Goal: Task Accomplishment & Management: Complete application form

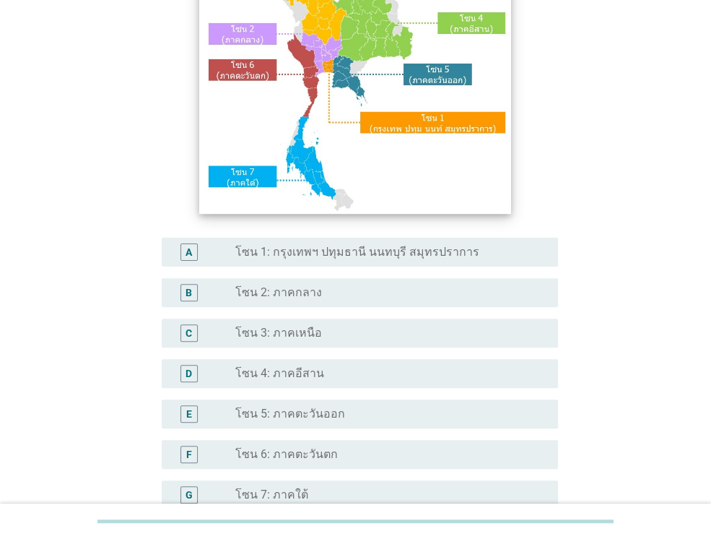
scroll to position [202, 0]
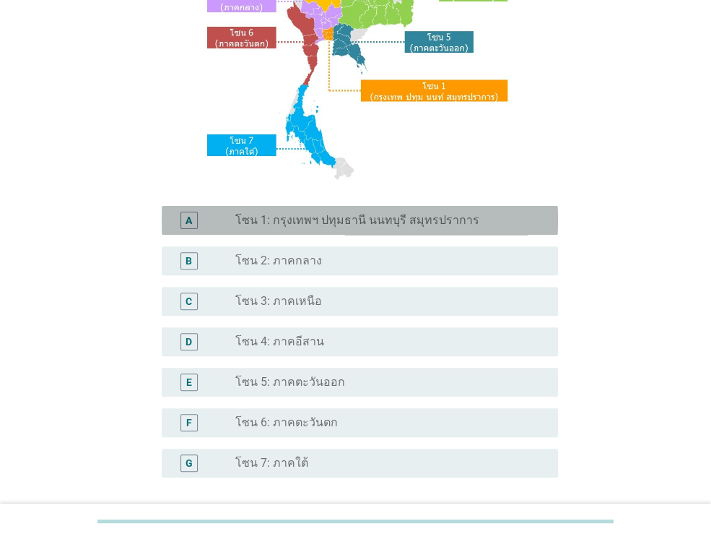
click at [411, 235] on div "A radio_button_unchecked โซน 1: กรุงเทพฯ ปทุมธานี นนทบุรี สมุทรปราการ" at bounding box center [360, 220] width 396 height 29
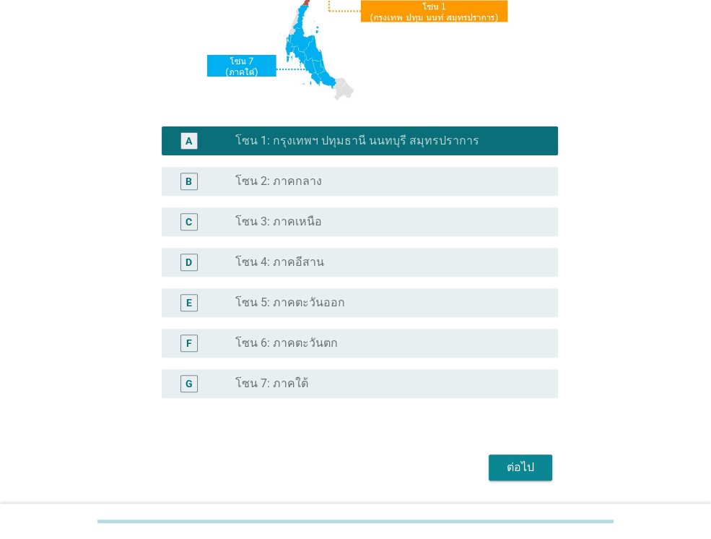
scroll to position [289, 0]
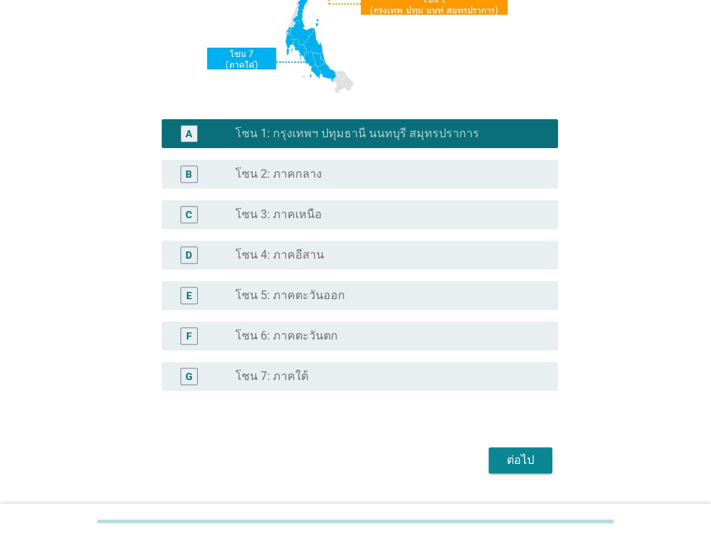
click at [516, 466] on div "ต่อไป" at bounding box center [520, 459] width 40 height 17
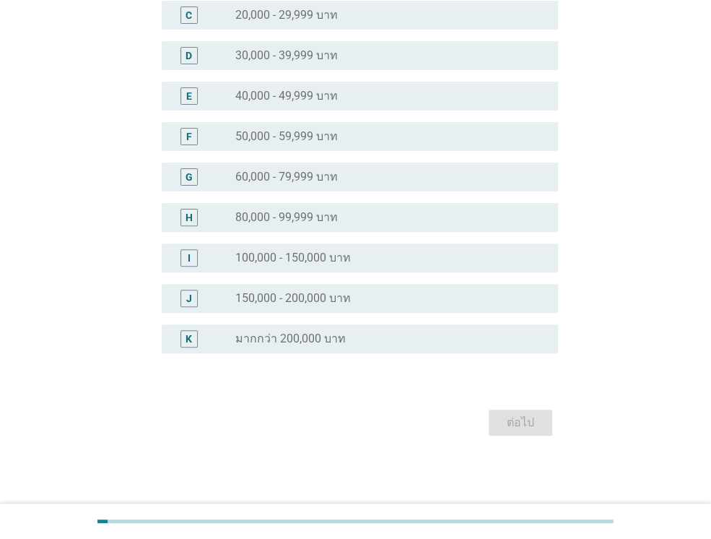
scroll to position [0, 0]
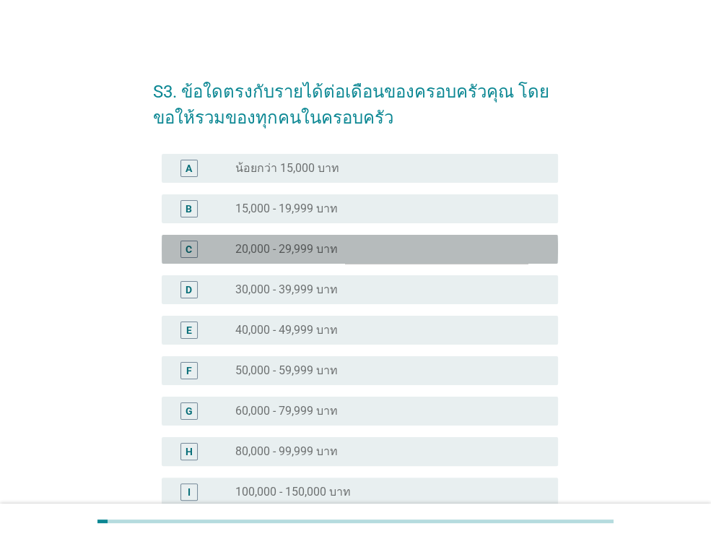
click at [376, 255] on div "radio_button_unchecked 20,000 - 29,999 บาท" at bounding box center [385, 249] width 300 height 14
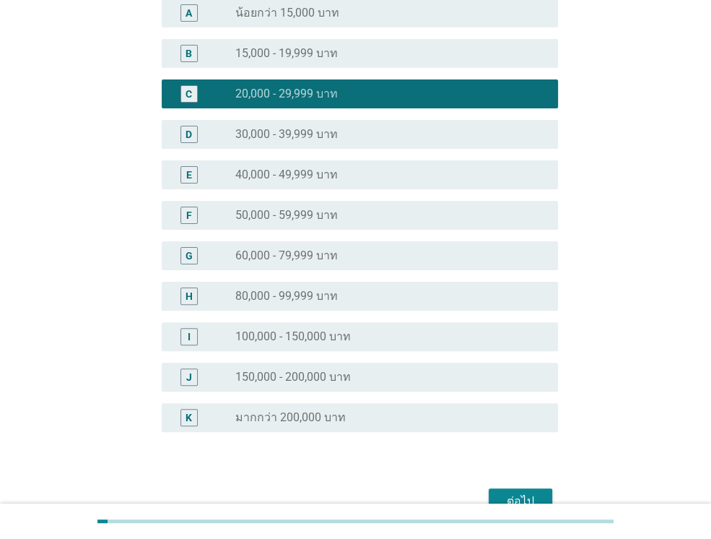
scroll to position [234, 0]
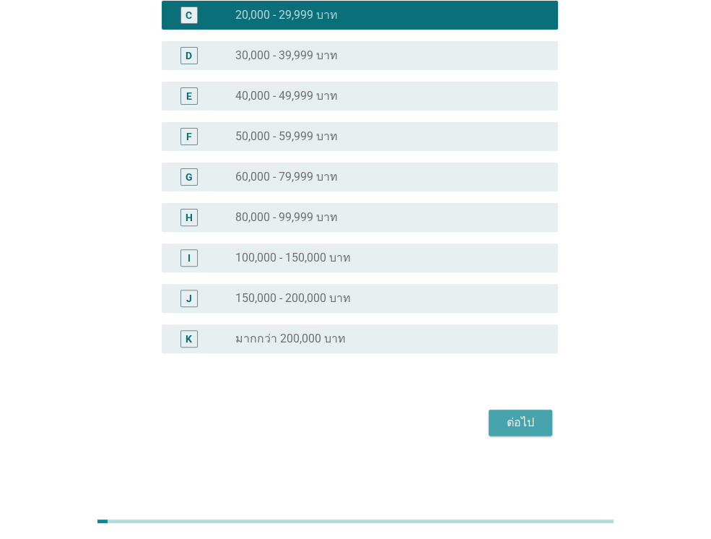
click at [539, 428] on div "ต่อไป" at bounding box center [520, 422] width 40 height 17
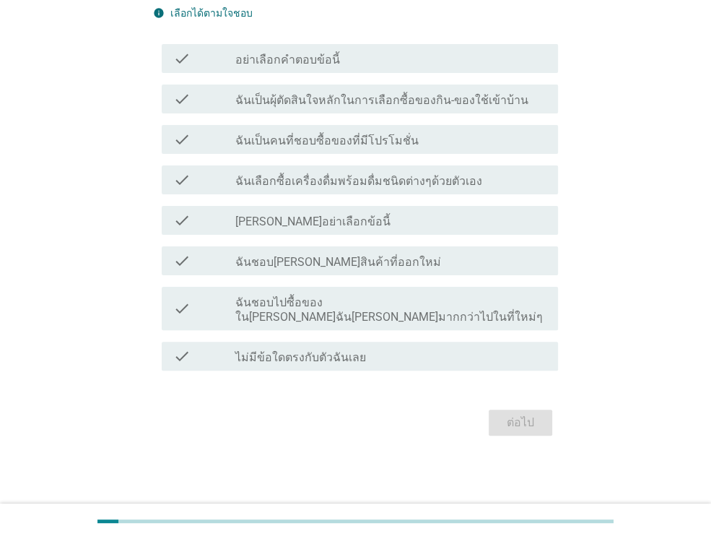
scroll to position [0, 0]
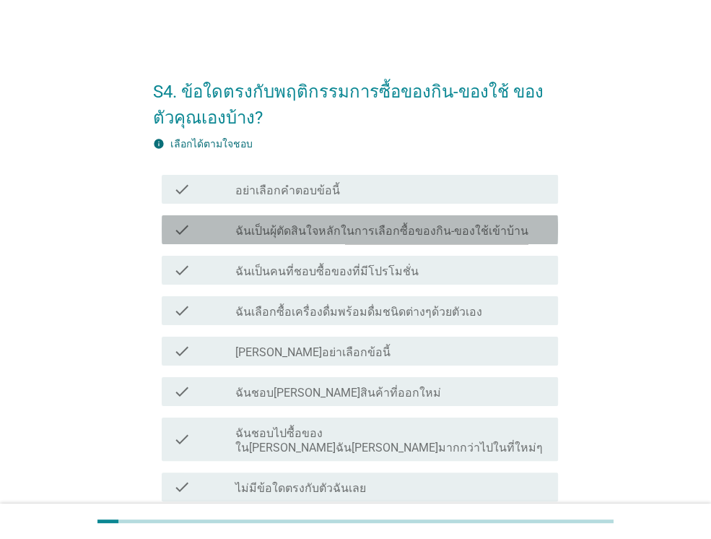
click at [446, 225] on label "ฉันเป็นผุ้ตัดสินใจหลักในการเลือกซื้อของกิน-ของใช้เข้าบ้าน" at bounding box center [381, 231] width 293 height 14
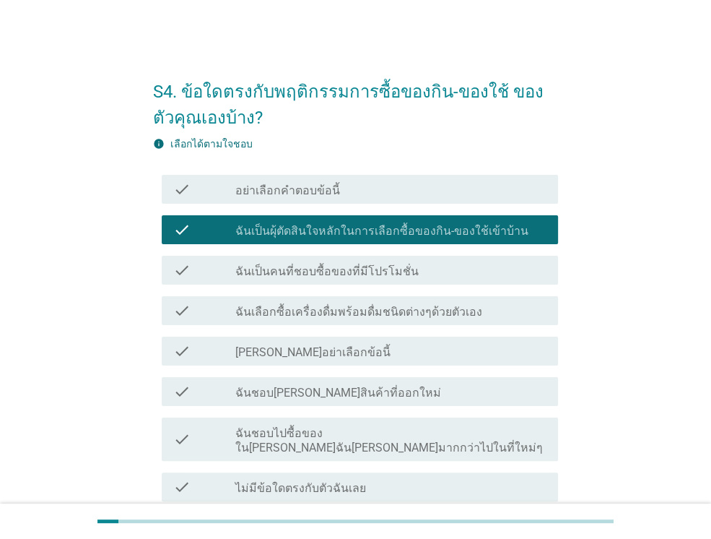
drag, startPoint x: 422, startPoint y: 249, endPoint x: 410, endPoint y: 259, distance: 15.3
click at [410, 259] on div "check check_box_outline_blank ฉันเป็นคนที่ชอบซื้อของที่มีโปรโมชั่น" at bounding box center [355, 270] width 405 height 40
click at [410, 259] on div "check check_box_outline_blank ฉันเป็นคนที่ชอบซื้อของที่มีโปรโมชั่น" at bounding box center [360, 270] width 396 height 29
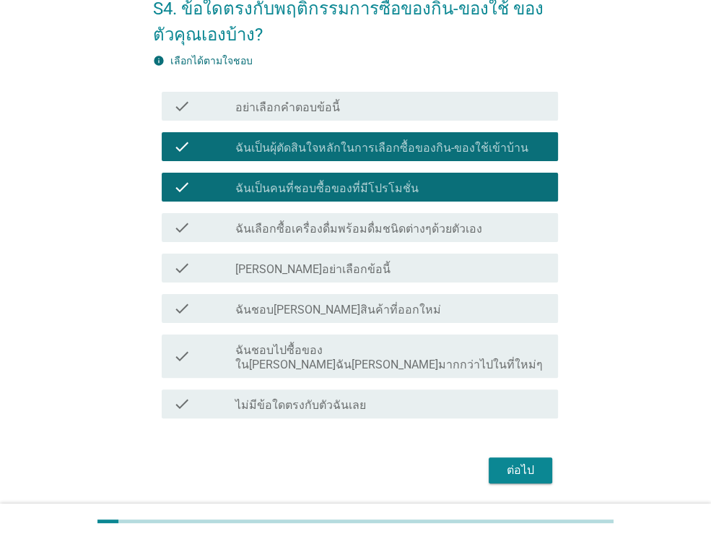
scroll to position [87, 0]
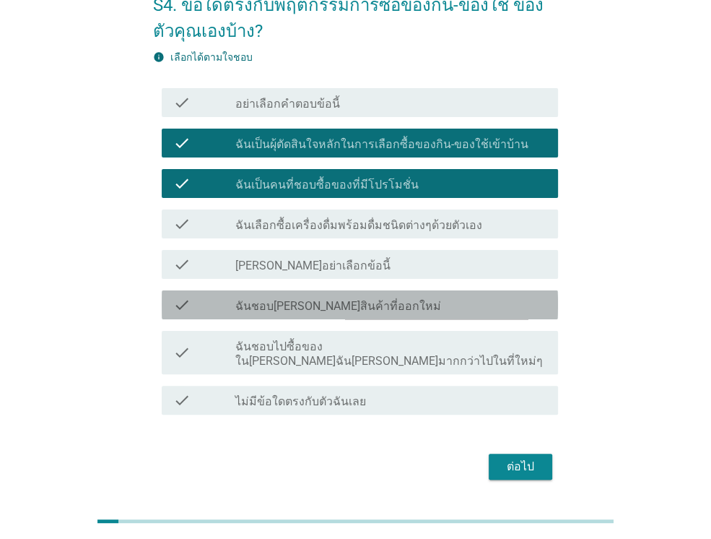
click at [401, 297] on div "check_box_outline_blank ฉันชอบ[PERSON_NAME]สินค้าที่ออกใหม่" at bounding box center [390, 304] width 311 height 17
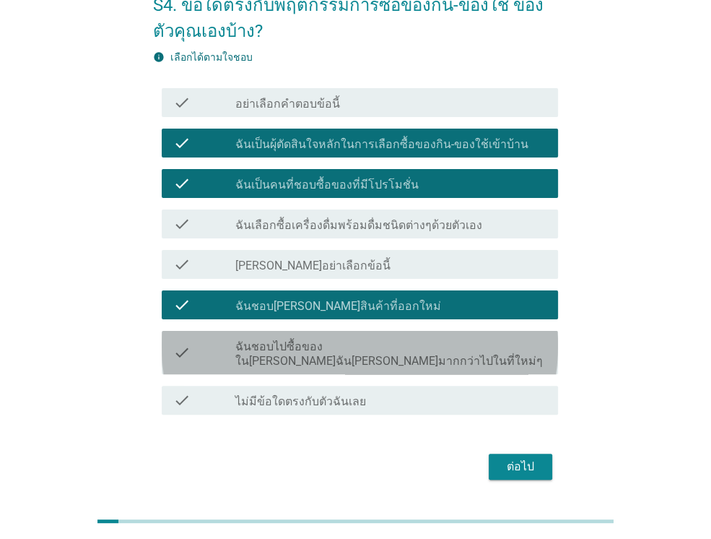
click at [399, 344] on label "ฉันชอบไปซื้อของใน[PERSON_NAME]ฉัน[PERSON_NAME]มากกว่าไปในที่ใหม่ๆ" at bounding box center [390, 353] width 311 height 29
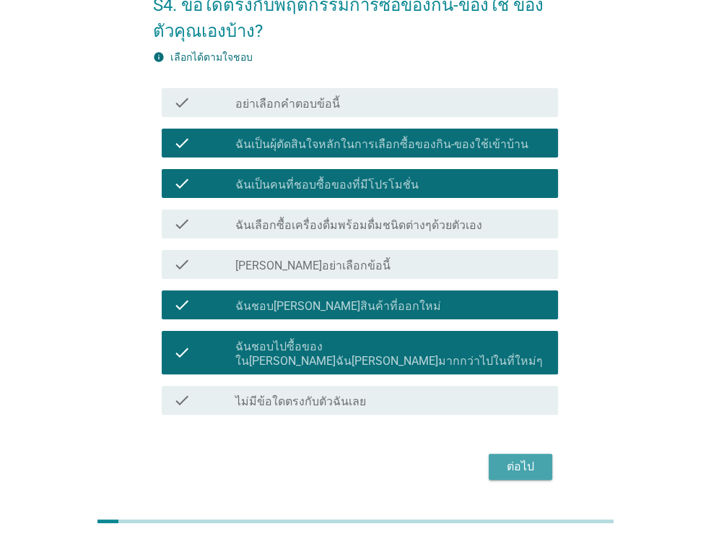
click at [545, 462] on button "ต่อไป" at bounding box center [521, 466] width 64 height 26
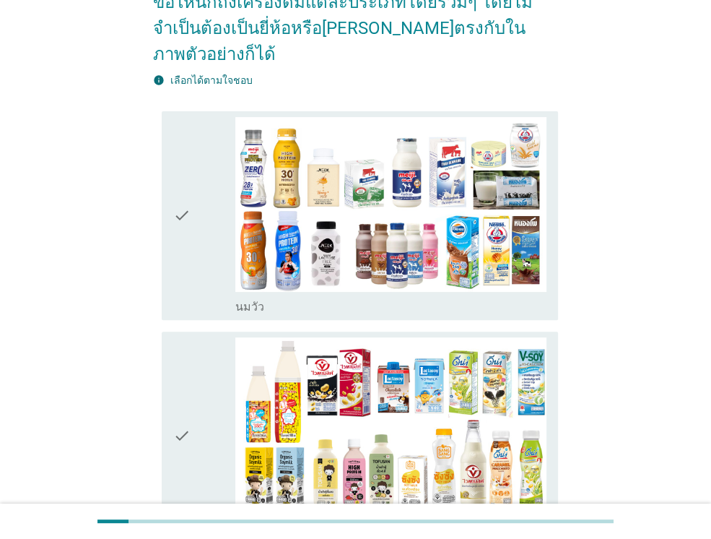
scroll to position [173, 0]
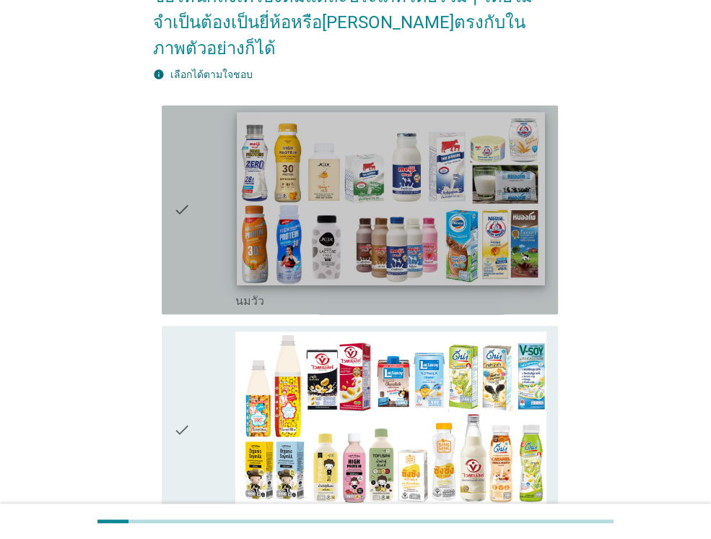
click at [409, 199] on img at bounding box center [391, 198] width 308 height 173
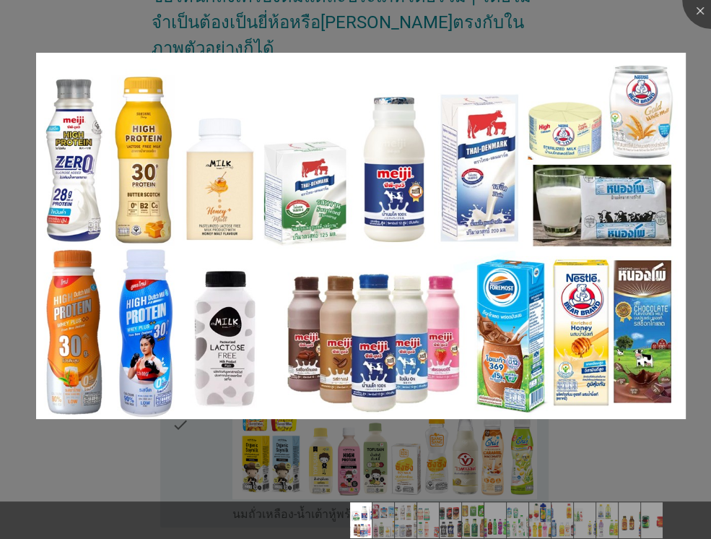
click at [392, 397] on div at bounding box center [355, 269] width 711 height 539
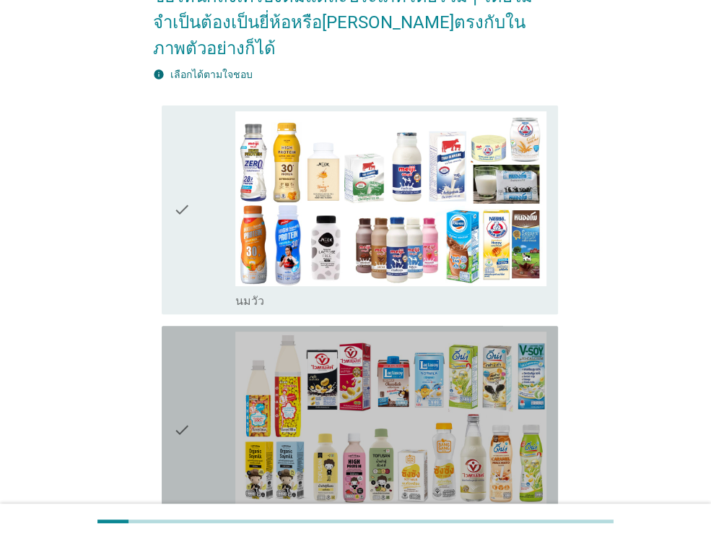
click at [392, 397] on img at bounding box center [390, 418] width 311 height 175
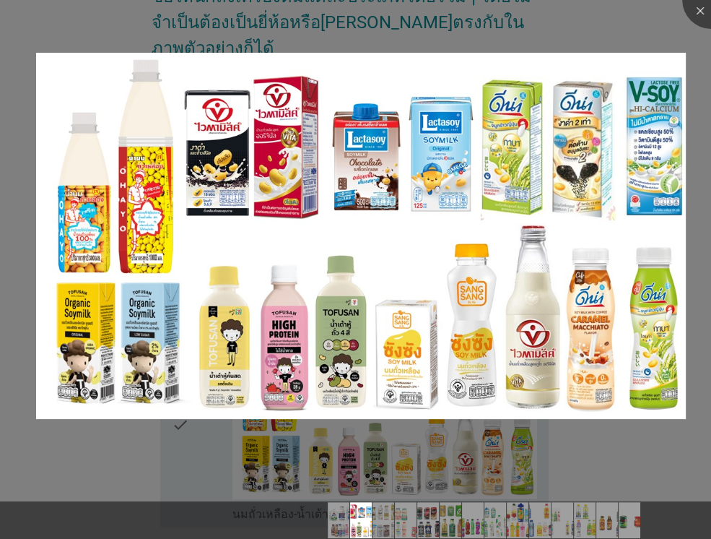
click at [214, 440] on div at bounding box center [355, 269] width 711 height 539
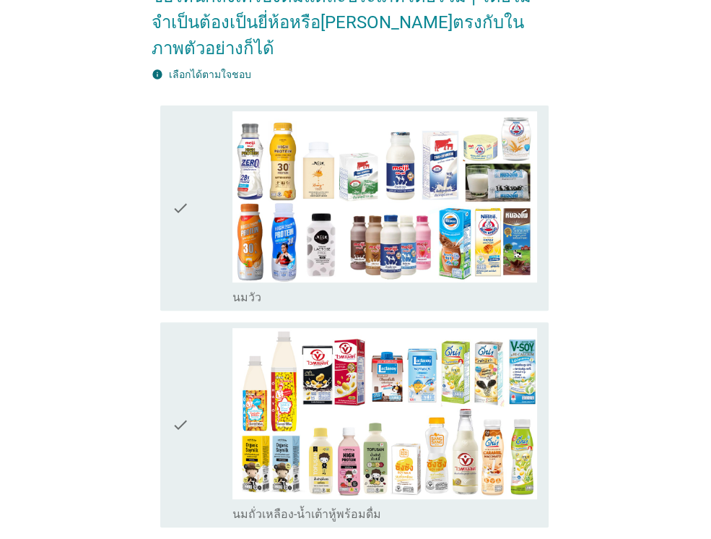
click at [214, 440] on div at bounding box center [355, 269] width 711 height 539
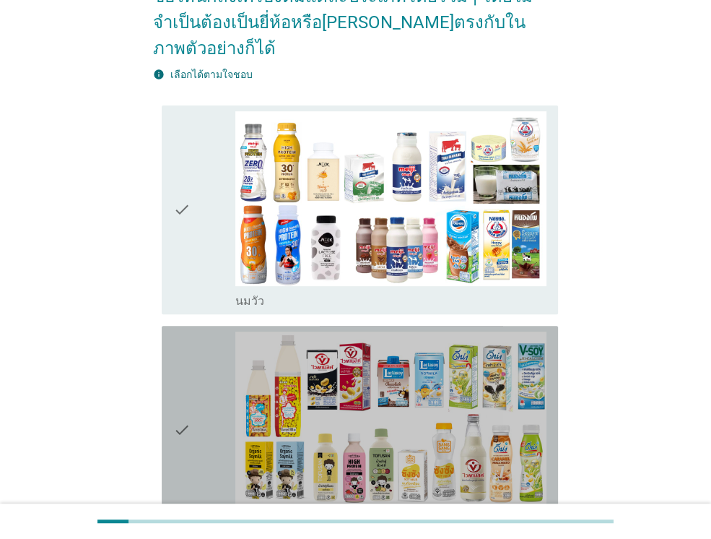
click at [214, 440] on div "check" at bounding box center [204, 429] width 62 height 197
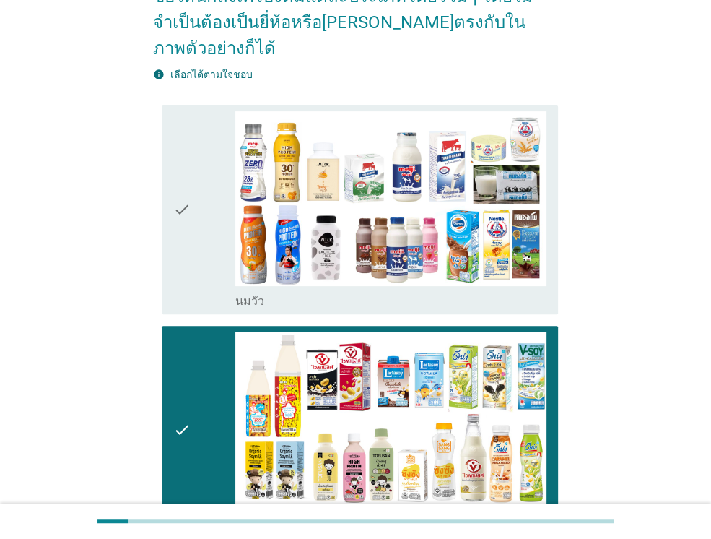
click at [219, 251] on div "check" at bounding box center [204, 209] width 62 height 197
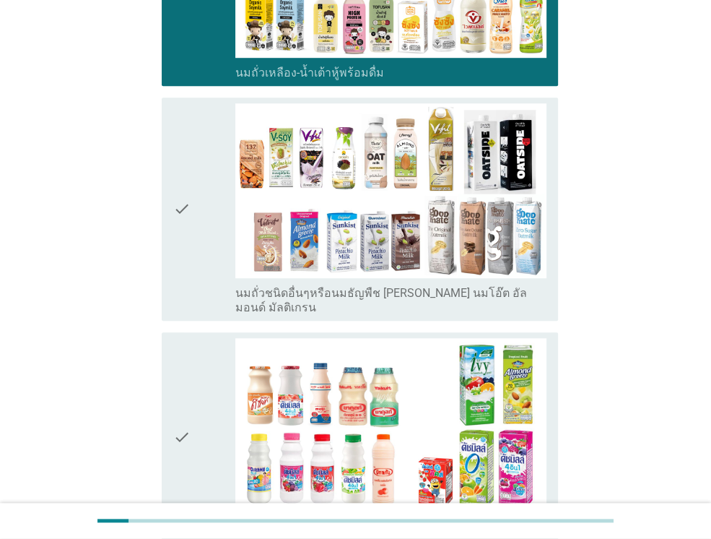
scroll to position [722, 0]
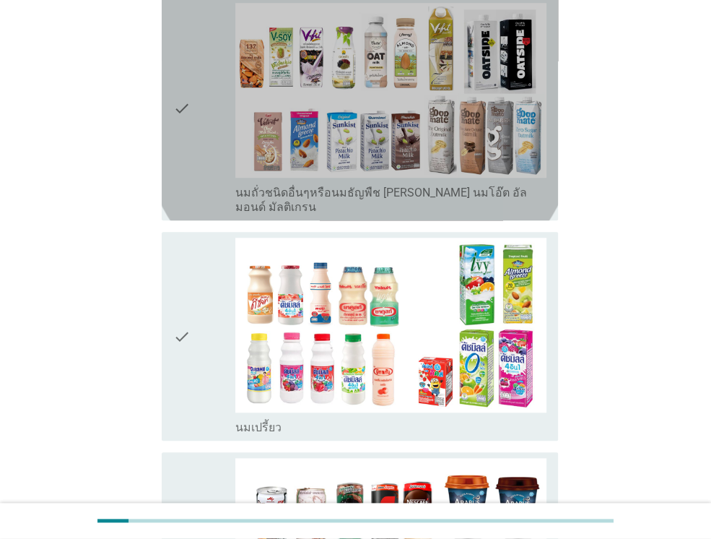
click at [199, 124] on div "check" at bounding box center [204, 109] width 62 height 212
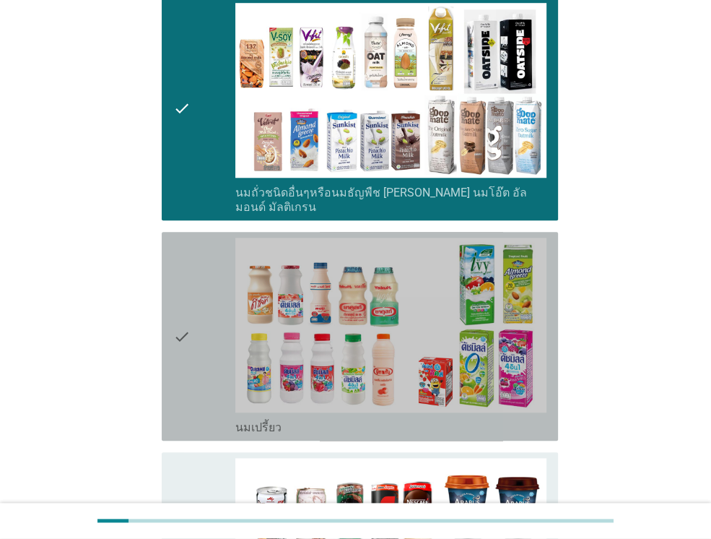
click at [214, 265] on div "check" at bounding box center [204, 335] width 62 height 197
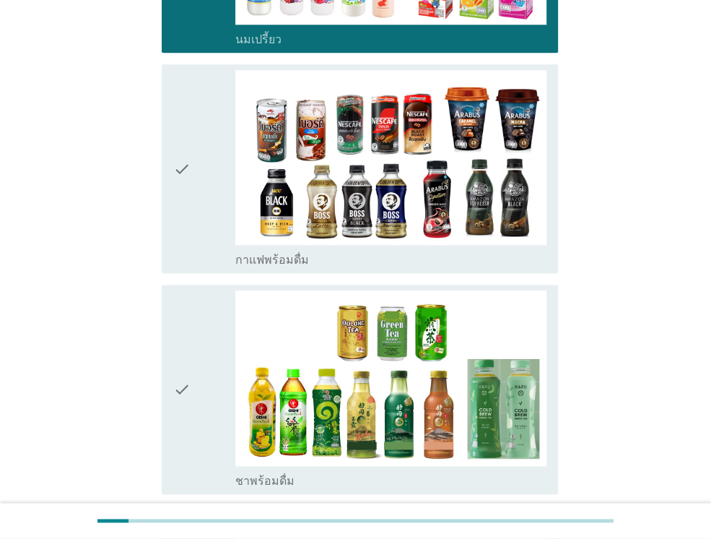
scroll to position [1126, 0]
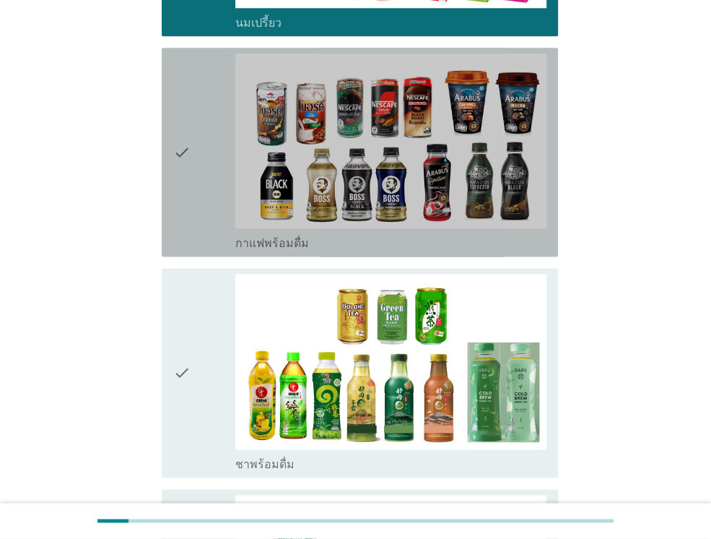
click at [219, 137] on div "check" at bounding box center [204, 151] width 62 height 197
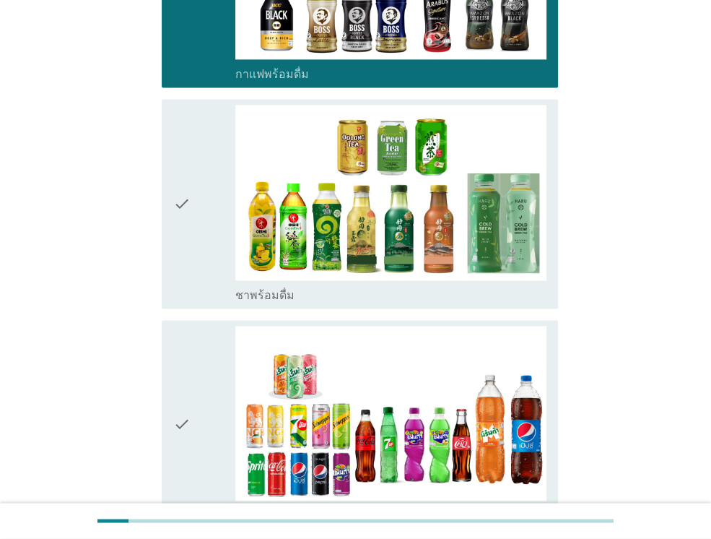
scroll to position [1357, 0]
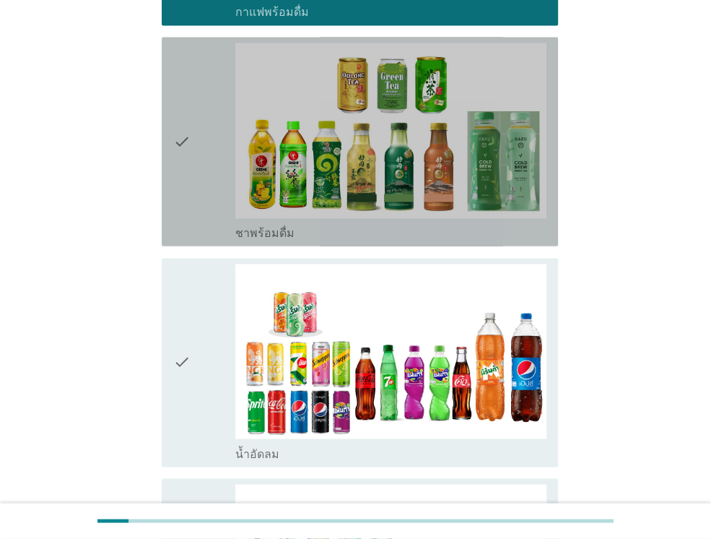
click at [205, 100] on div "check" at bounding box center [204, 141] width 62 height 197
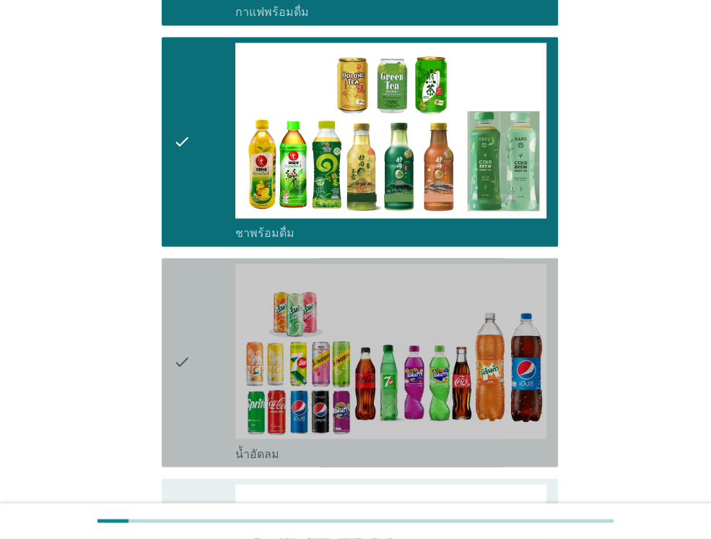
click at [199, 282] on div "check" at bounding box center [204, 361] width 62 height 197
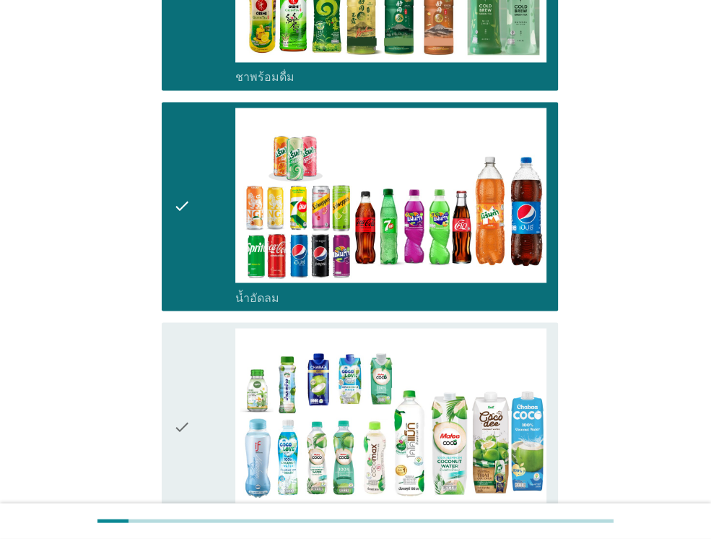
scroll to position [1646, 0]
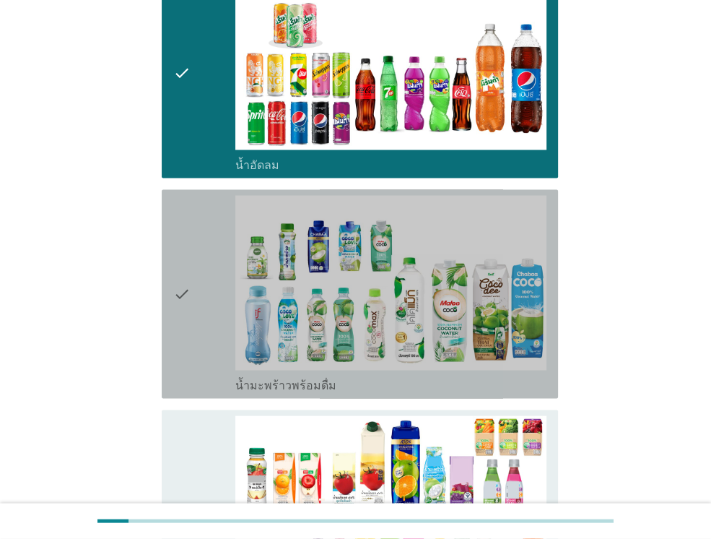
click at [186, 315] on icon "check" at bounding box center [181, 293] width 17 height 197
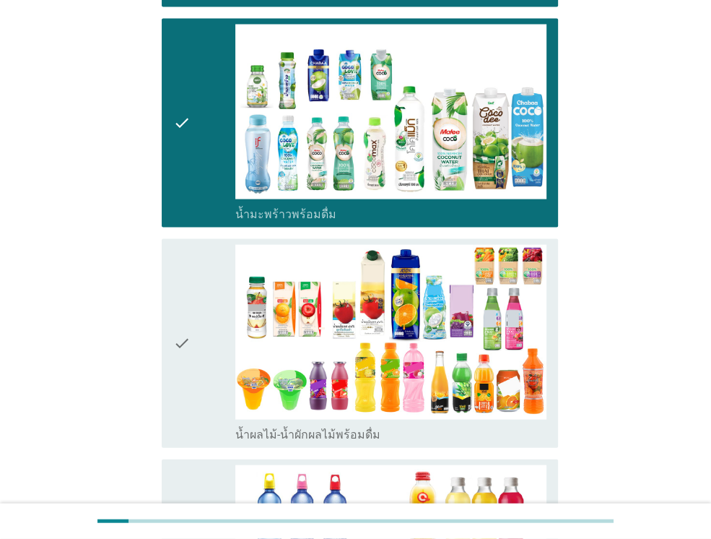
scroll to position [1906, 0]
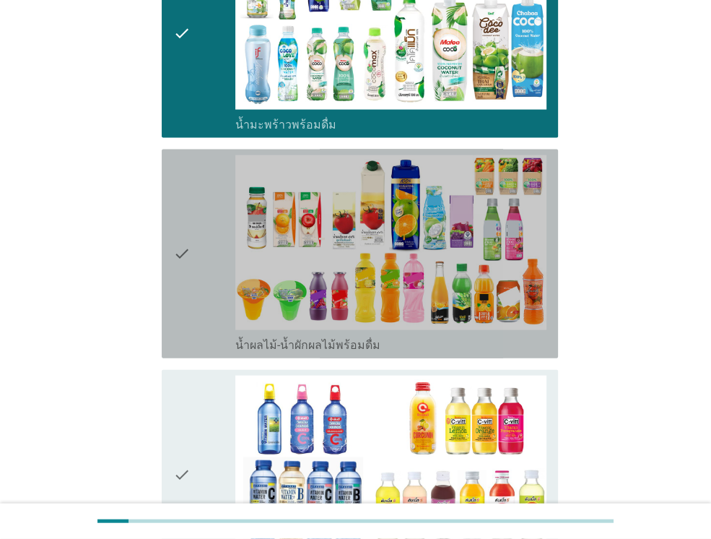
click at [188, 290] on icon "check" at bounding box center [181, 253] width 17 height 197
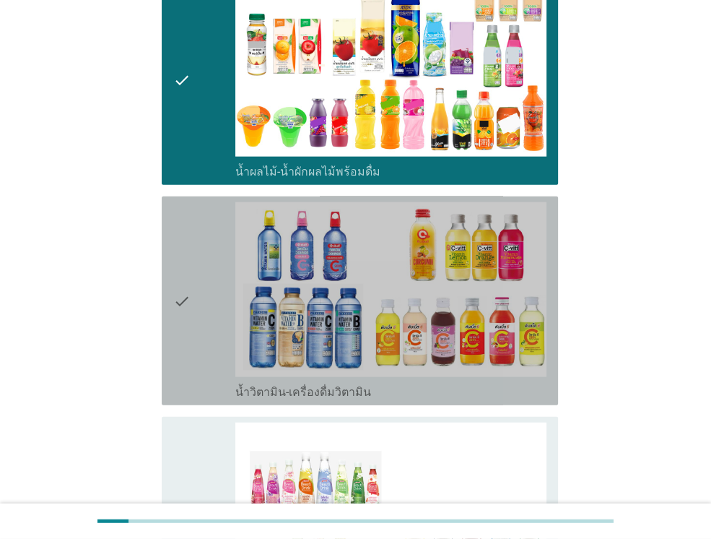
click at [191, 220] on icon "check" at bounding box center [181, 300] width 17 height 197
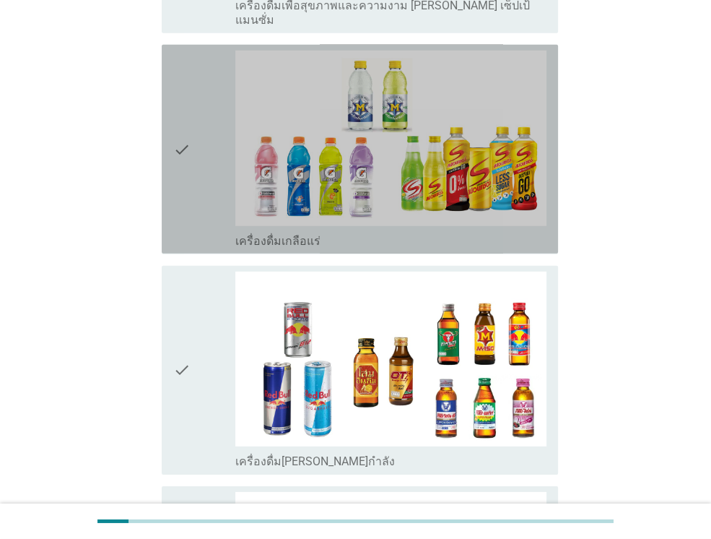
click at [186, 133] on icon "check" at bounding box center [181, 149] width 17 height 197
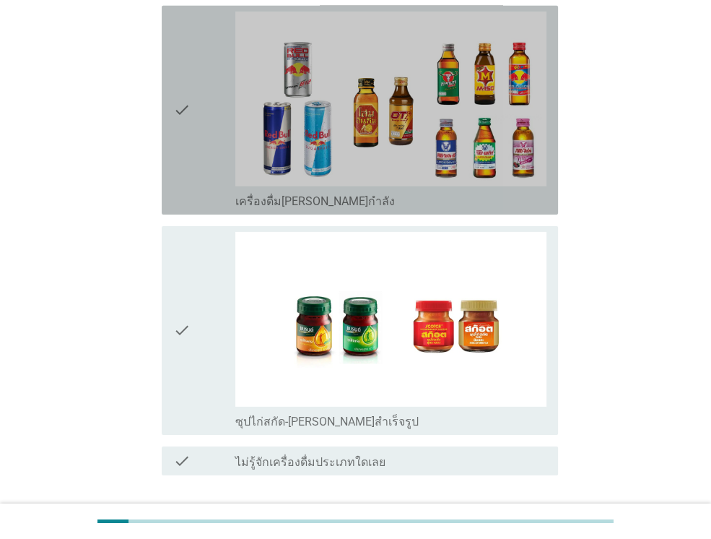
click at [196, 81] on div "check" at bounding box center [204, 110] width 62 height 197
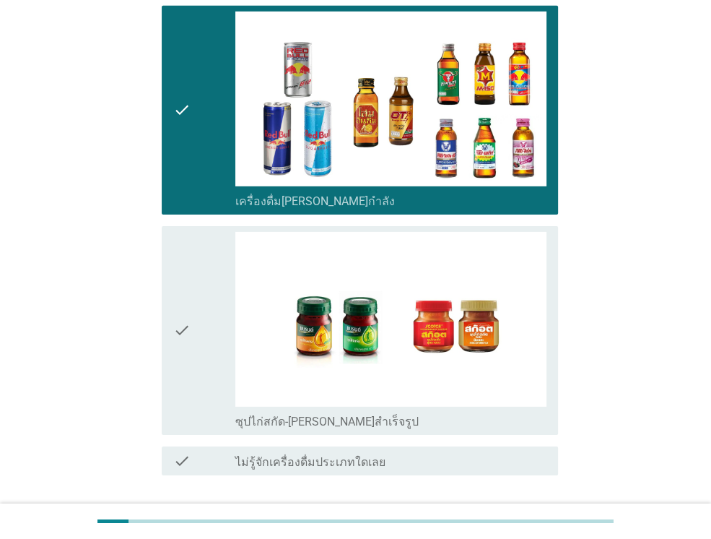
scroll to position [2974, 0]
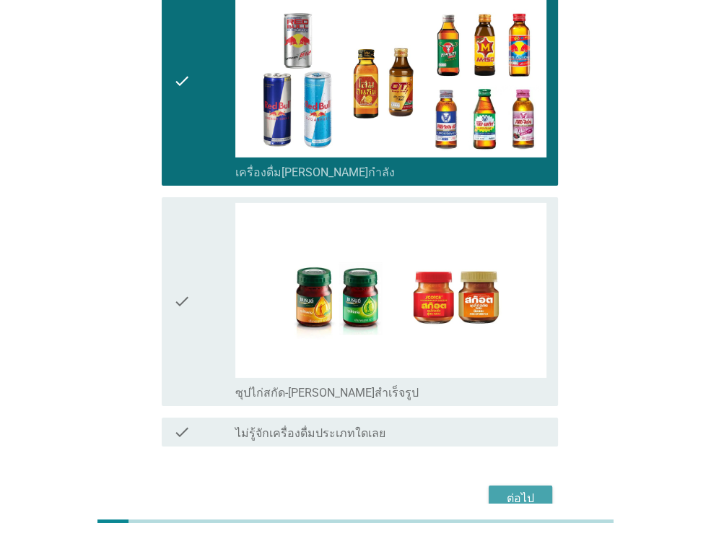
click at [505, 485] on button "ต่อไป" at bounding box center [521, 498] width 64 height 26
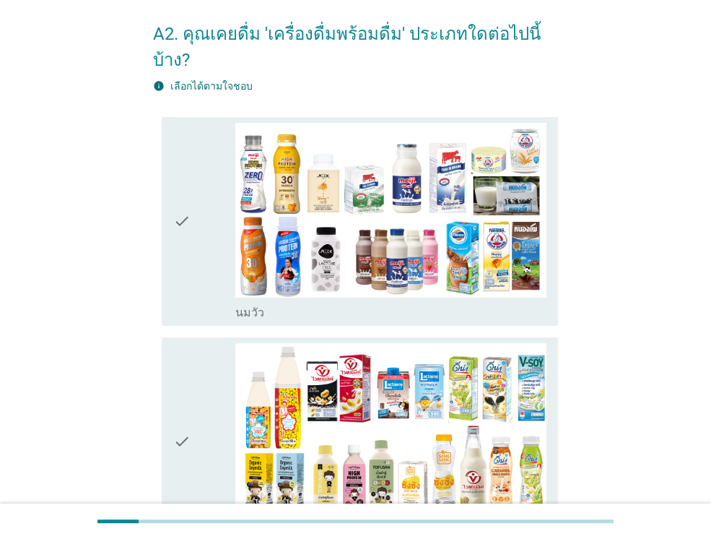
scroll to position [87, 0]
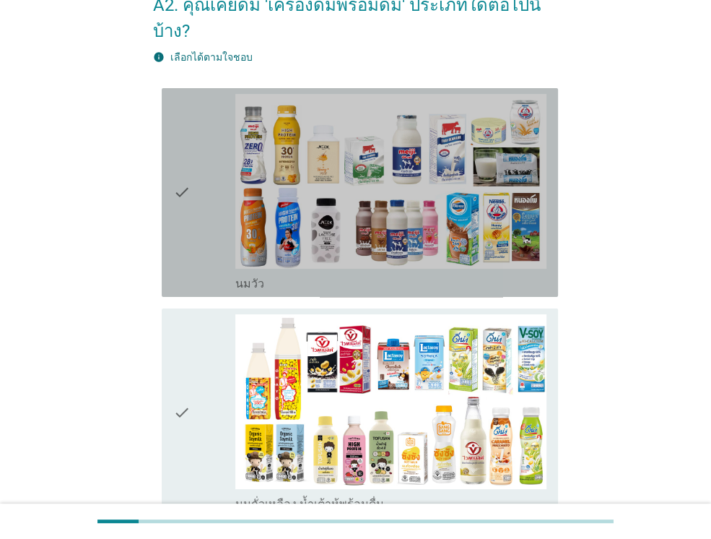
click at [191, 215] on div "check" at bounding box center [204, 192] width 62 height 197
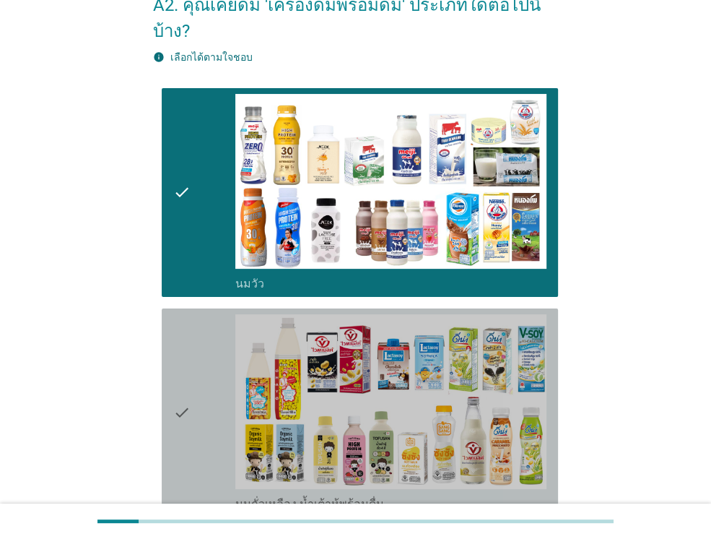
click at [210, 365] on div "check" at bounding box center [204, 412] width 62 height 197
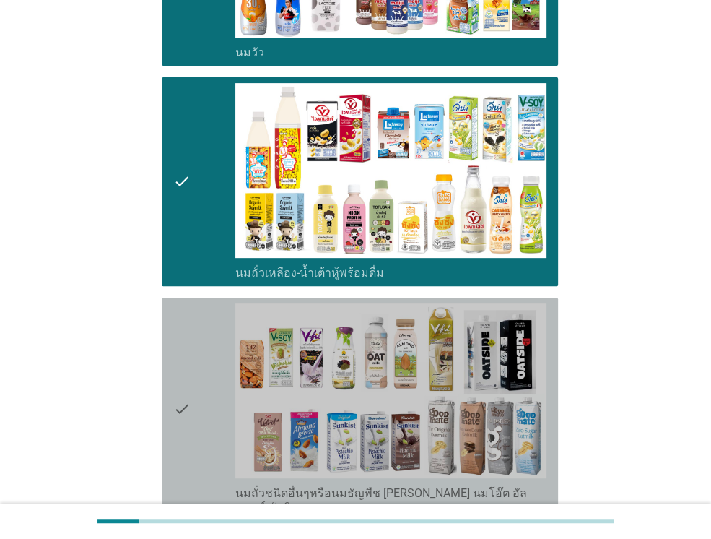
click at [210, 365] on div "check" at bounding box center [204, 409] width 62 height 212
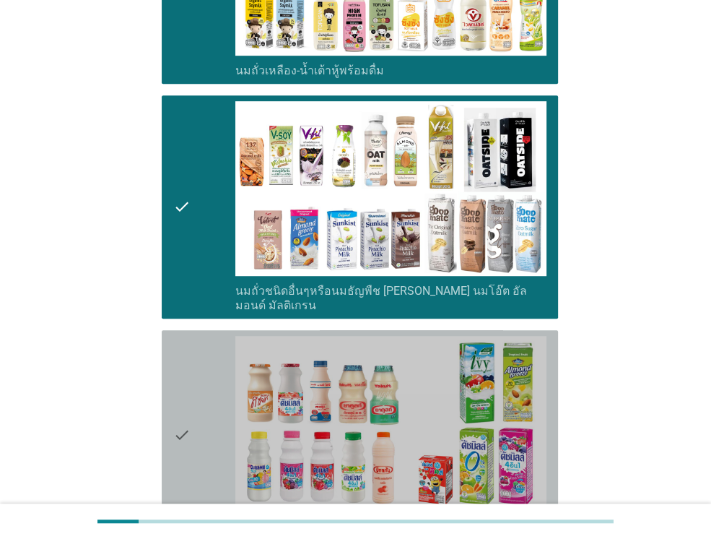
click at [210, 365] on div "check" at bounding box center [204, 434] width 62 height 197
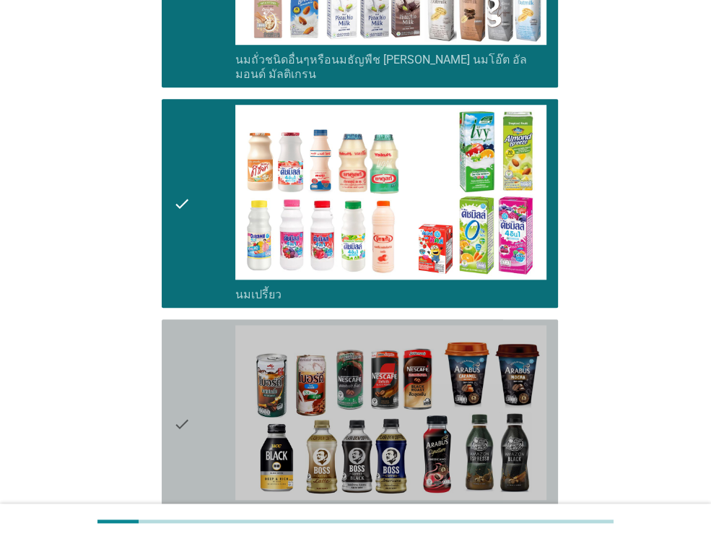
click at [210, 365] on div "check" at bounding box center [204, 423] width 62 height 197
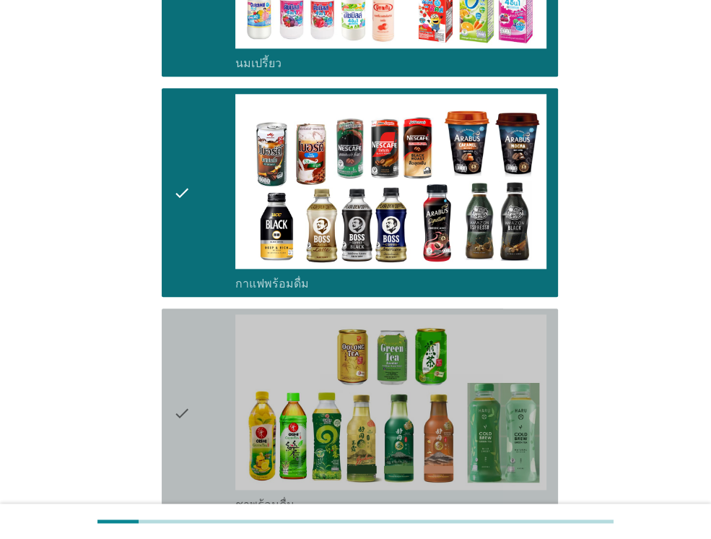
click at [210, 365] on div "check" at bounding box center [204, 412] width 62 height 197
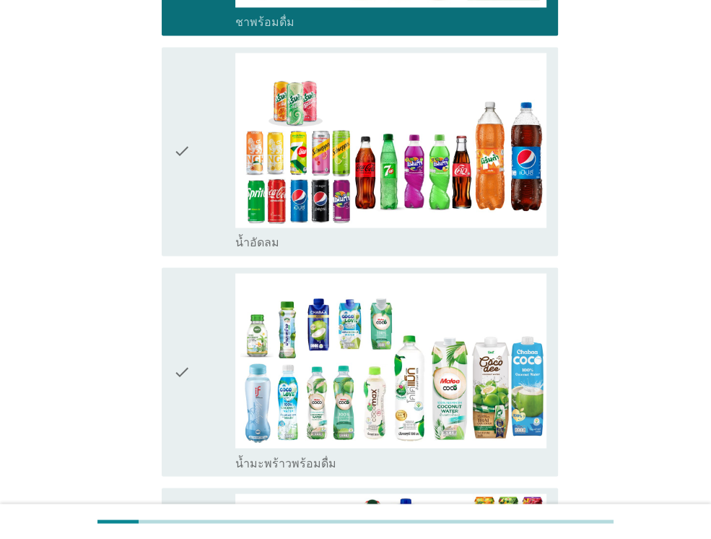
scroll to position [1473, 0]
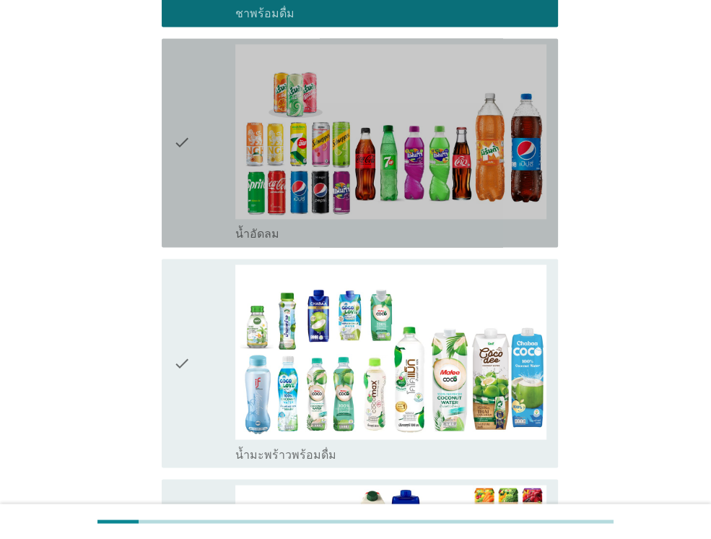
click at [194, 130] on div "check" at bounding box center [204, 142] width 62 height 197
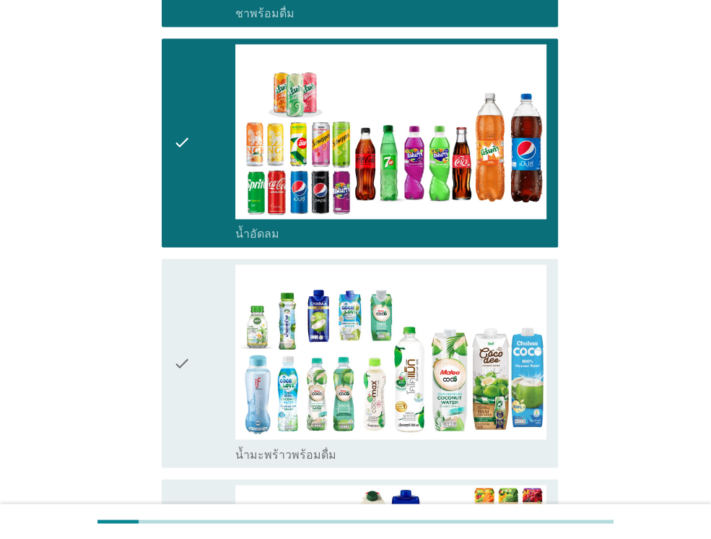
click at [188, 264] on icon "check" at bounding box center [181, 362] width 17 height 197
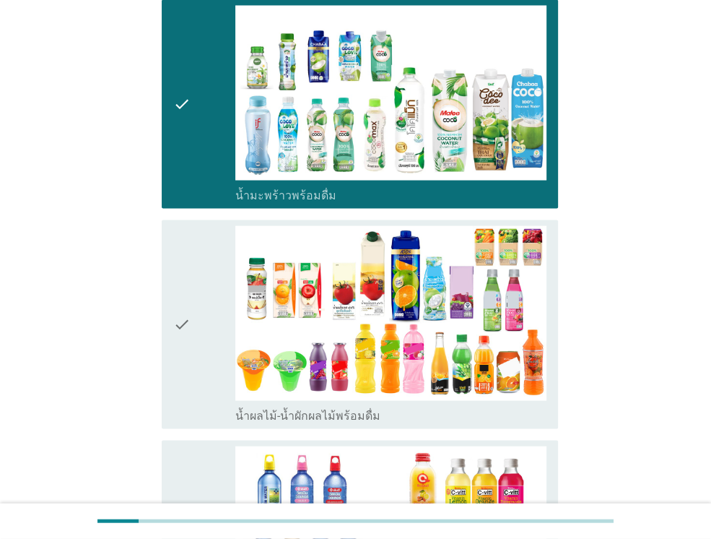
scroll to position [1761, 0]
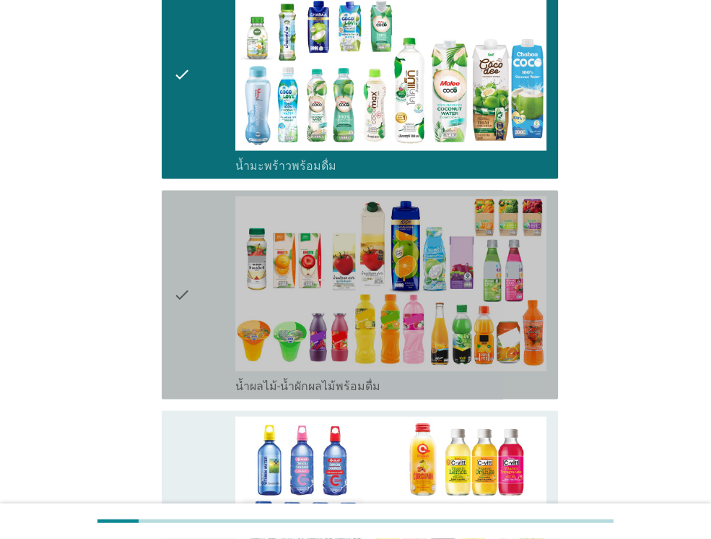
click at [188, 244] on icon "check" at bounding box center [181, 294] width 17 height 197
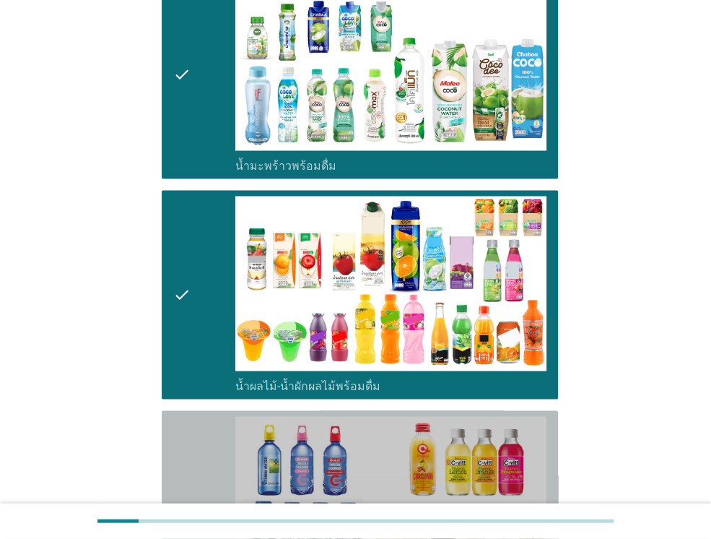
click at [198, 416] on div "check" at bounding box center [204, 514] width 62 height 197
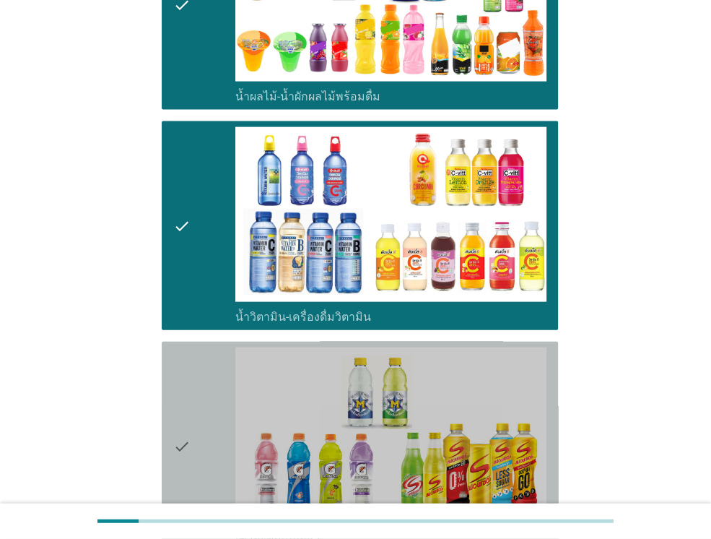
click at [198, 380] on div "check" at bounding box center [204, 445] width 62 height 197
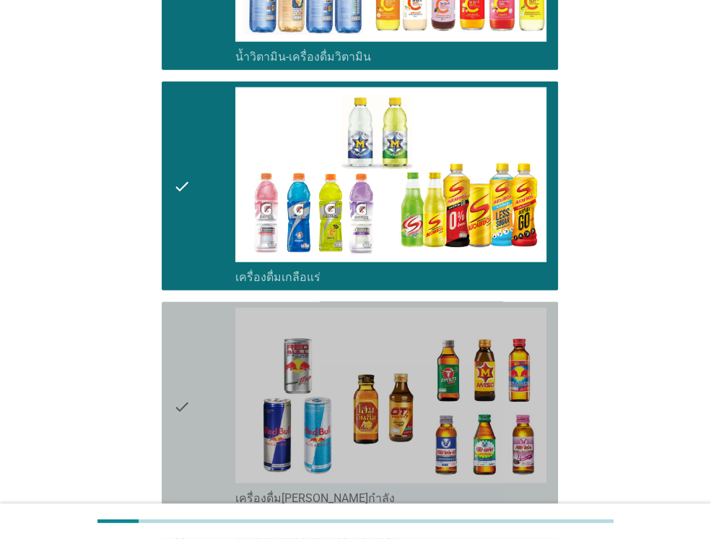
click at [198, 380] on div "check" at bounding box center [204, 406] width 62 height 197
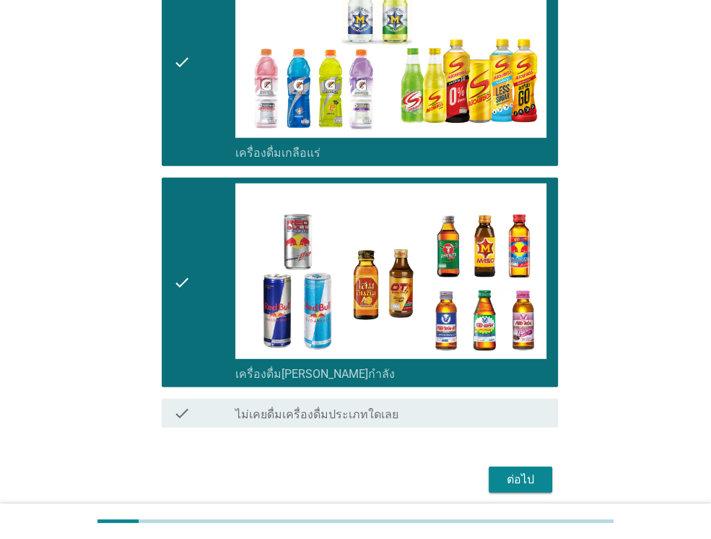
scroll to position [2444, 0]
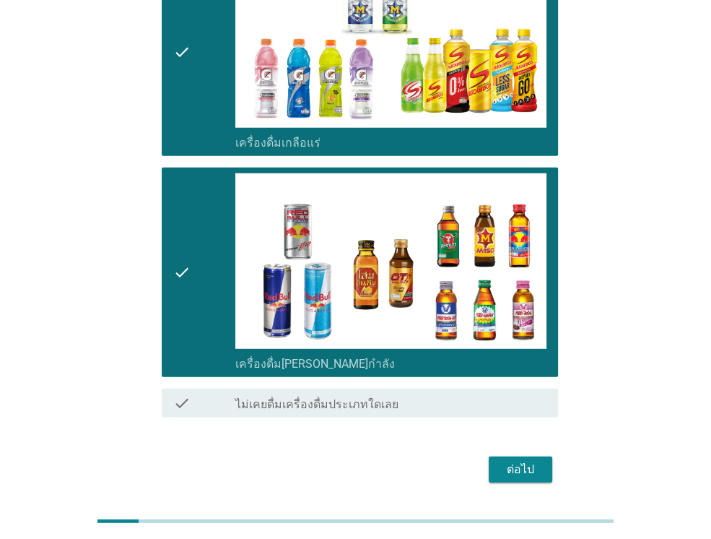
click at [528, 456] on button "ต่อไป" at bounding box center [521, 469] width 64 height 26
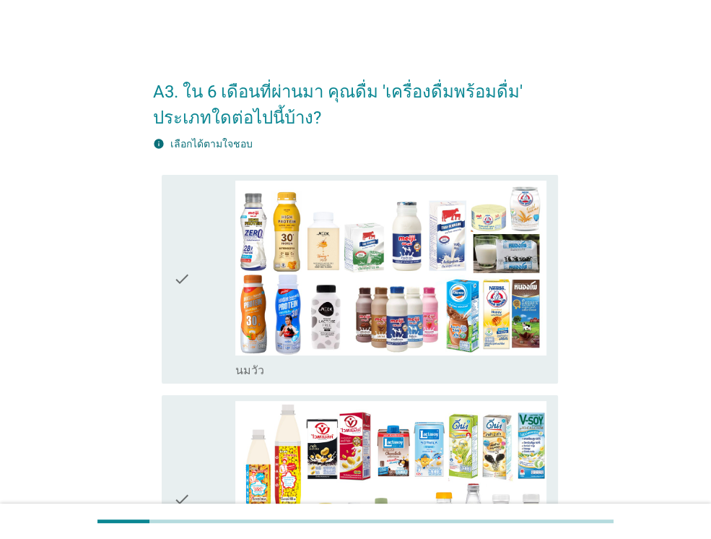
scroll to position [29, 0]
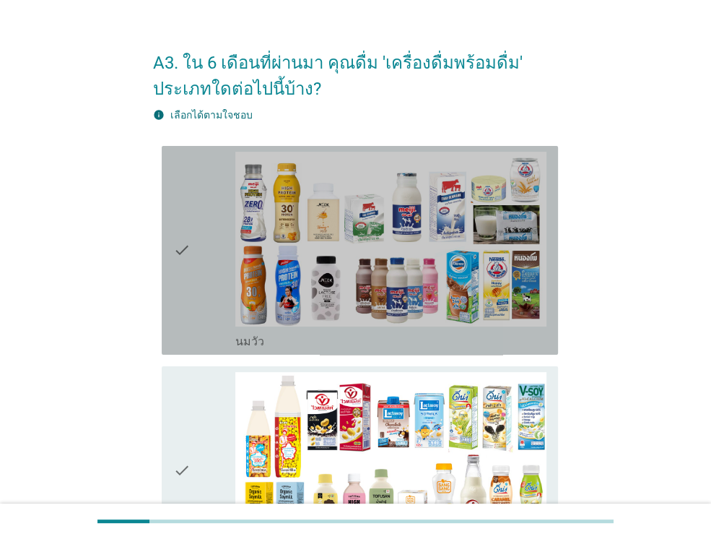
click at [205, 274] on div "check" at bounding box center [204, 250] width 62 height 197
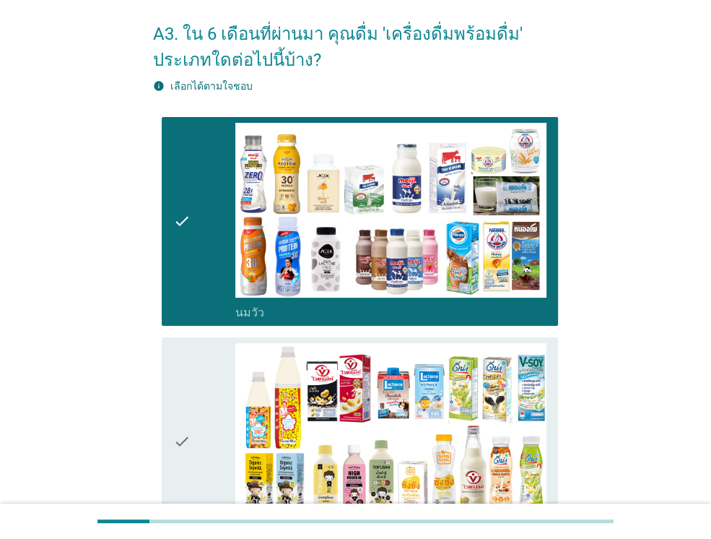
click at [214, 394] on div "check" at bounding box center [204, 441] width 62 height 197
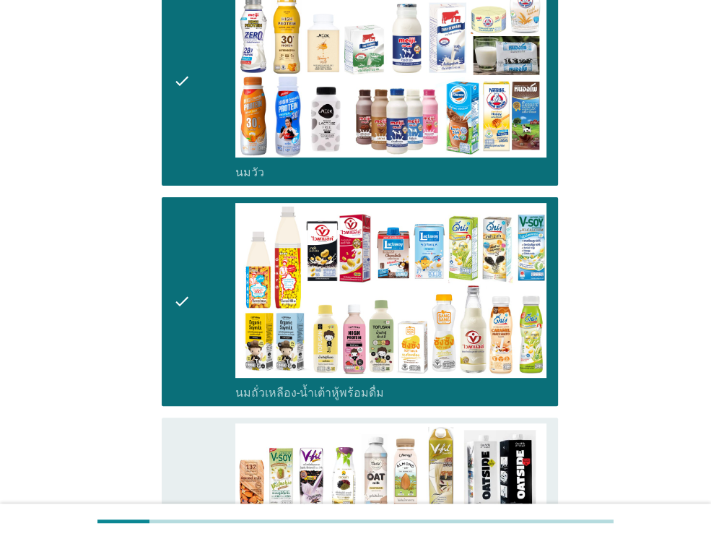
scroll to position [346, 0]
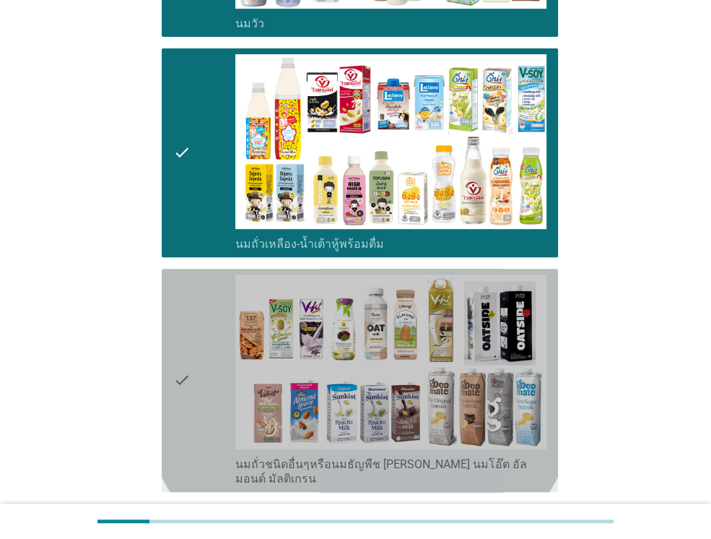
click at [212, 390] on div "check" at bounding box center [204, 380] width 62 height 212
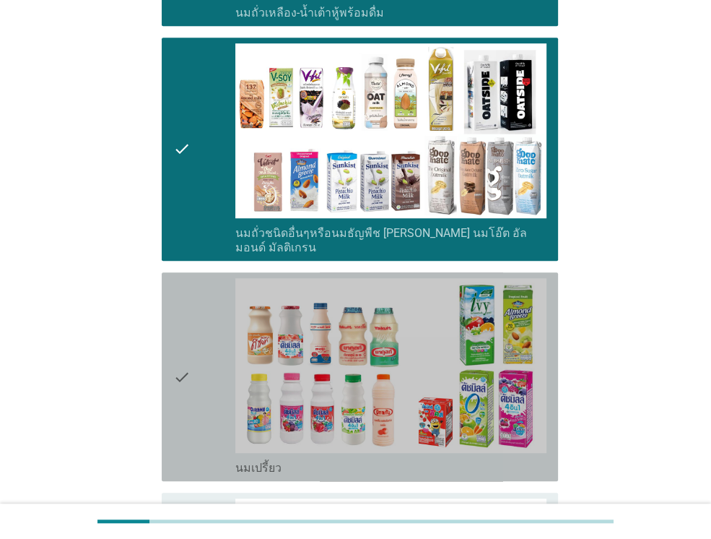
click at [212, 390] on div "check" at bounding box center [204, 376] width 62 height 197
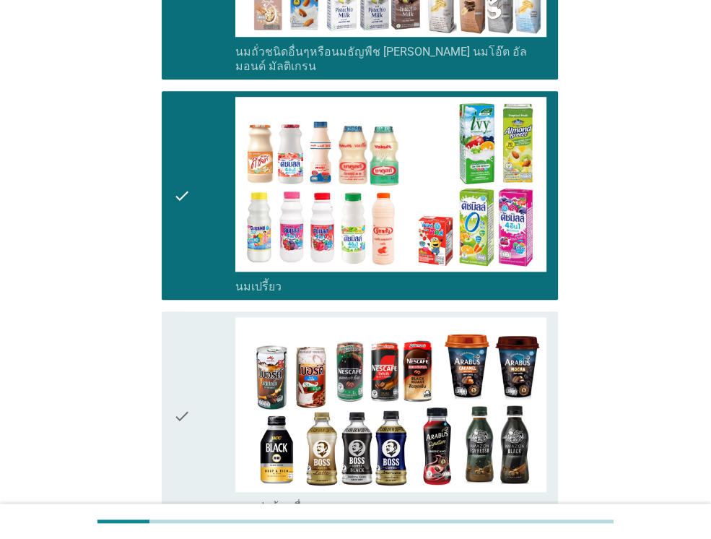
scroll to position [780, 0]
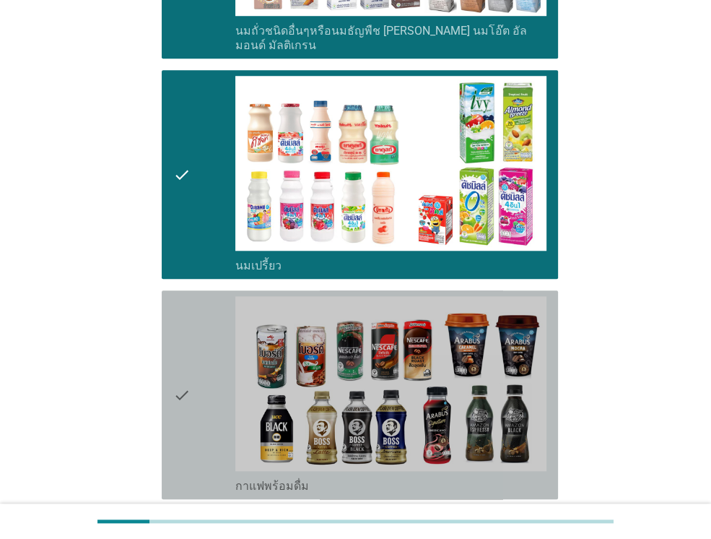
click at [212, 390] on div "check" at bounding box center [204, 394] width 62 height 197
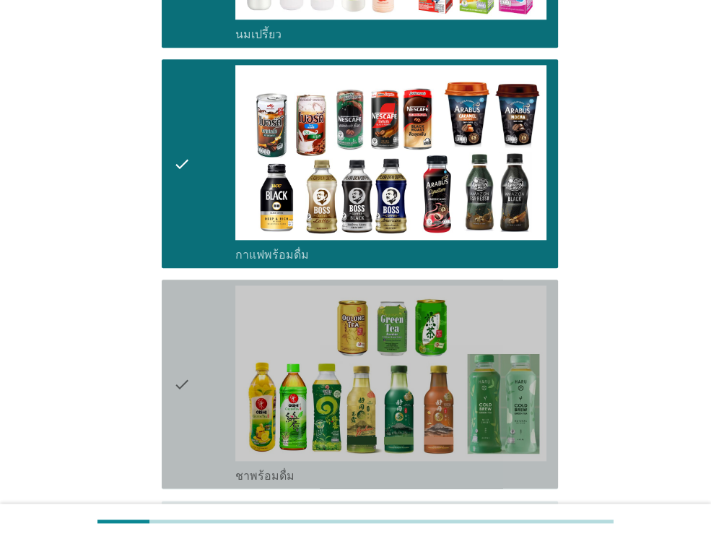
click at [212, 390] on div "check" at bounding box center [204, 383] width 62 height 197
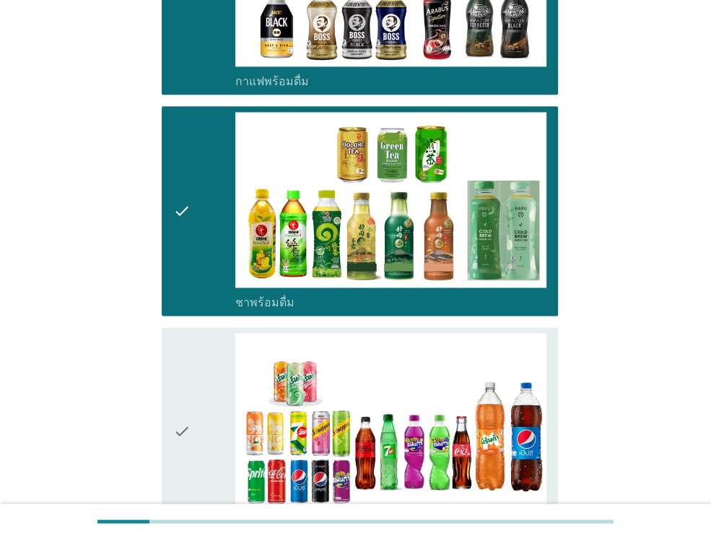
click at [212, 390] on div "check" at bounding box center [204, 431] width 62 height 197
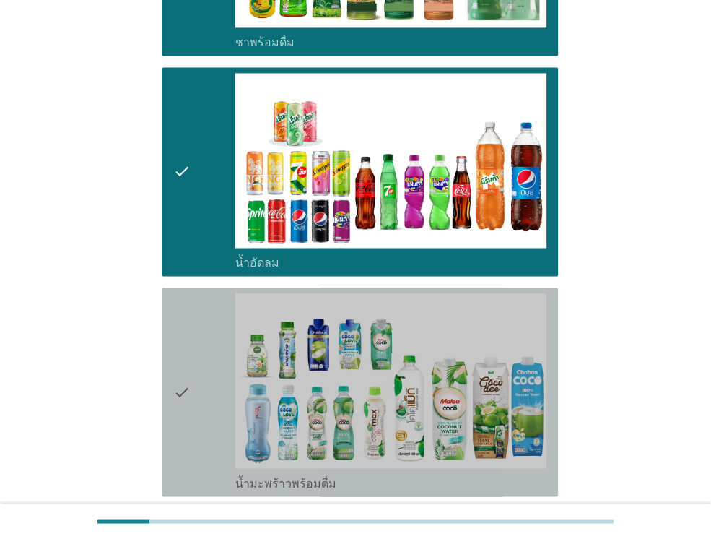
click at [212, 390] on div "check" at bounding box center [204, 391] width 62 height 197
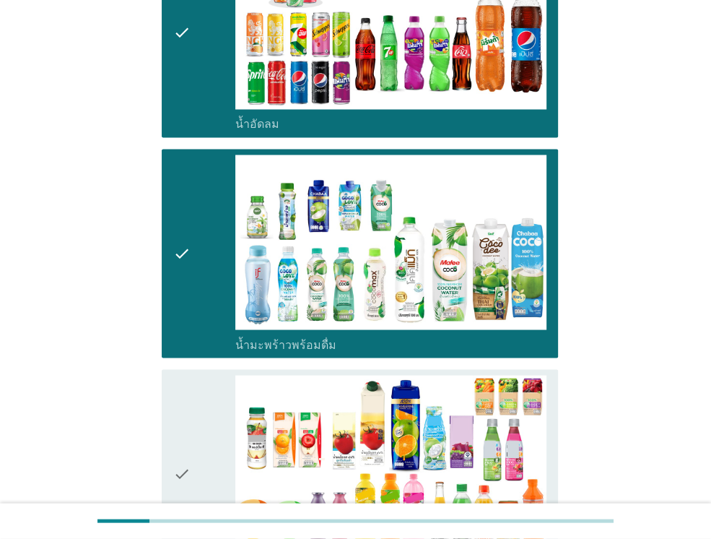
scroll to position [1588, 0]
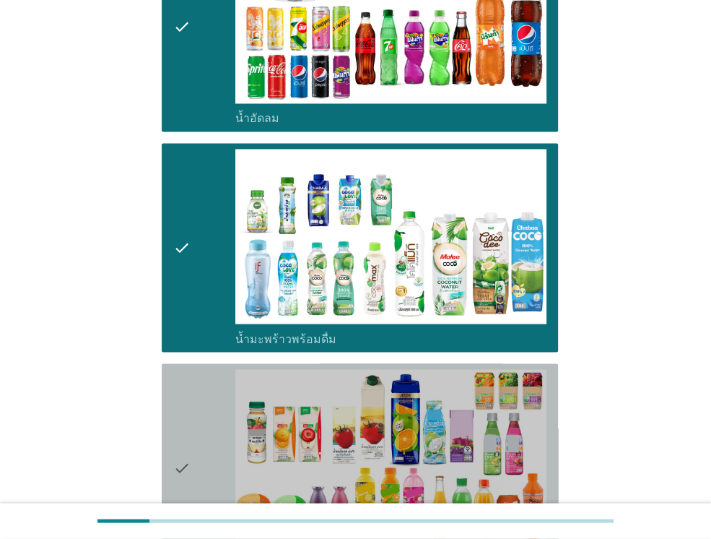
click at [212, 390] on div "check" at bounding box center [204, 467] width 62 height 197
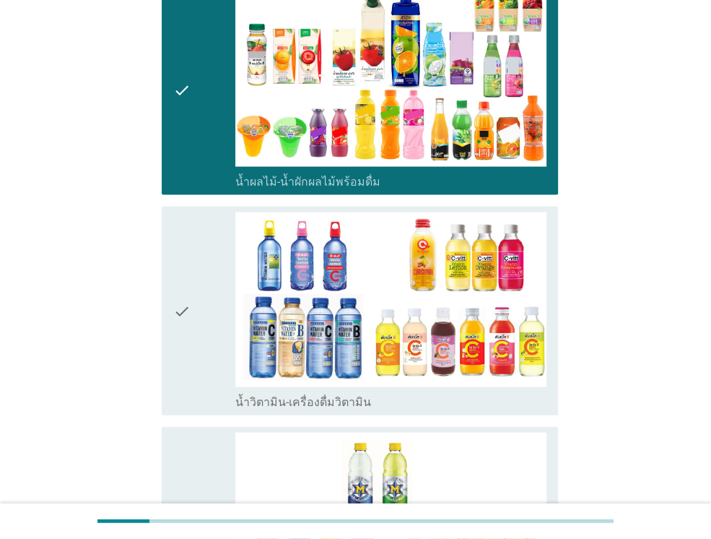
scroll to position [1992, 0]
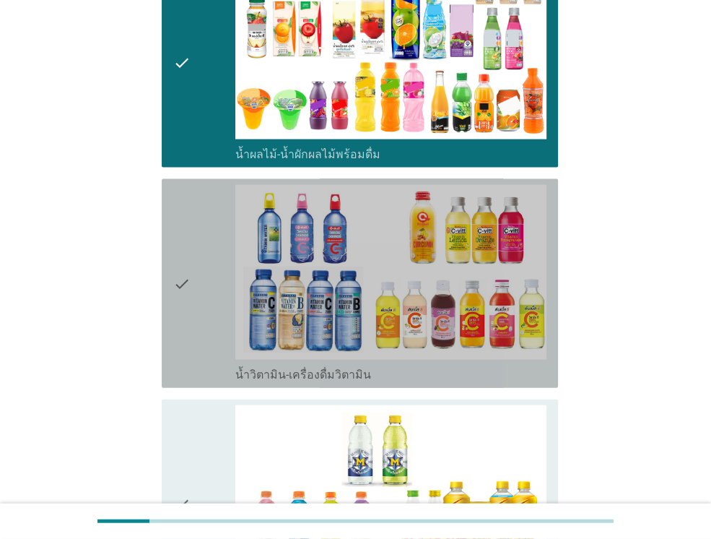
click at [209, 317] on div "check" at bounding box center [204, 283] width 62 height 197
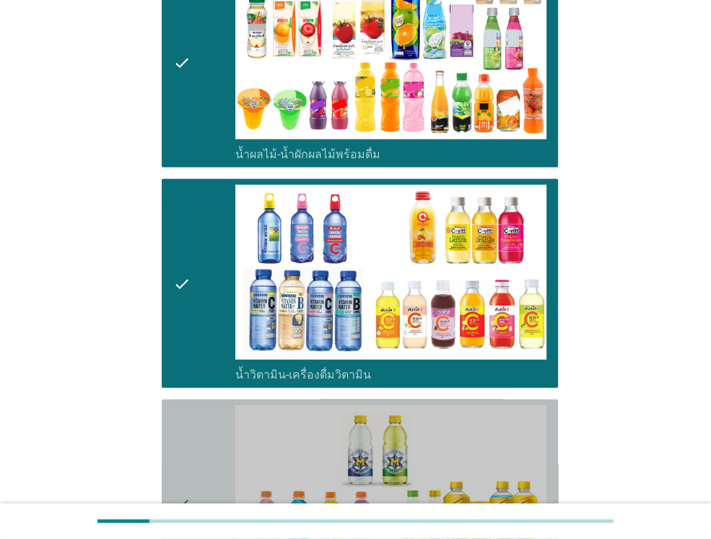
click at [207, 414] on div "check" at bounding box center [204, 503] width 62 height 197
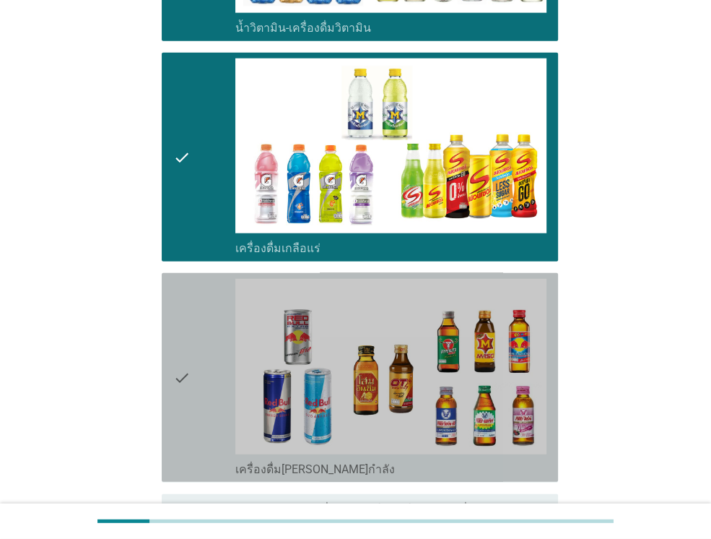
click at [207, 414] on div "check" at bounding box center [204, 377] width 62 height 197
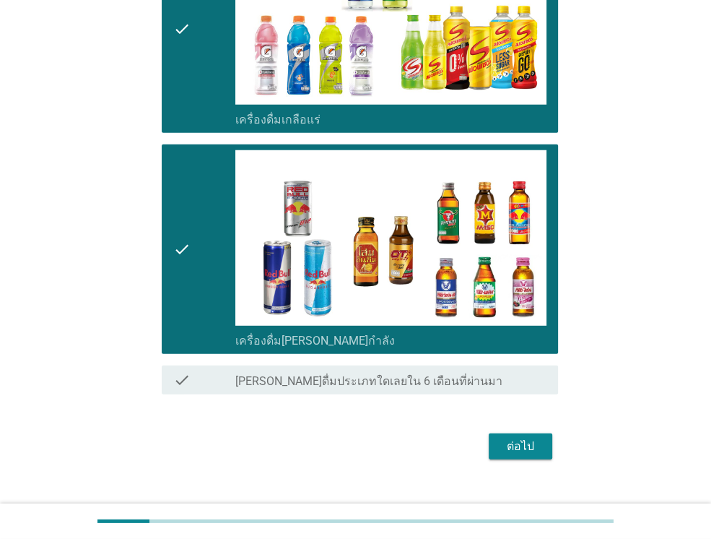
scroll to position [2470, 0]
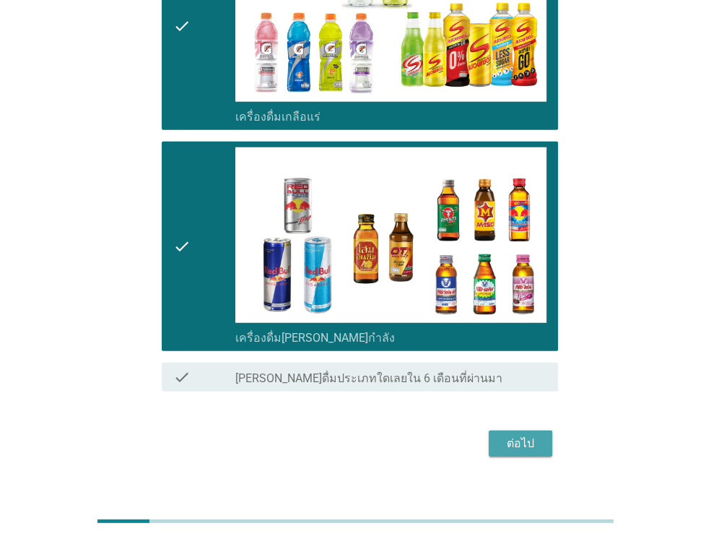
click at [538, 435] on div "ต่อไป" at bounding box center [520, 443] width 40 height 17
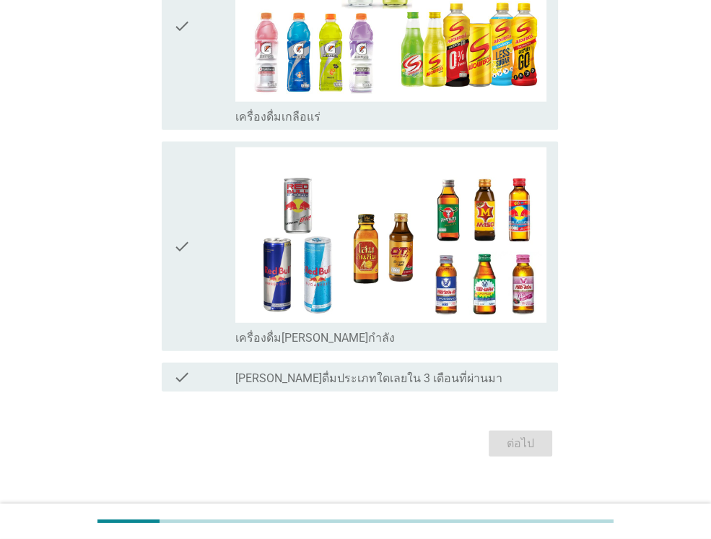
scroll to position [0, 0]
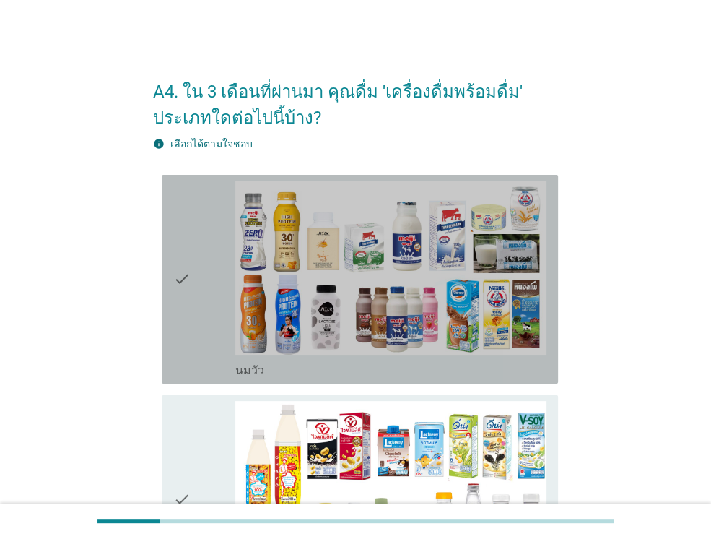
click at [212, 308] on div "check" at bounding box center [204, 278] width 62 height 197
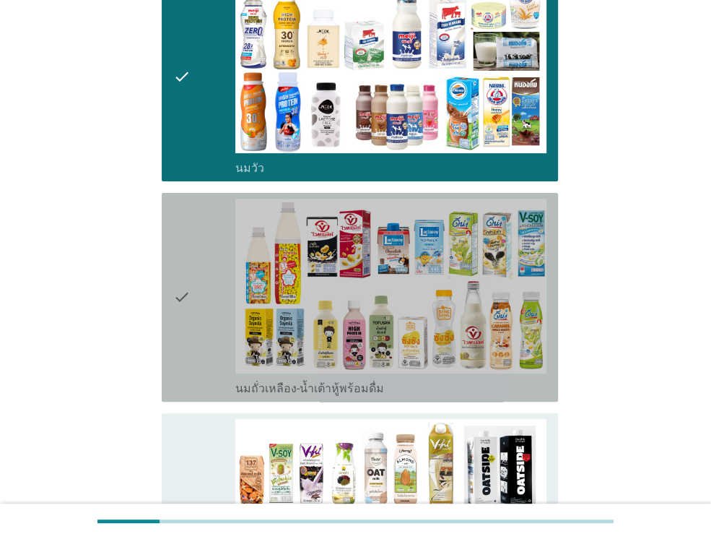
click at [212, 308] on div "check" at bounding box center [204, 297] width 62 height 197
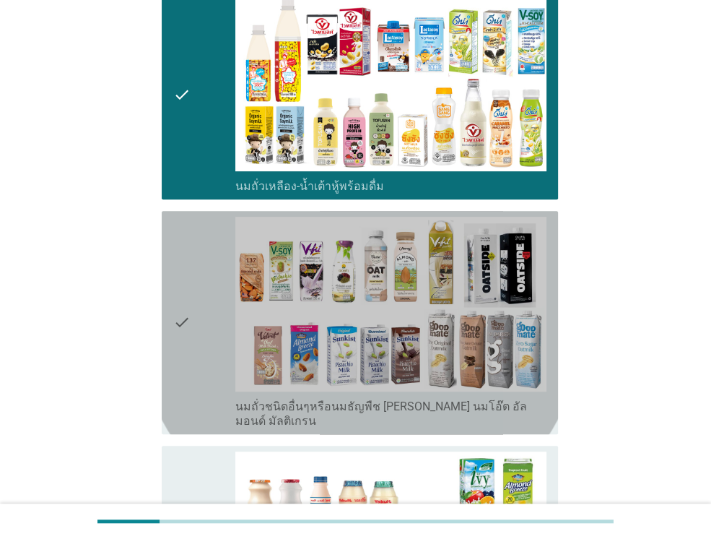
click at [212, 308] on div "check" at bounding box center [204, 323] width 62 height 212
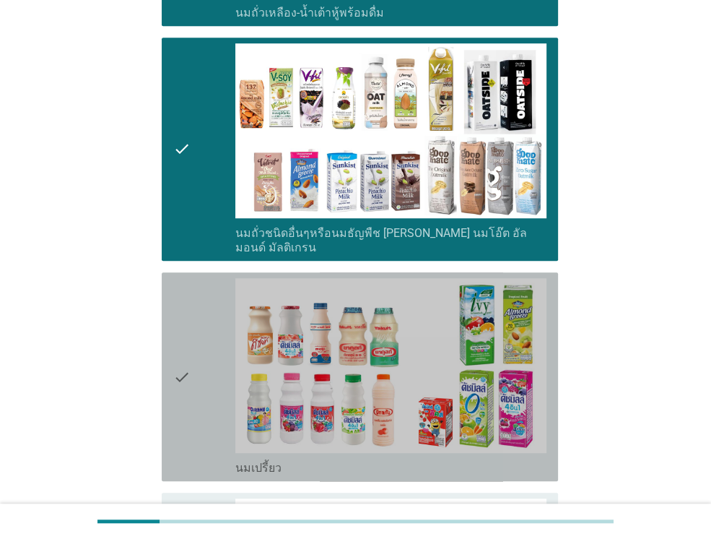
click at [212, 308] on div "check" at bounding box center [204, 376] width 62 height 197
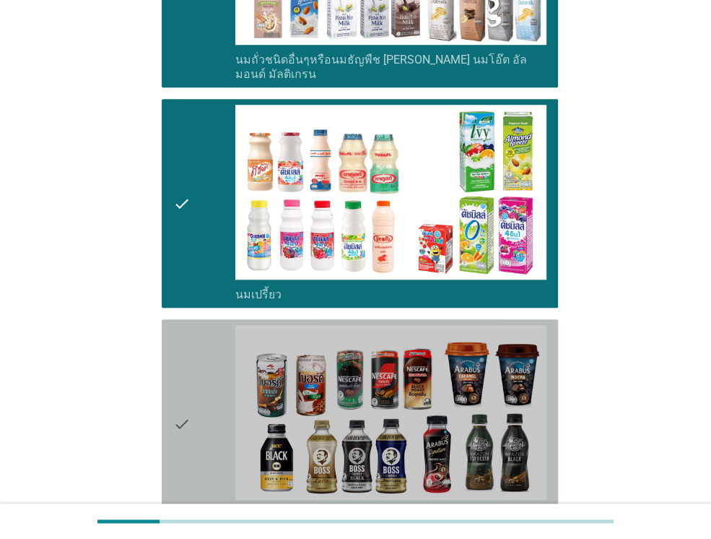
click at [212, 325] on div "check" at bounding box center [204, 423] width 62 height 197
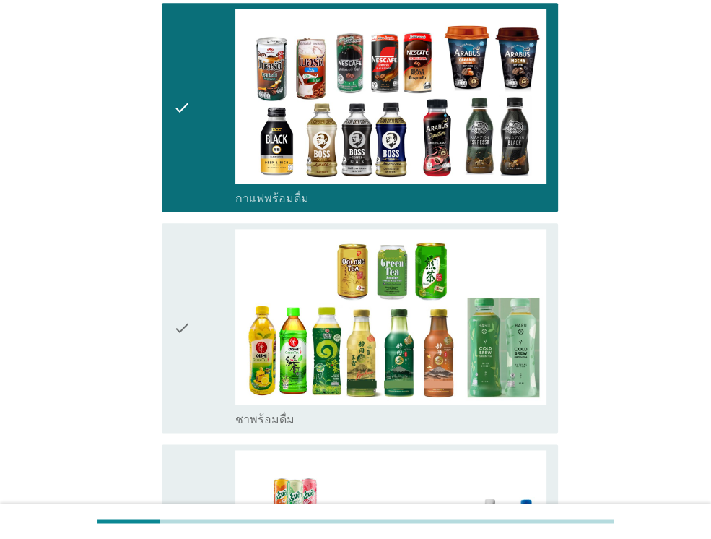
scroll to position [1068, 0]
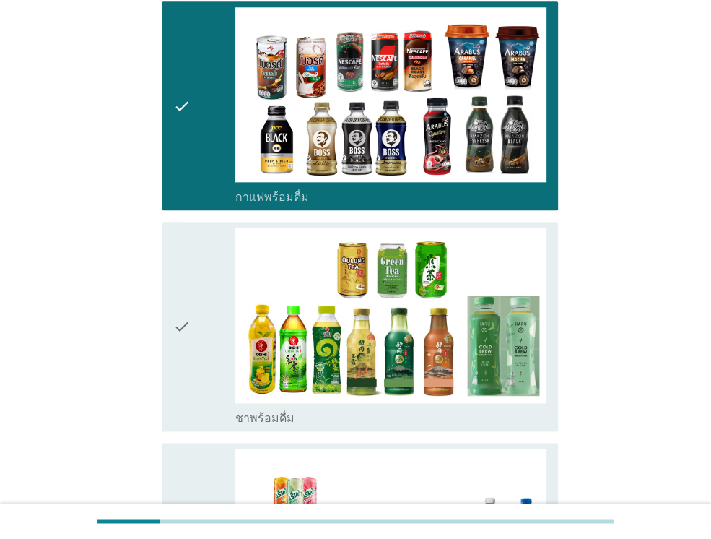
click at [212, 308] on div "check" at bounding box center [204, 325] width 62 height 197
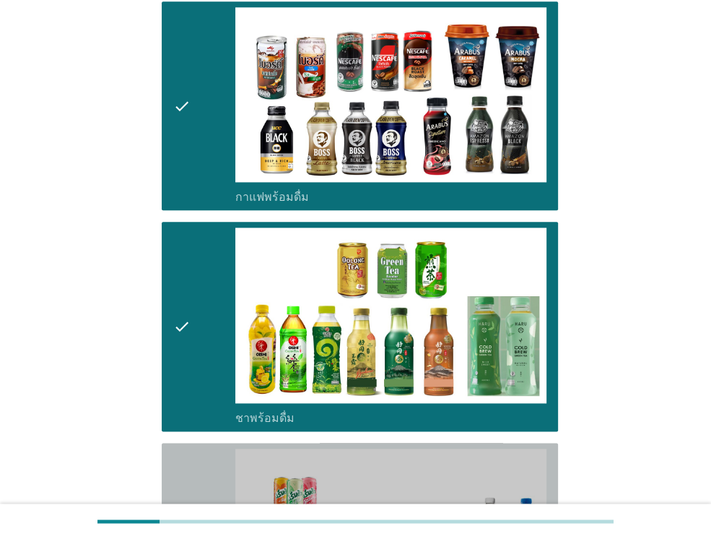
click at [199, 448] on div "check" at bounding box center [204, 546] width 62 height 197
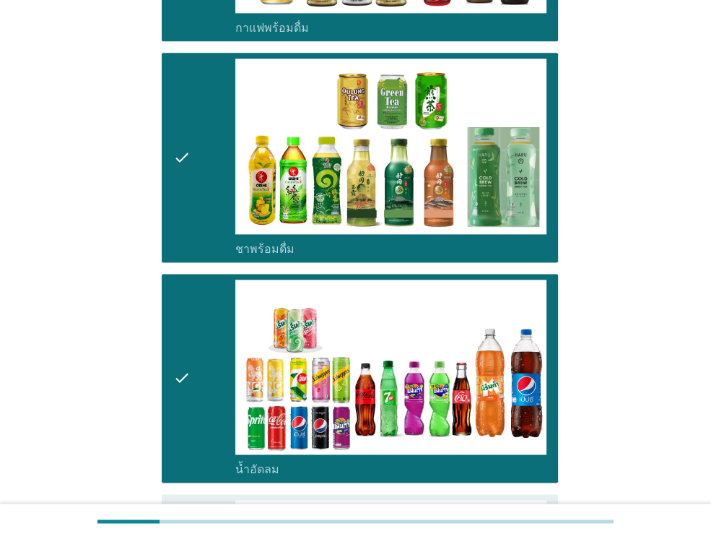
scroll to position [1299, 0]
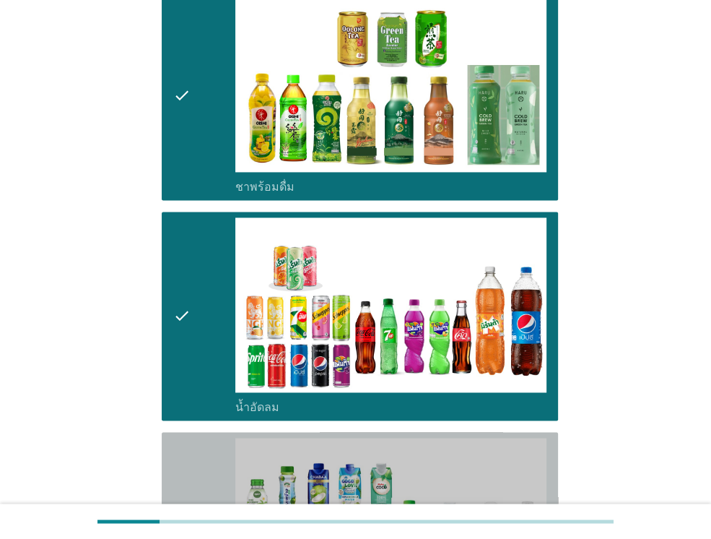
click at [199, 437] on div "check" at bounding box center [204, 535] width 62 height 197
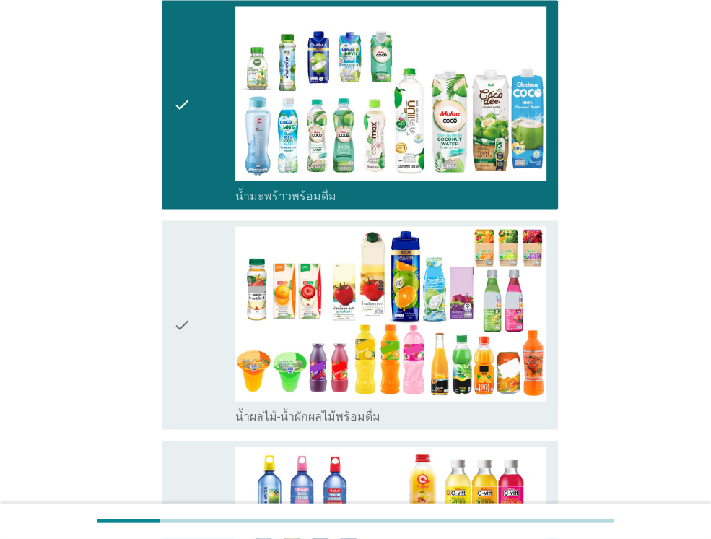
scroll to position [1732, 0]
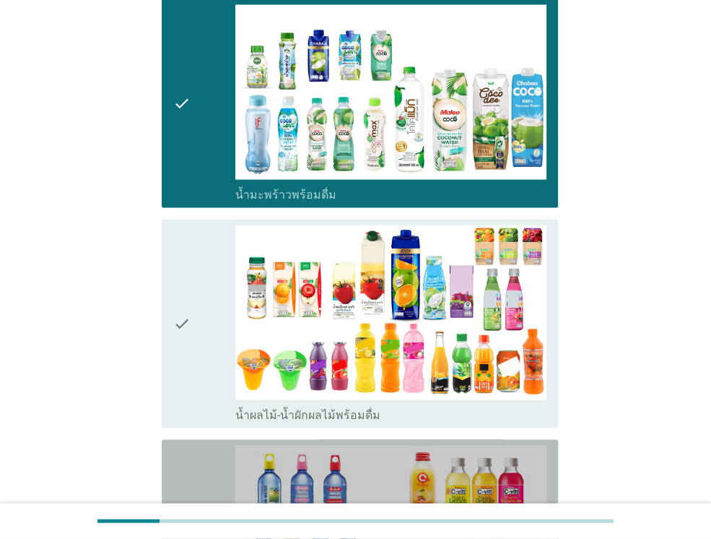
click at [199, 445] on div "check" at bounding box center [204, 543] width 62 height 197
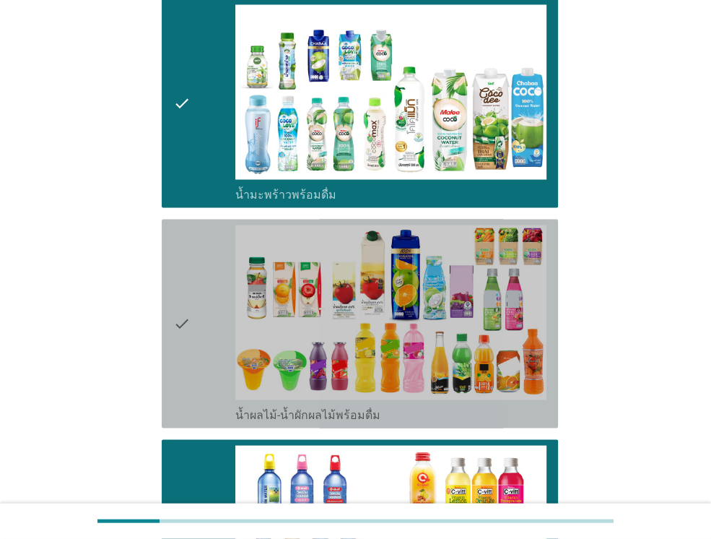
click at [199, 324] on div "check" at bounding box center [204, 323] width 62 height 197
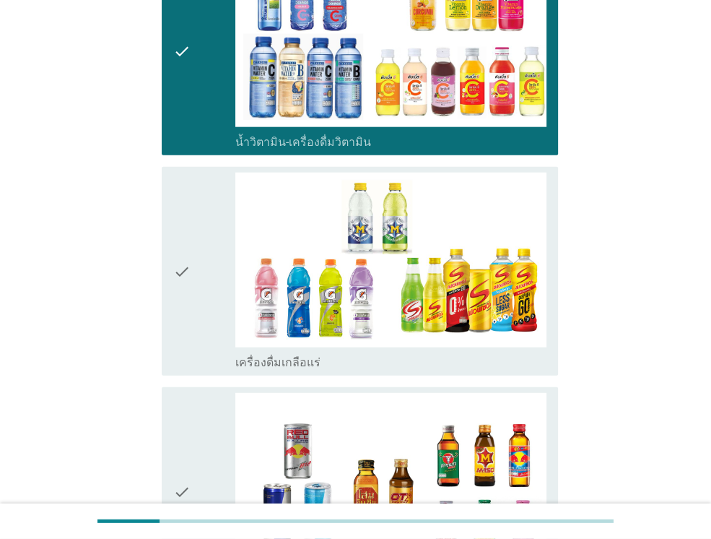
scroll to position [2252, 0]
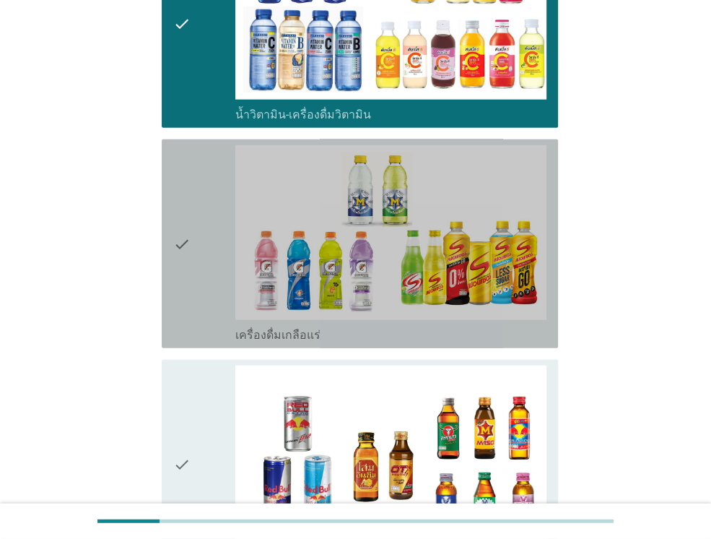
click at [199, 324] on div "check check_box_outline_blank เครื่องดื่มเกลือแร่" at bounding box center [360, 243] width 396 height 209
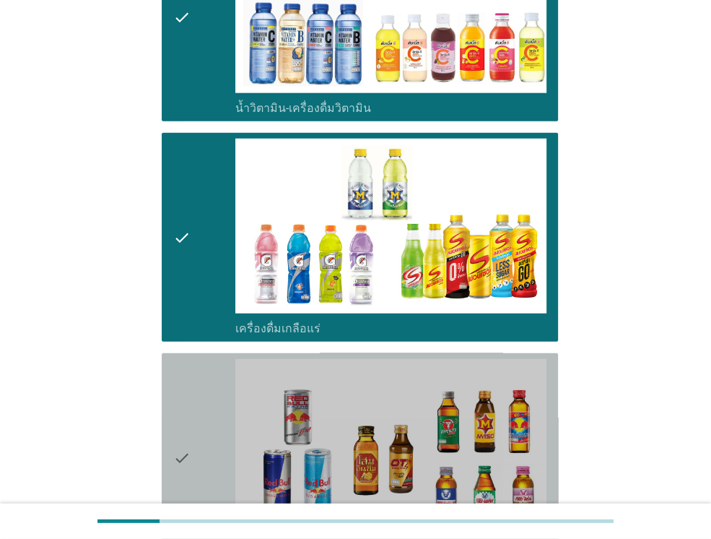
click at [199, 383] on div "check" at bounding box center [204, 457] width 62 height 197
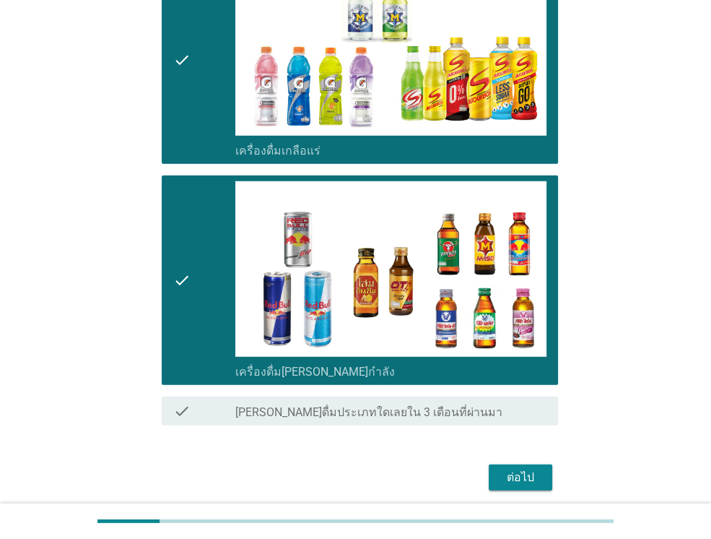
scroll to position [2470, 0]
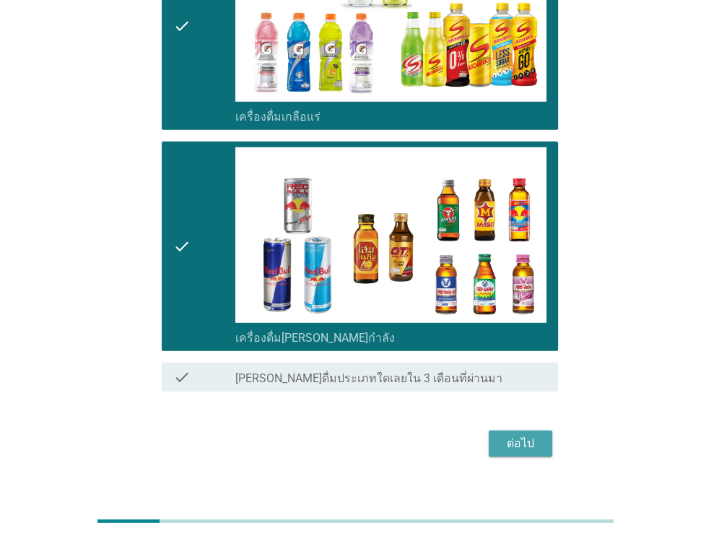
click at [542, 433] on button "ต่อไป" at bounding box center [521, 443] width 64 height 26
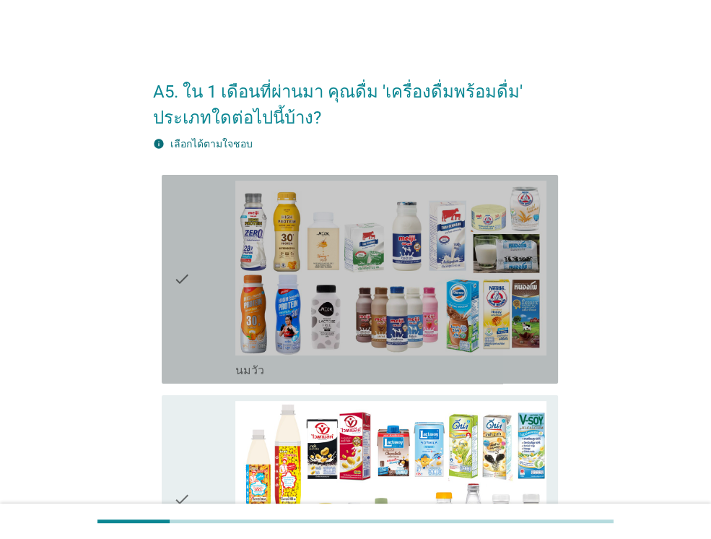
click at [204, 315] on div "check" at bounding box center [204, 278] width 62 height 197
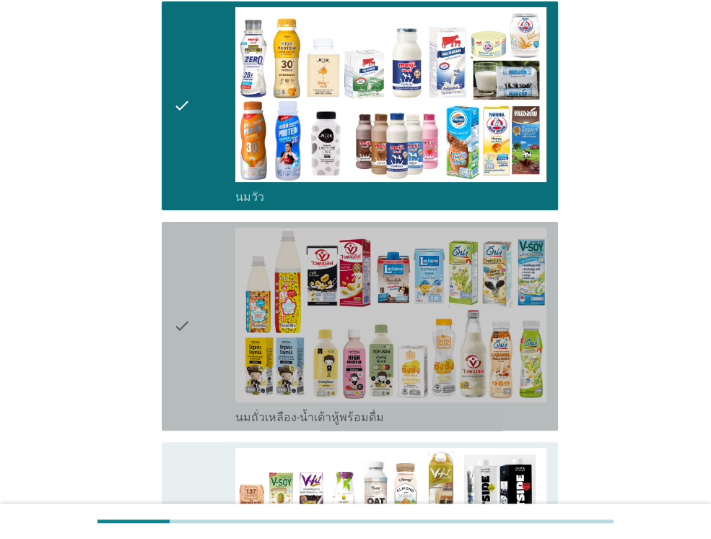
click at [204, 315] on div "check" at bounding box center [204, 325] width 62 height 197
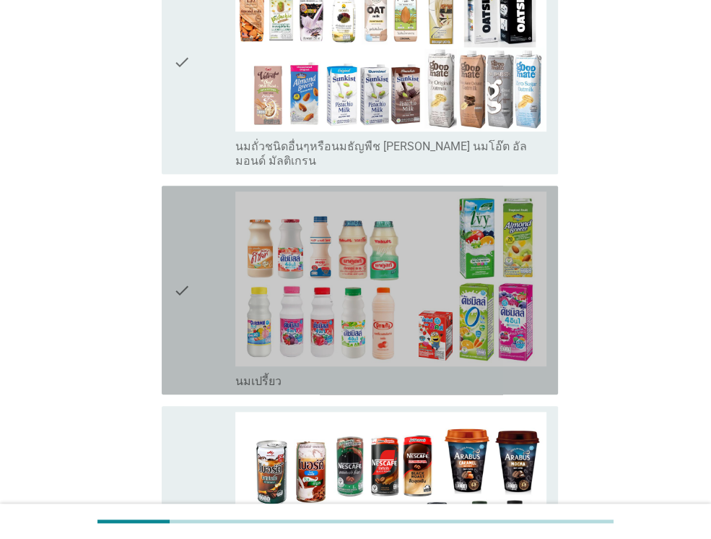
click at [204, 315] on div "check" at bounding box center [204, 289] width 62 height 197
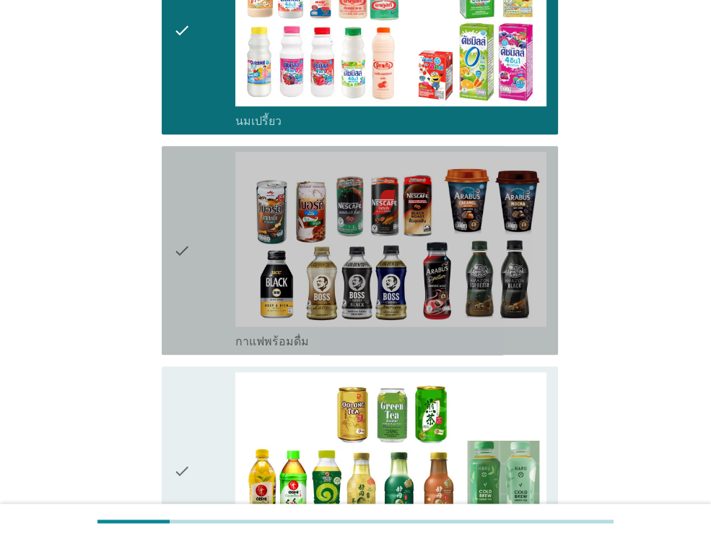
click at [204, 315] on div "check" at bounding box center [204, 250] width 62 height 197
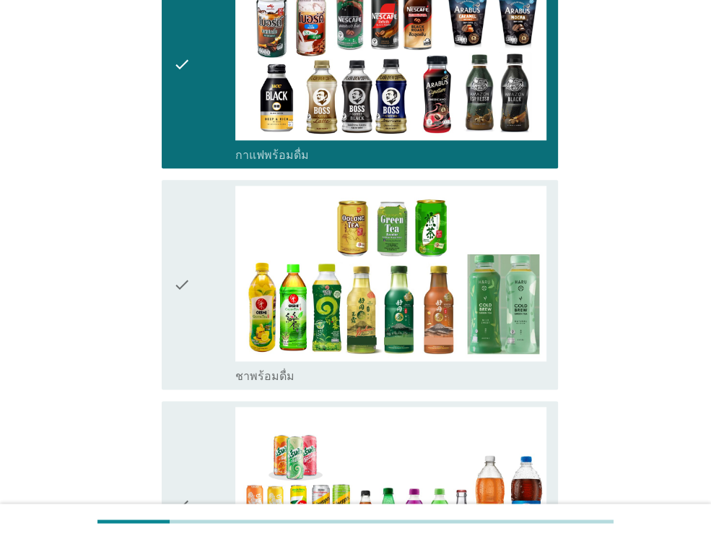
scroll to position [1184, 0]
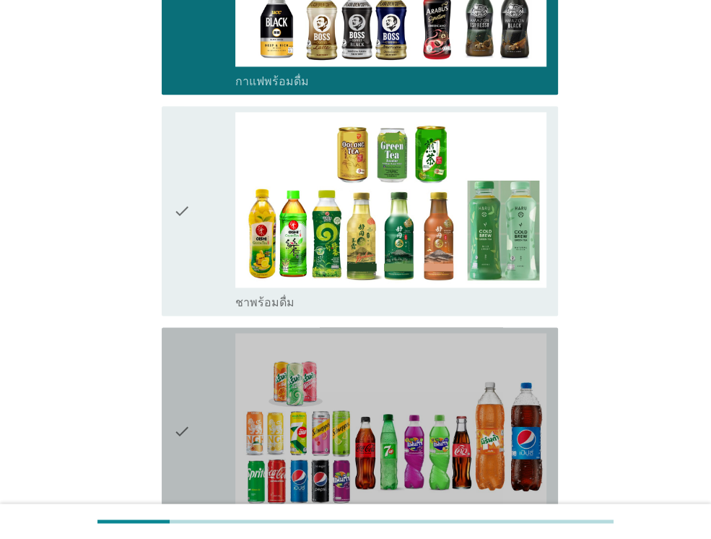
click at [196, 393] on div "check" at bounding box center [204, 431] width 62 height 197
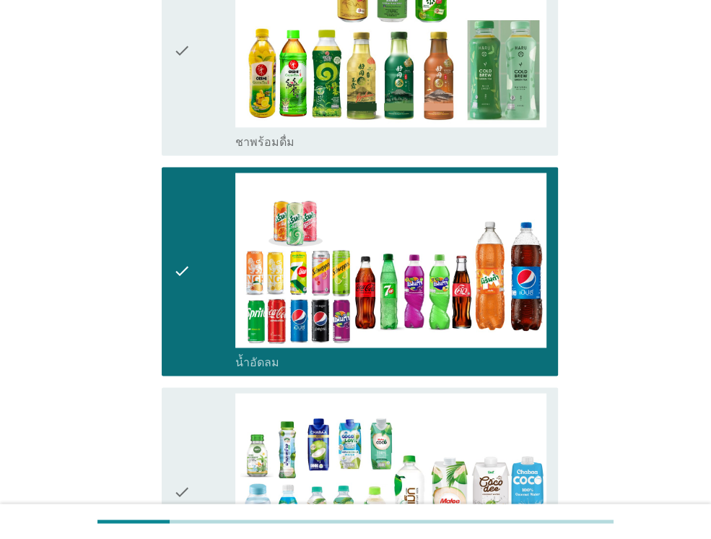
scroll to position [1386, 0]
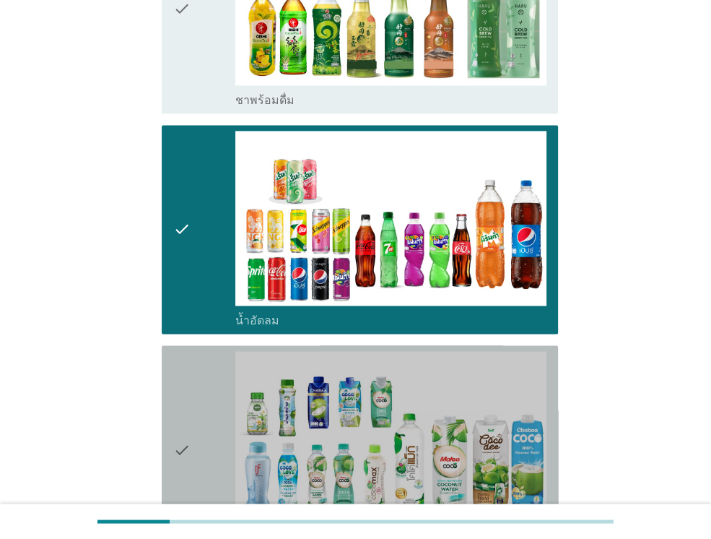
click at [196, 393] on div "check" at bounding box center [204, 449] width 62 height 197
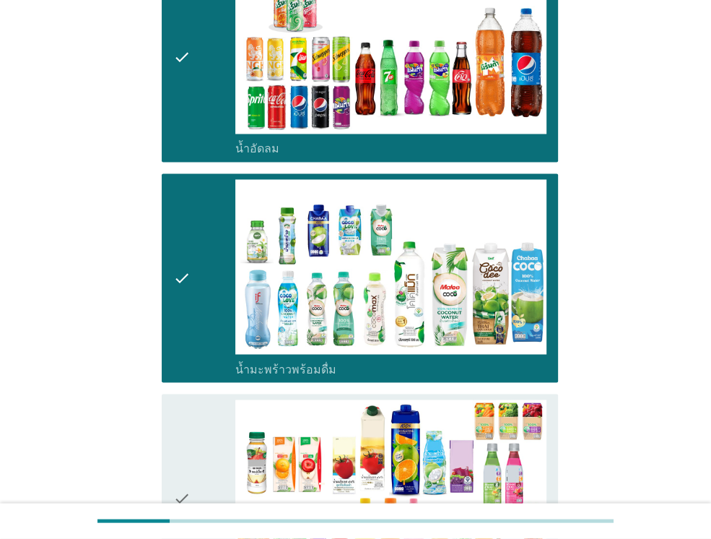
scroll to position [1646, 0]
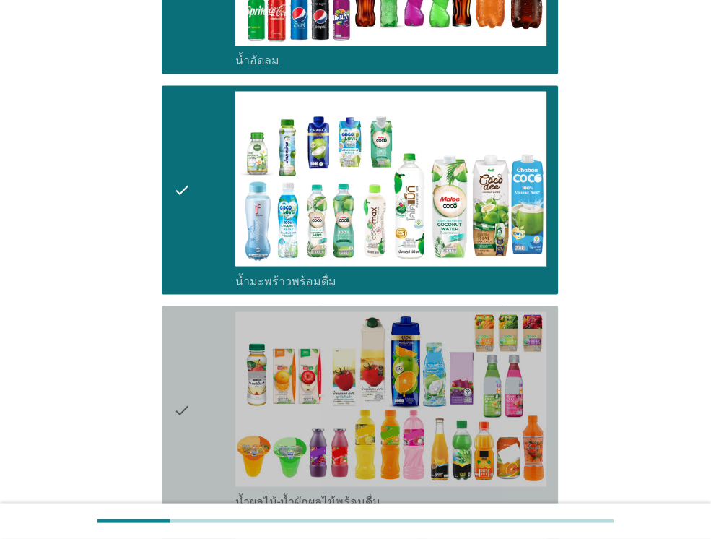
click at [196, 393] on div "check" at bounding box center [204, 409] width 62 height 197
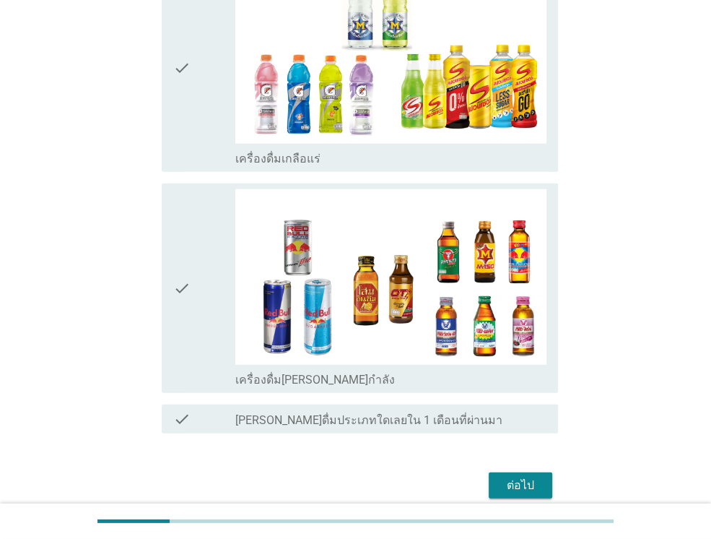
scroll to position [2470, 0]
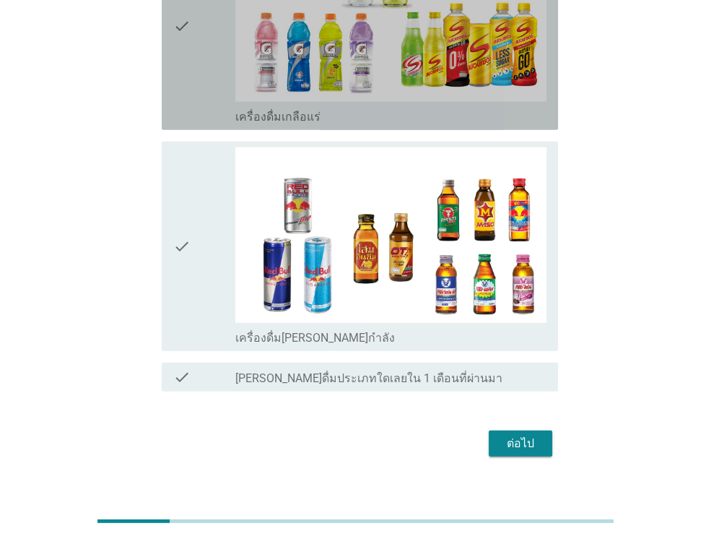
click at [202, 79] on div "check" at bounding box center [204, 25] width 62 height 197
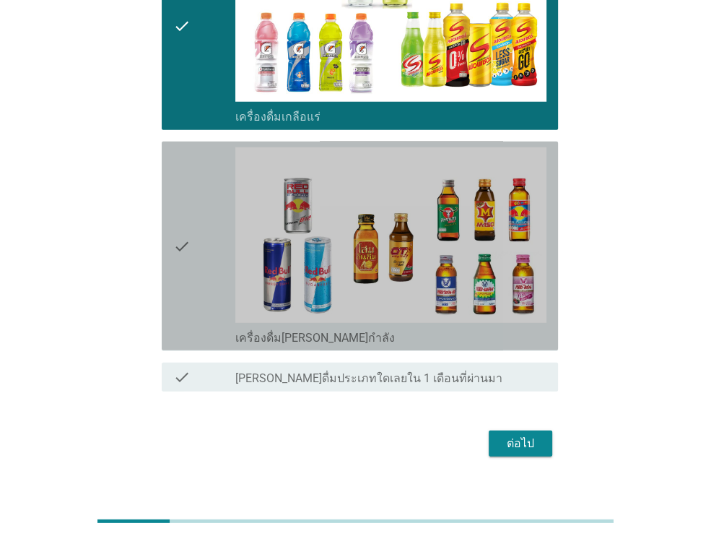
click at [221, 230] on div "check" at bounding box center [204, 245] width 62 height 197
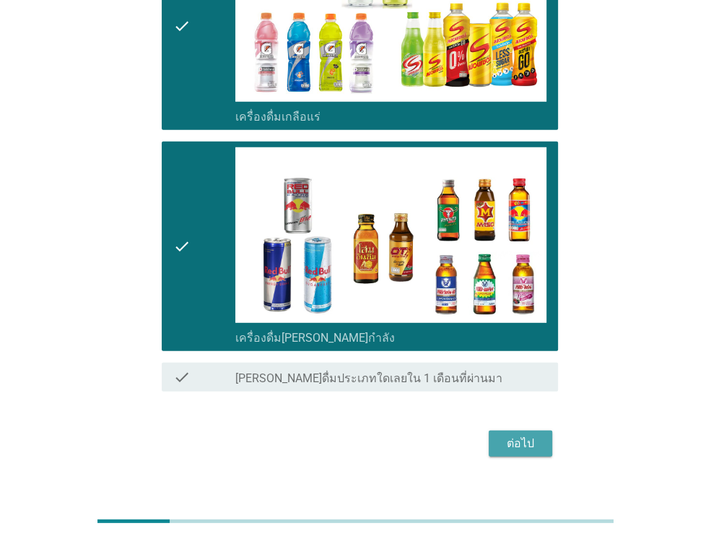
click at [526, 435] on div "ต่อไป" at bounding box center [520, 443] width 40 height 17
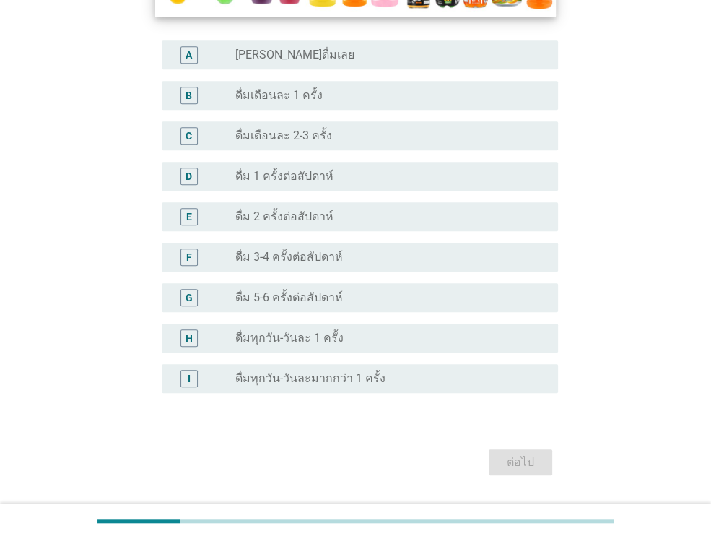
scroll to position [462, 0]
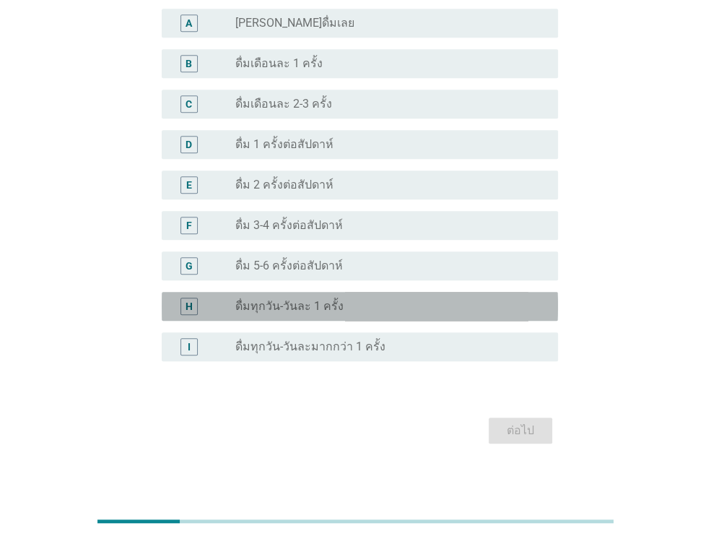
click at [401, 309] on div "radio_button_unchecked ดื่มทุกวัน-วันละ 1 ครั้ง" at bounding box center [385, 306] width 300 height 14
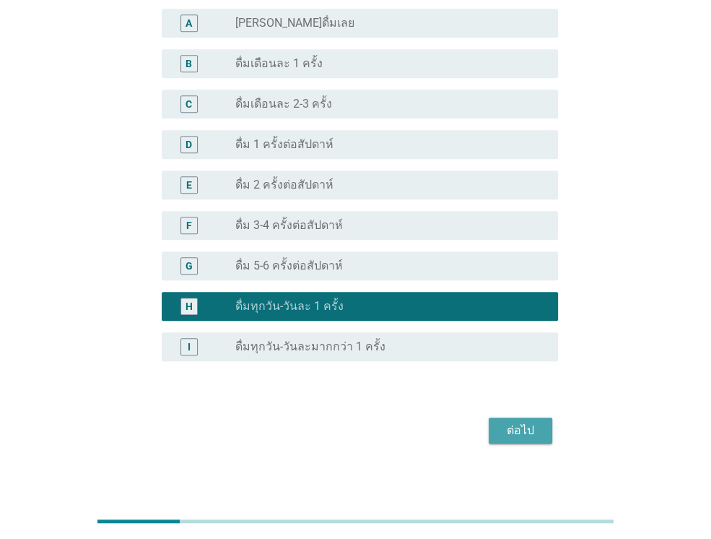
click at [542, 428] on button "ต่อไป" at bounding box center [521, 430] width 64 height 26
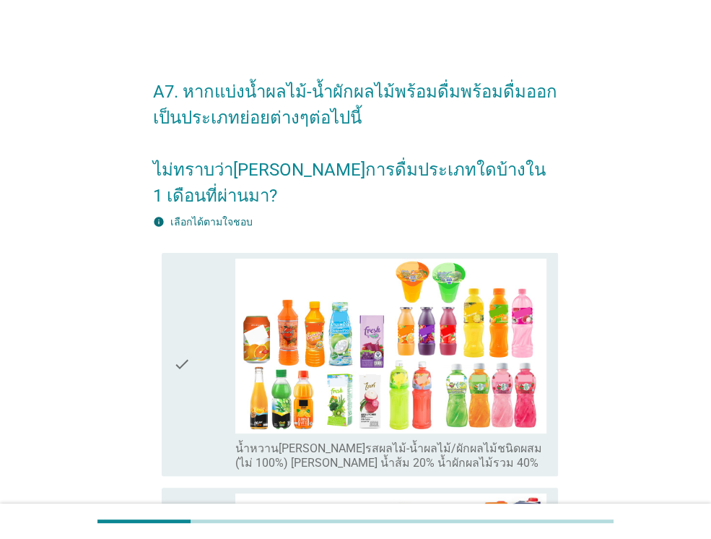
scroll to position [29, 0]
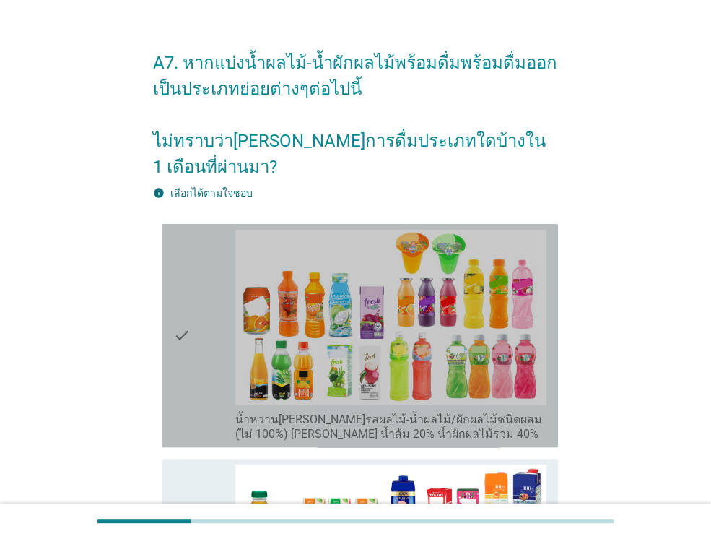
click at [217, 356] on div "check" at bounding box center [204, 336] width 62 height 212
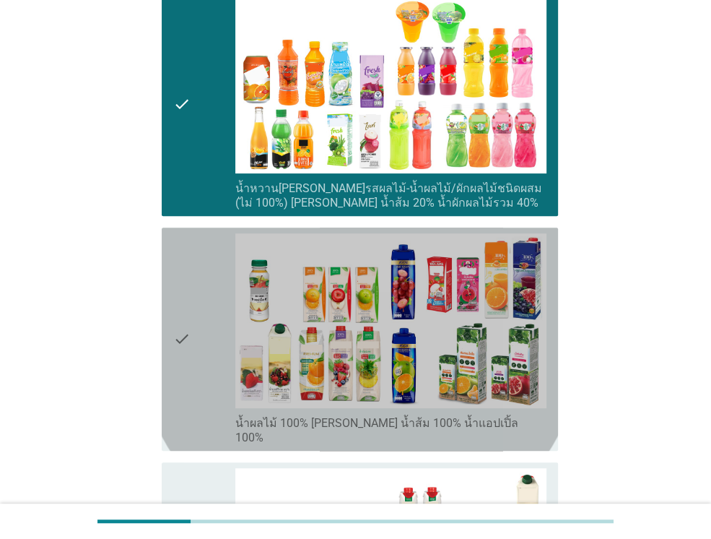
click at [217, 356] on div "check" at bounding box center [204, 339] width 62 height 212
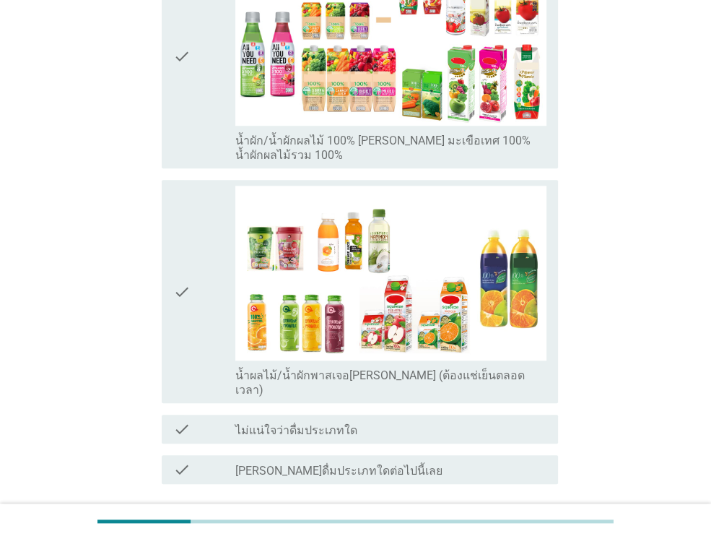
scroll to position [780, 0]
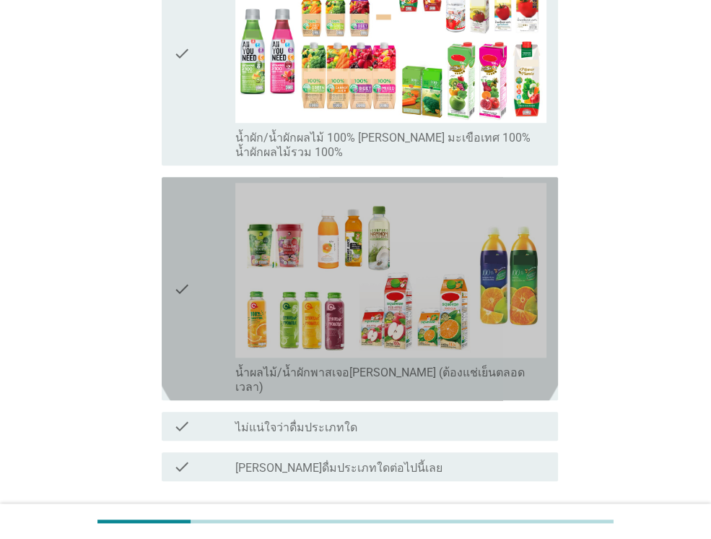
click at [186, 266] on icon "check" at bounding box center [181, 289] width 17 height 212
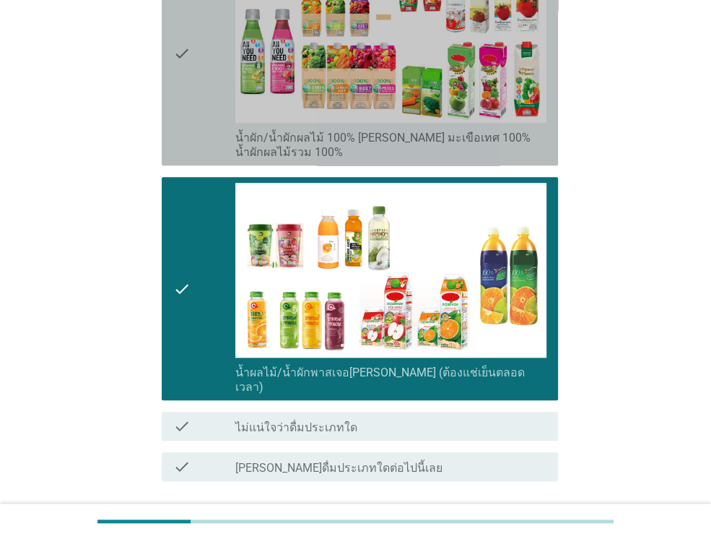
click at [208, 56] on div "check" at bounding box center [204, 54] width 62 height 212
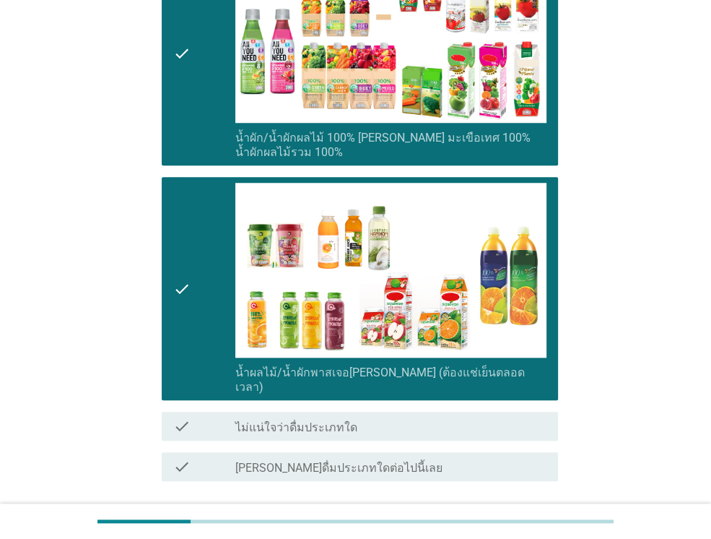
click at [514, 524] on div "ต่อไป" at bounding box center [520, 532] width 40 height 17
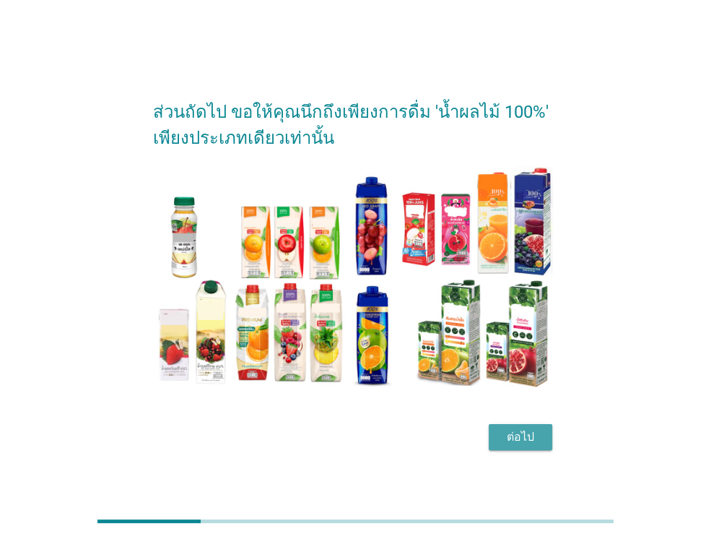
click at [537, 431] on div "ต่อไป" at bounding box center [520, 436] width 40 height 17
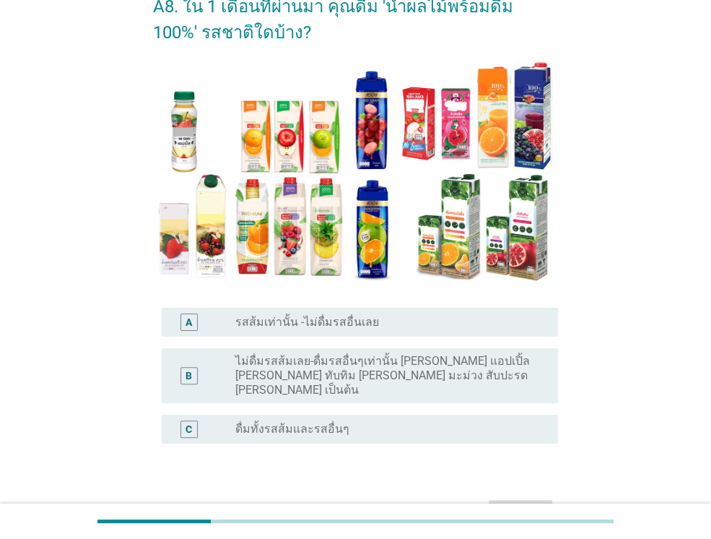
scroll to position [87, 0]
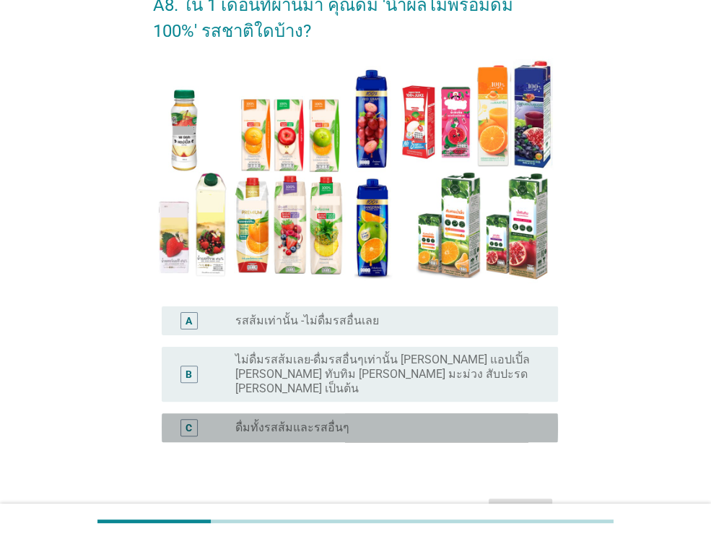
click at [345, 420] on div "radio_button_unchecked ดื่มทั้งรสส้มและรสอื่นๆ" at bounding box center [385, 427] width 300 height 14
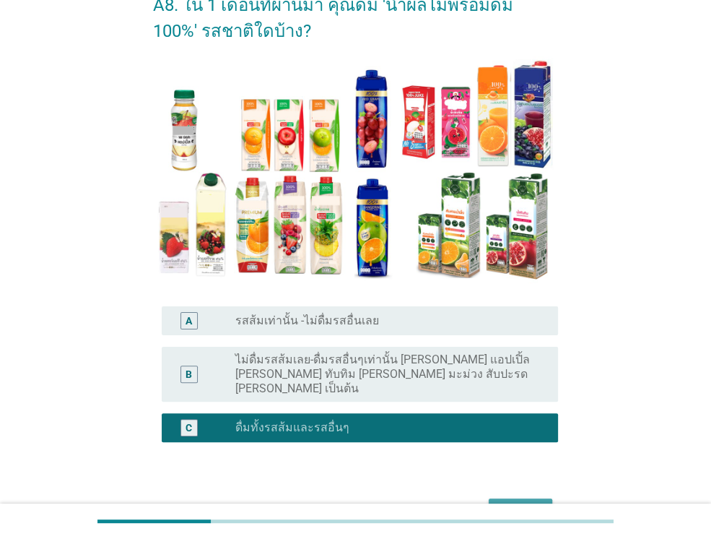
click at [523, 502] on div "ต่อไป" at bounding box center [520, 510] width 40 height 17
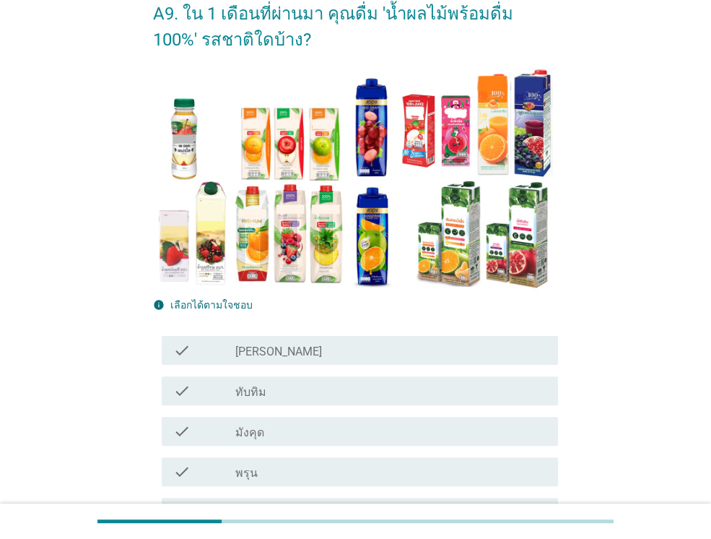
scroll to position [144, 0]
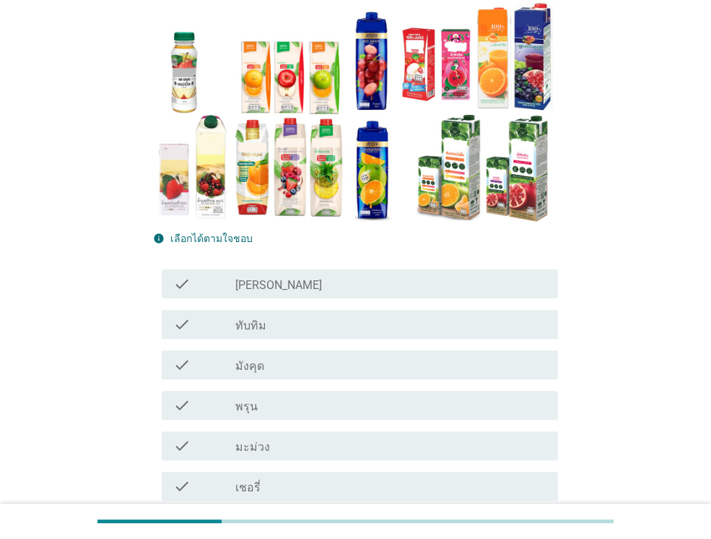
click at [377, 307] on div "check check_box_outline_blank ทับทิม" at bounding box center [355, 324] width 405 height 40
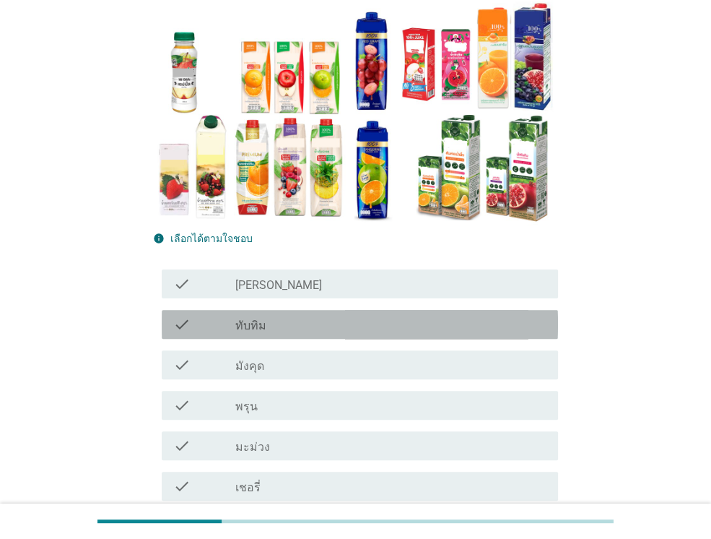
click at [339, 322] on div "check_box_outline_blank ทับทิม" at bounding box center [390, 323] width 311 height 17
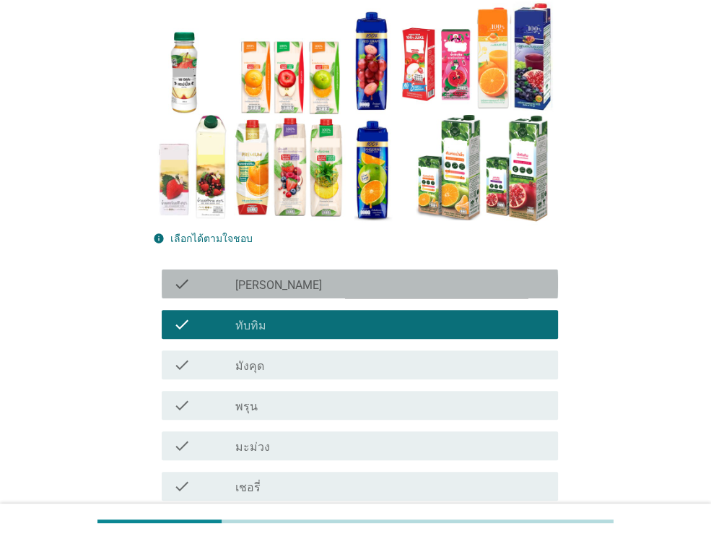
click at [333, 282] on div "check_box_outline_blank [PERSON_NAME]" at bounding box center [390, 283] width 311 height 17
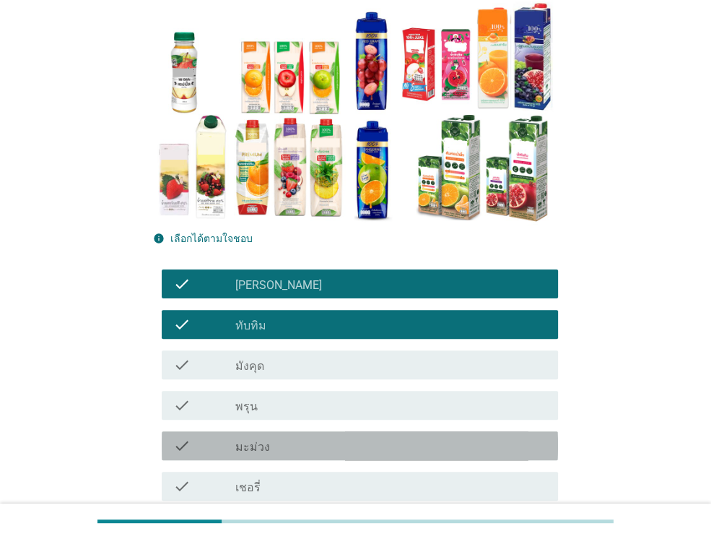
click at [303, 441] on div "check_box_outline_blank มะม่วง" at bounding box center [390, 445] width 311 height 17
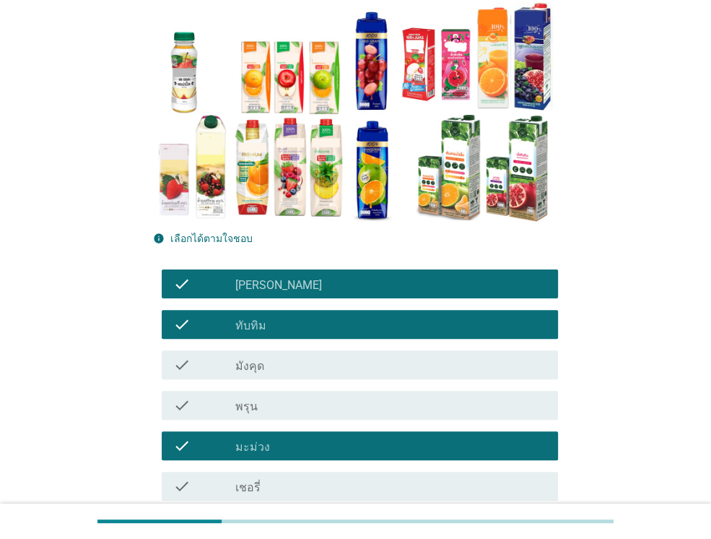
click at [286, 492] on div "check_box_outline_blank เชอรี่" at bounding box center [390, 485] width 311 height 17
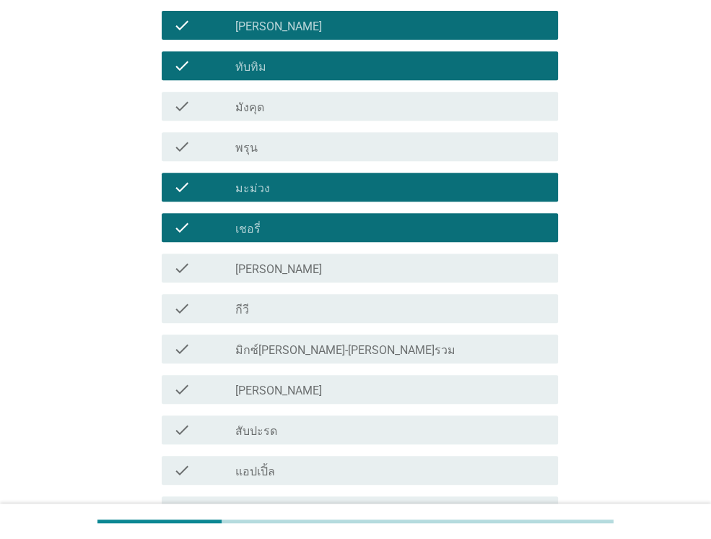
scroll to position [404, 0]
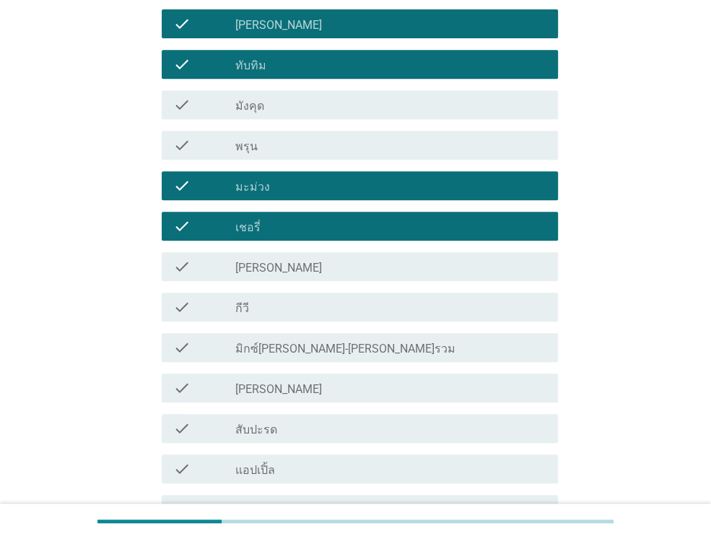
click at [281, 263] on div "check_box_outline_blank [PERSON_NAME]" at bounding box center [390, 266] width 311 height 17
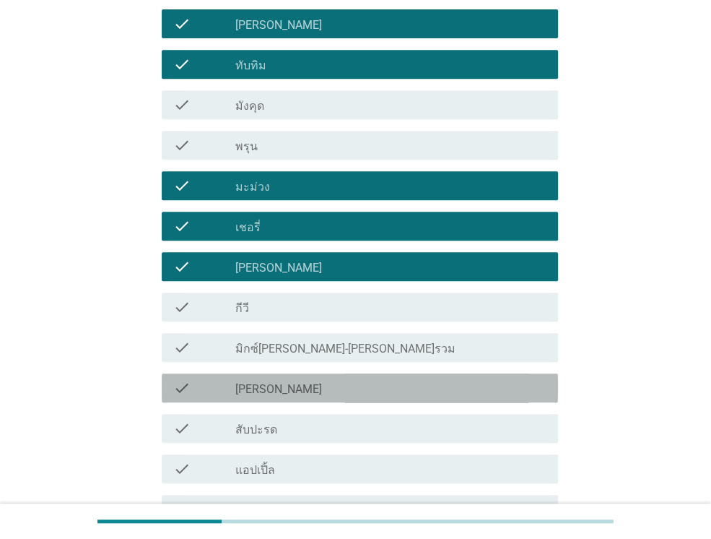
click at [285, 385] on div "check_box_outline_blank [PERSON_NAME]" at bounding box center [390, 387] width 311 height 17
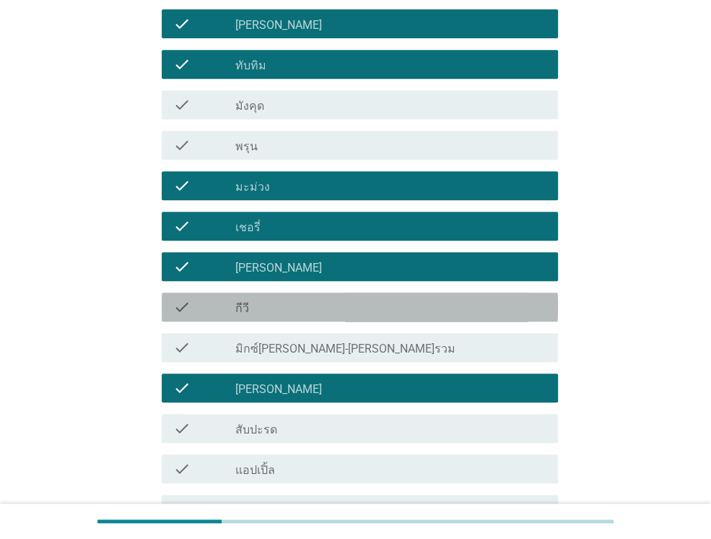
click at [302, 309] on div "check_box_outline_blank กีวี" at bounding box center [390, 306] width 311 height 17
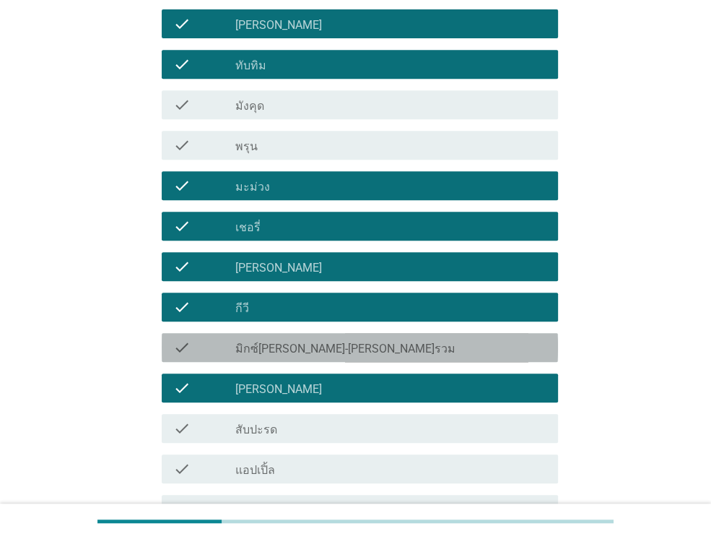
click at [292, 357] on div "check check_box_outline_blank มิกซ์[PERSON_NAME]-[PERSON_NAME]รวม" at bounding box center [360, 347] width 396 height 29
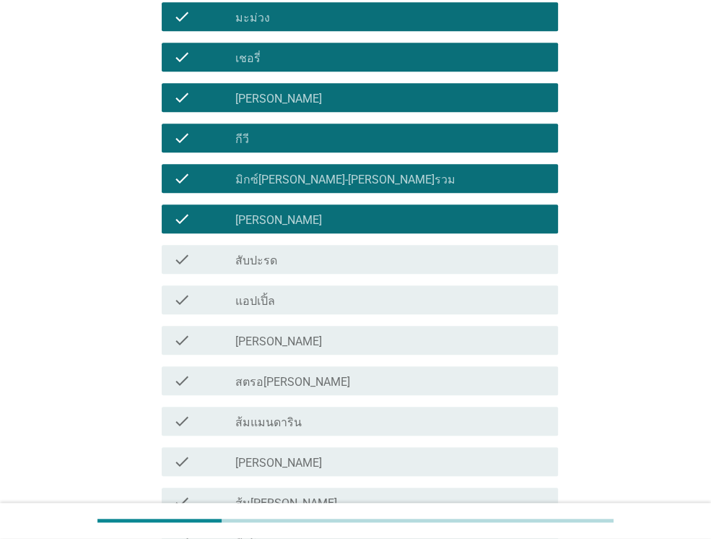
scroll to position [606, 0]
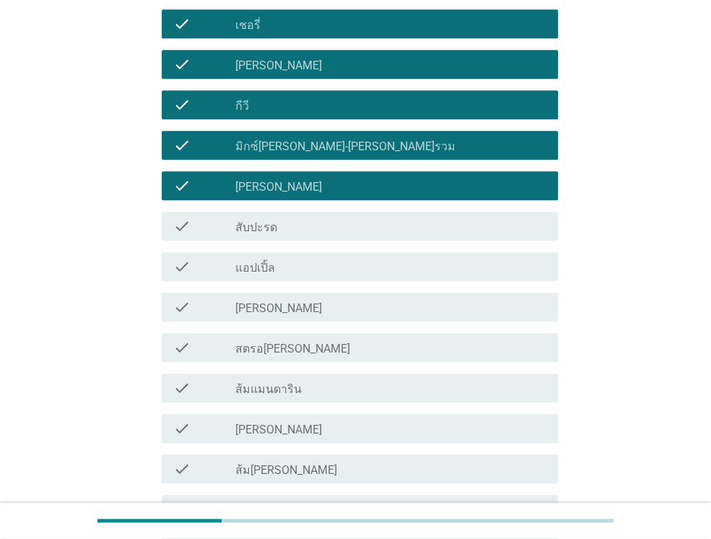
click at [285, 283] on div "check check_box_outline_blank แอปเปิ้ล" at bounding box center [355, 266] width 405 height 40
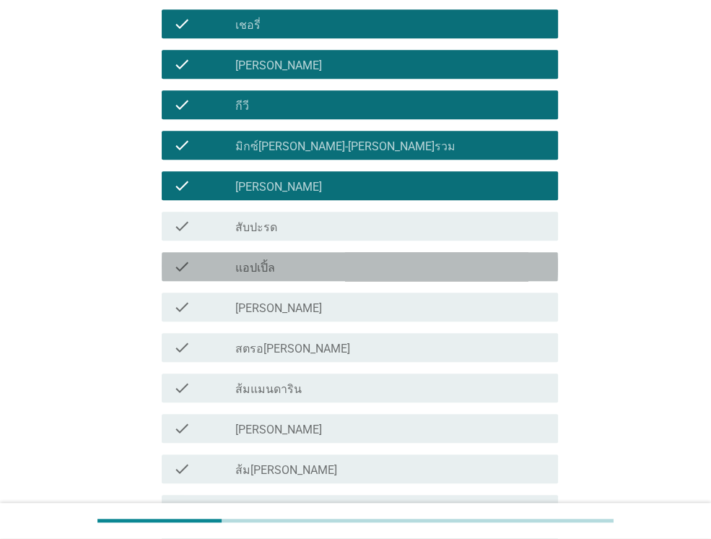
click at [281, 272] on div "check_box_outline_blank แอปเปิ้ล" at bounding box center [390, 266] width 311 height 17
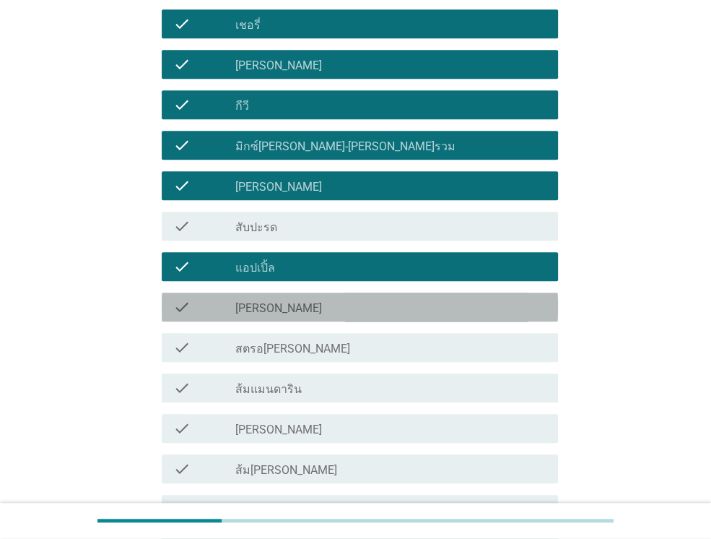
click at [274, 310] on div "check_box_outline_blank [PERSON_NAME]" at bounding box center [390, 306] width 311 height 17
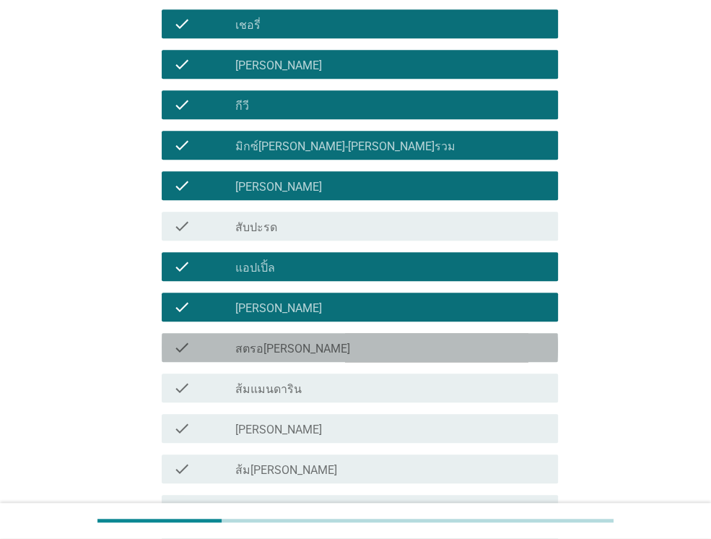
click at [274, 346] on label "สตรอ[PERSON_NAME]" at bounding box center [292, 348] width 115 height 14
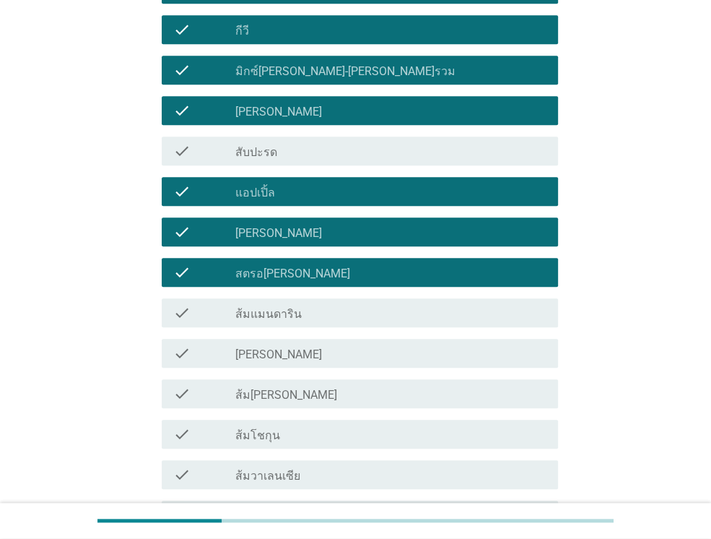
scroll to position [693, 0]
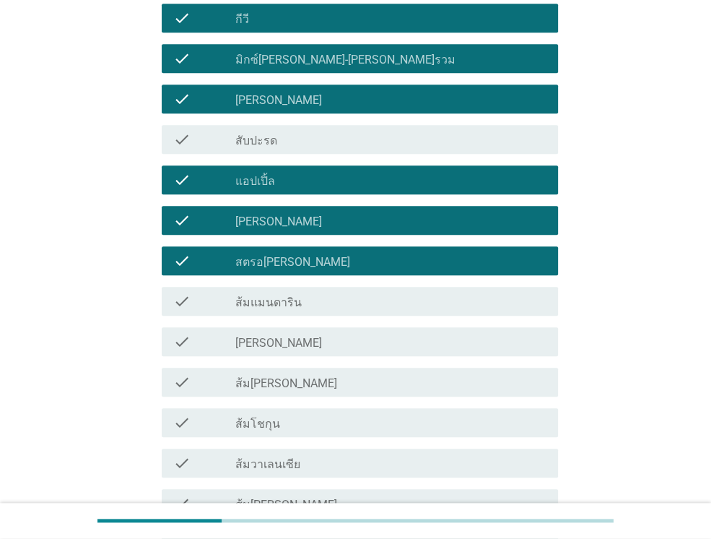
click at [267, 315] on div "check check_box_outline_blank ส้มแมนดาริน" at bounding box center [355, 301] width 405 height 40
click at [248, 298] on label "ส้มแมนดาริน" at bounding box center [268, 302] width 66 height 14
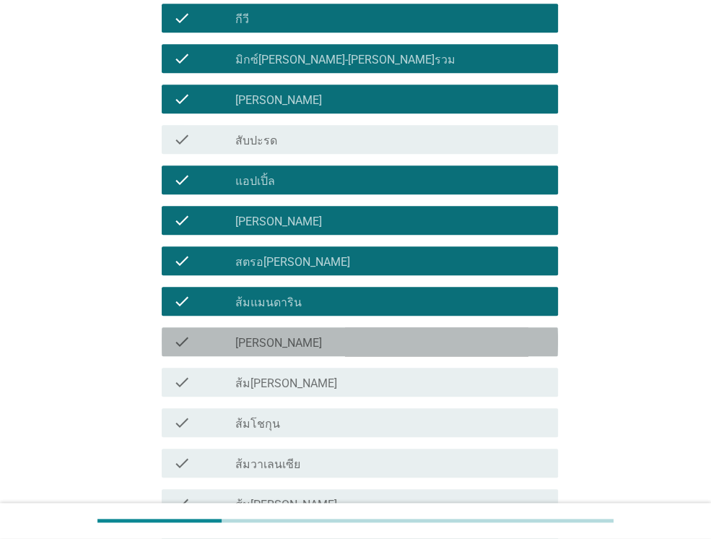
click at [243, 336] on label "[PERSON_NAME]" at bounding box center [278, 343] width 87 height 14
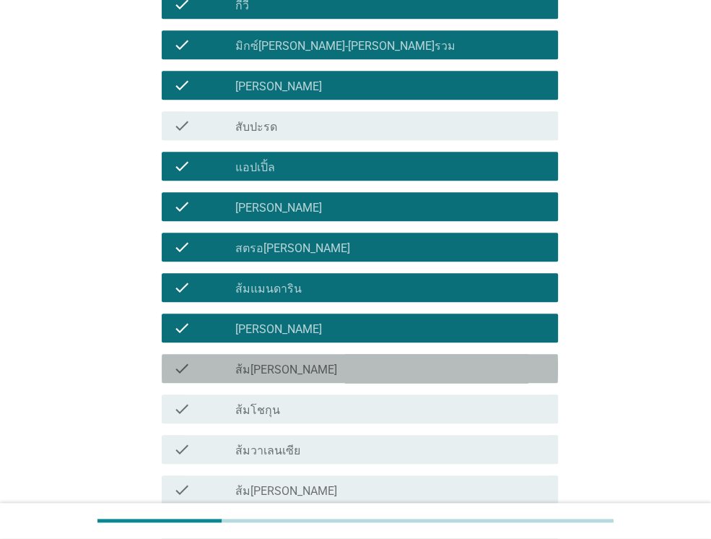
click at [243, 385] on div "check check_box_outline_blank ส้ม[PERSON_NAME]" at bounding box center [355, 368] width 405 height 40
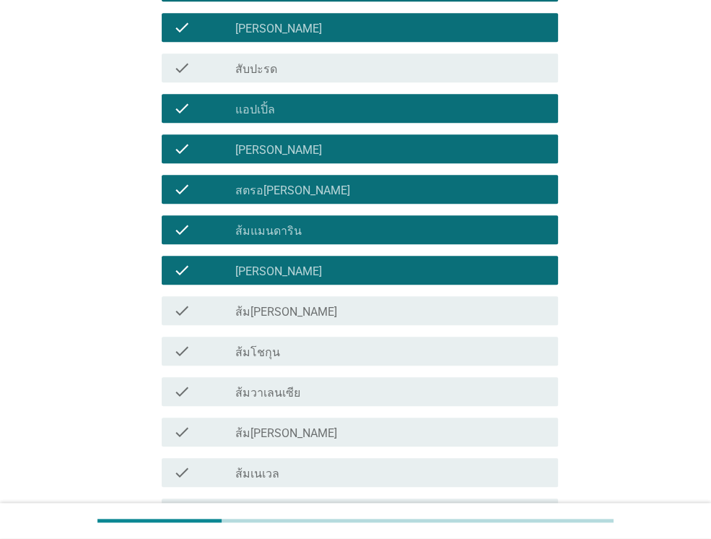
scroll to position [895, 0]
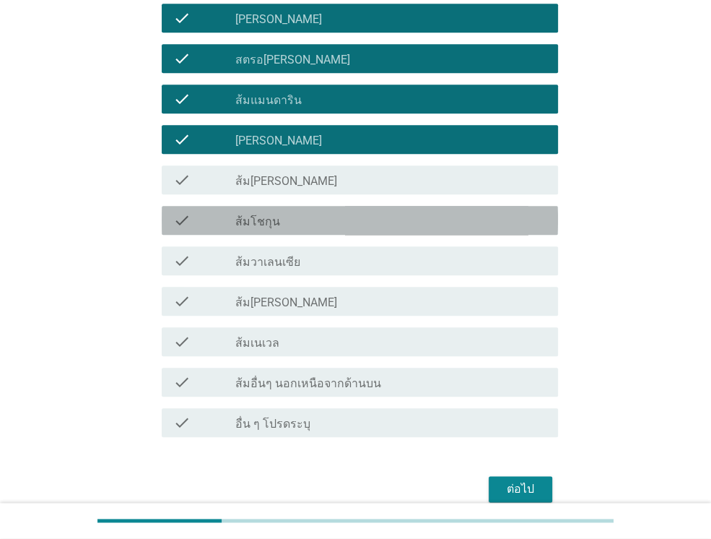
click at [250, 219] on label "ส้มโชกุน" at bounding box center [257, 221] width 45 height 14
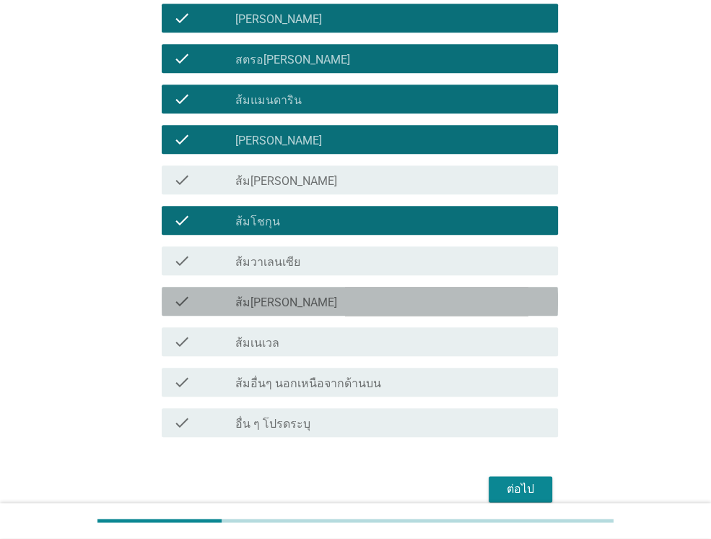
click at [260, 300] on label "ส้ม[PERSON_NAME]" at bounding box center [286, 302] width 102 height 14
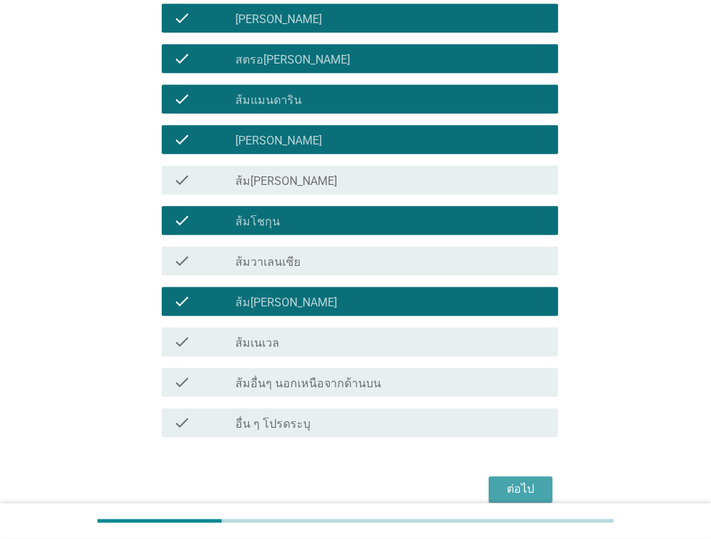
click at [544, 494] on button "ต่อไป" at bounding box center [521, 489] width 64 height 26
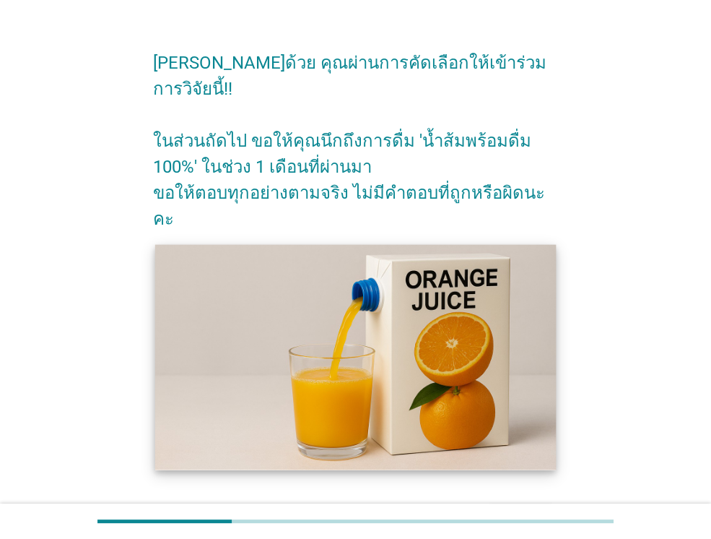
scroll to position [71, 0]
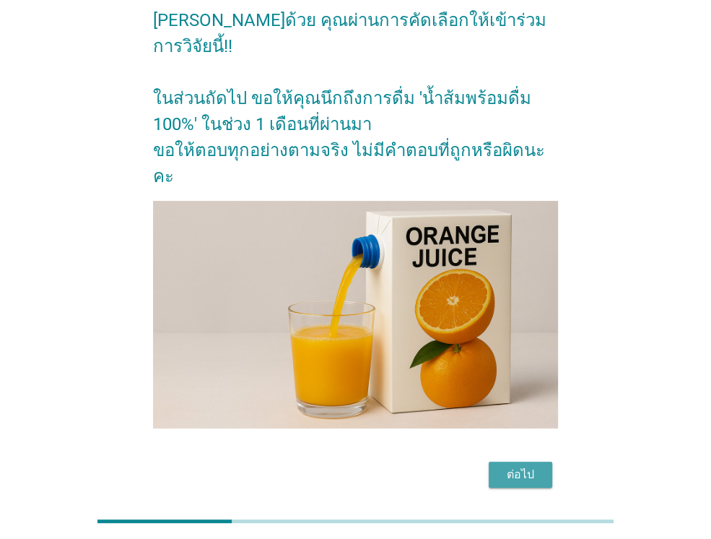
click at [516, 461] on button "ต่อไป" at bounding box center [521, 474] width 64 height 26
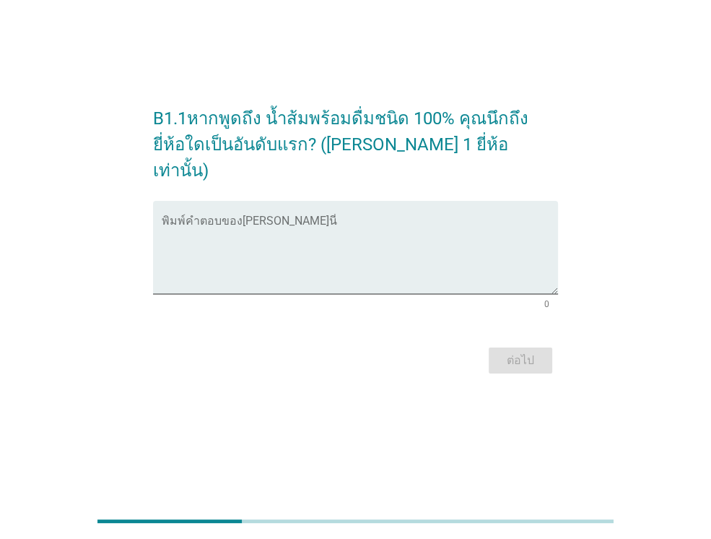
scroll to position [0, 0]
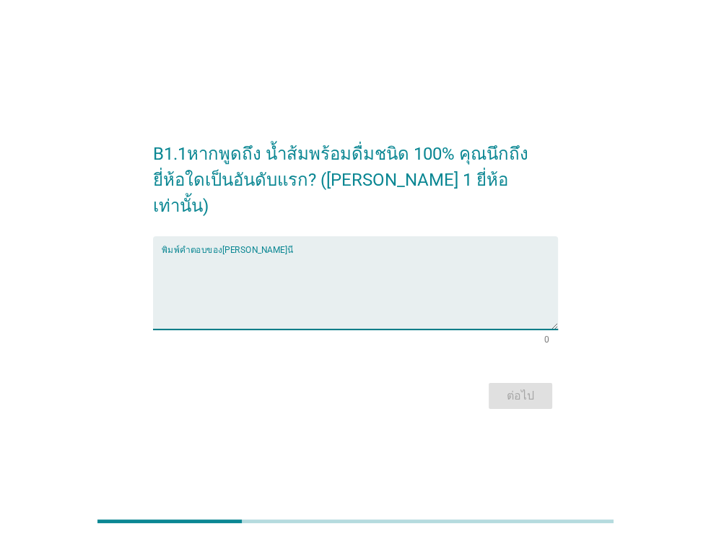
click at [378, 261] on textarea "พิมพ์คำตอบของคุณ ที่นี่" at bounding box center [360, 291] width 396 height 76
type textarea "ม"
type textarea "ทิปโก้"
click at [536, 387] on div "ต่อไป" at bounding box center [520, 395] width 40 height 17
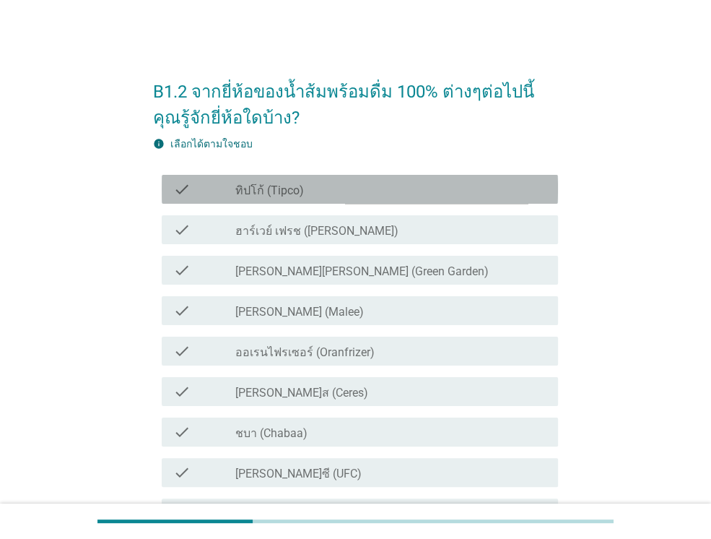
click at [453, 201] on div "check check_box_outline_blank ทิปโก้ (Tipco)" at bounding box center [360, 189] width 396 height 29
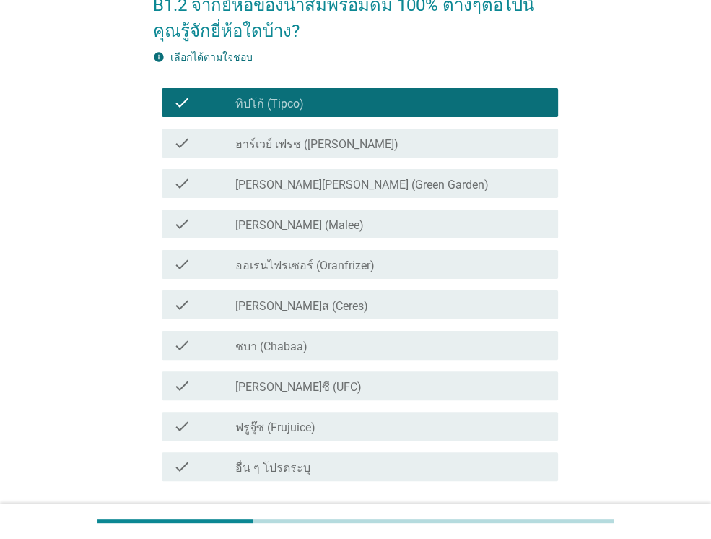
scroll to position [115, 0]
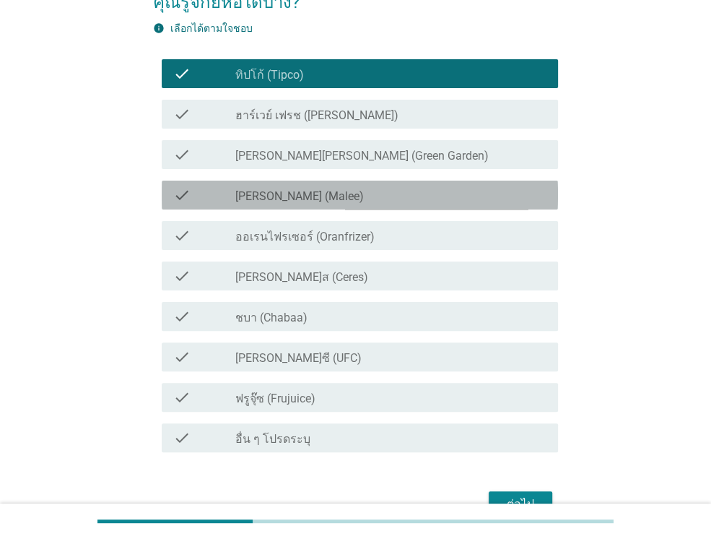
click at [432, 207] on div "check check_box_outline_blank [PERSON_NAME] (Malee)" at bounding box center [360, 194] width 396 height 29
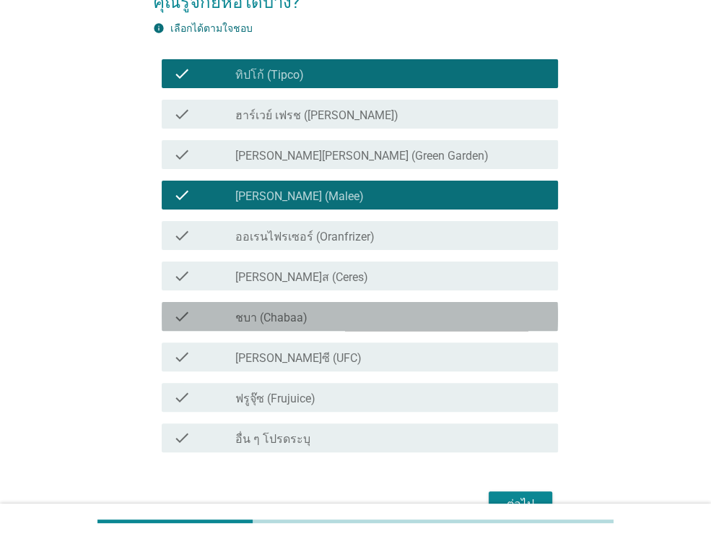
click at [422, 323] on div "check_box_outline_blank ชบา (Chabaa)" at bounding box center [390, 316] width 311 height 17
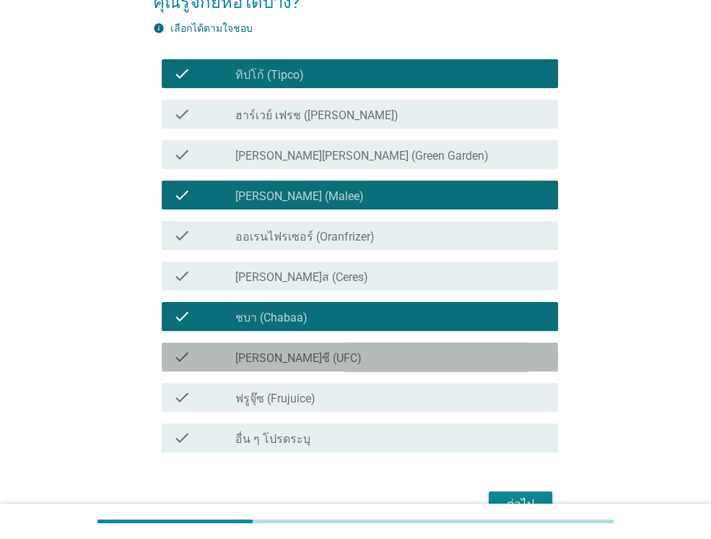
click at [398, 353] on div "check_box_outline_blank [PERSON_NAME]ซี (UFC)" at bounding box center [390, 356] width 311 height 17
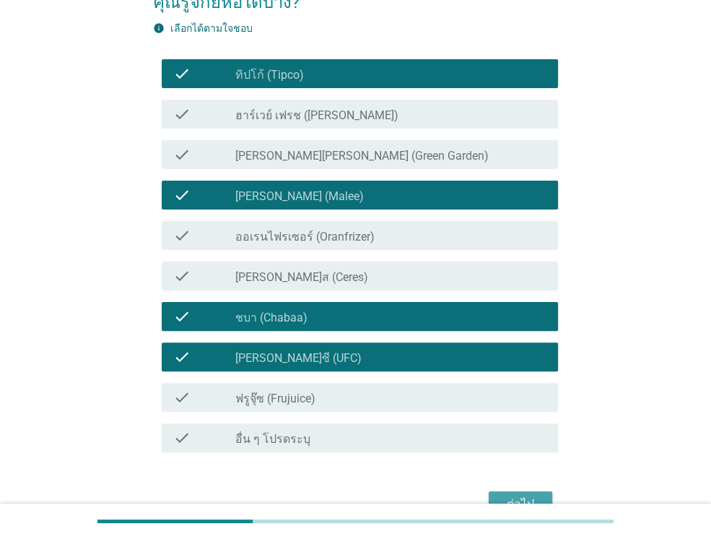
click at [510, 493] on button "ต่อไป" at bounding box center [521, 504] width 64 height 26
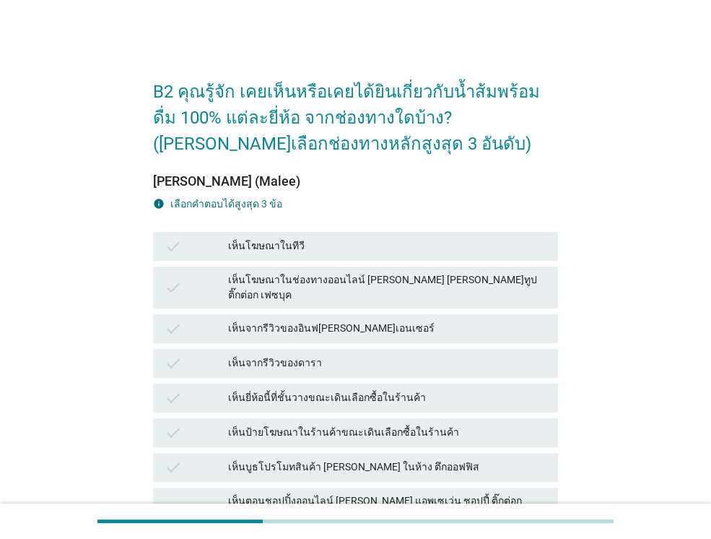
click at [308, 250] on div "เห็นโฆษณาในทีวี" at bounding box center [387, 245] width 318 height 17
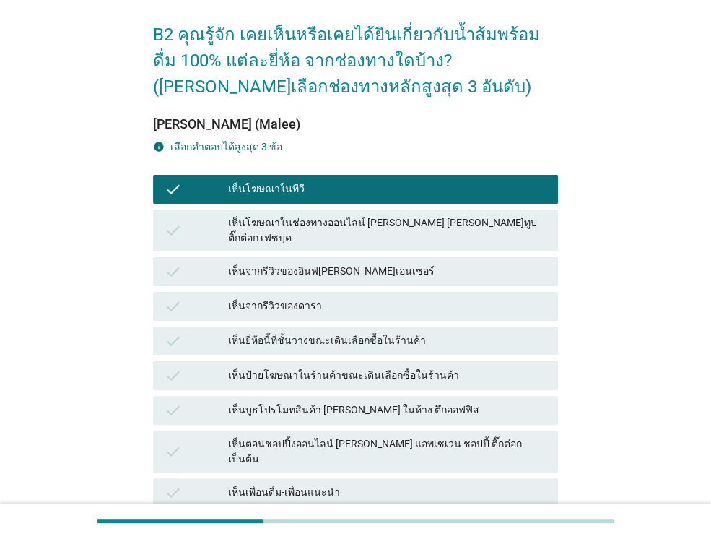
scroll to position [58, 0]
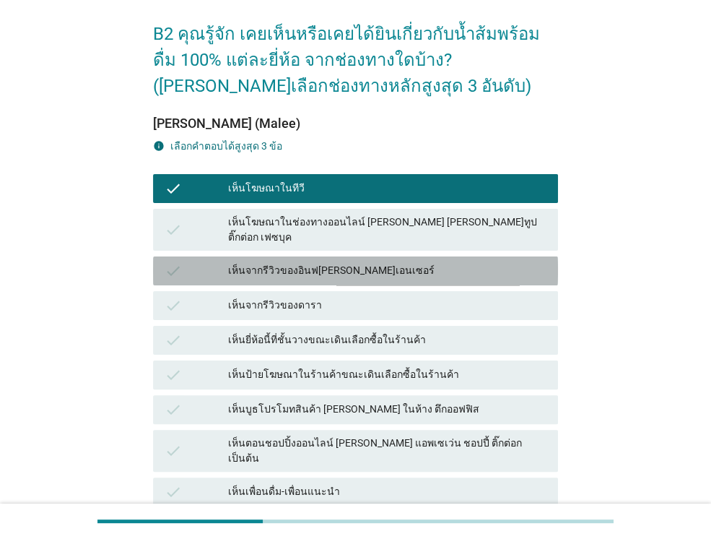
click at [308, 262] on div "เห็นจากรีวิวของอินฟ[PERSON_NAME]เอนเซอร์" at bounding box center [387, 270] width 318 height 17
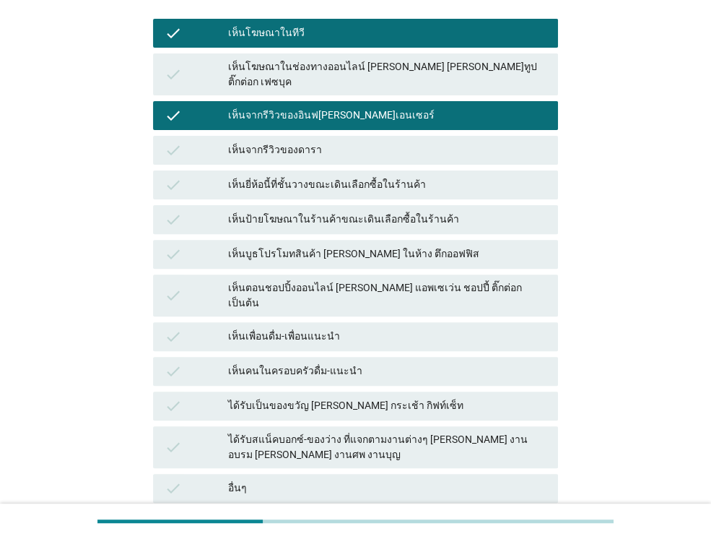
scroll to position [260, 0]
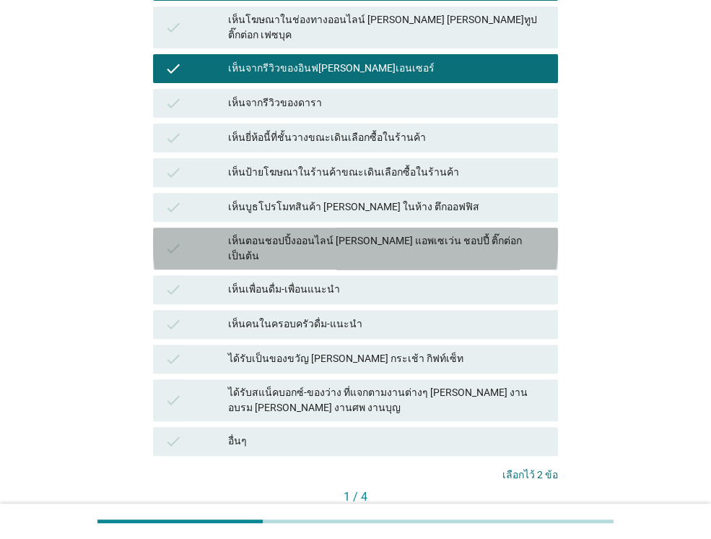
click at [370, 233] on div "เห็นตอนชอปปิ้งออนไลน์ [PERSON_NAME] แอพเซเว่น ชอปปี้ ติ๊กต่อก เป็นต้น" at bounding box center [387, 248] width 318 height 30
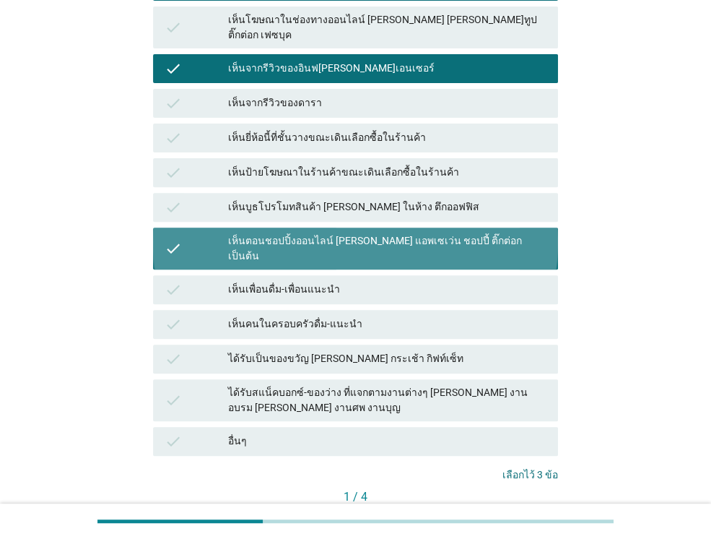
click at [370, 233] on div "เห็นตอนชอปปิ้งออนไลน์ [PERSON_NAME] แอพเซเว่น ชอปปี้ ติ๊กต่อก เป็นต้น" at bounding box center [387, 248] width 318 height 30
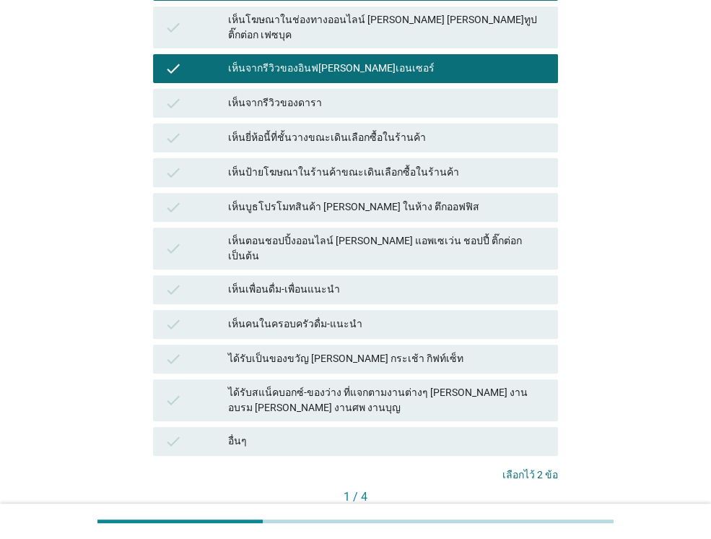
click at [552, 508] on button "ต่อไป" at bounding box center [526, 521] width 64 height 26
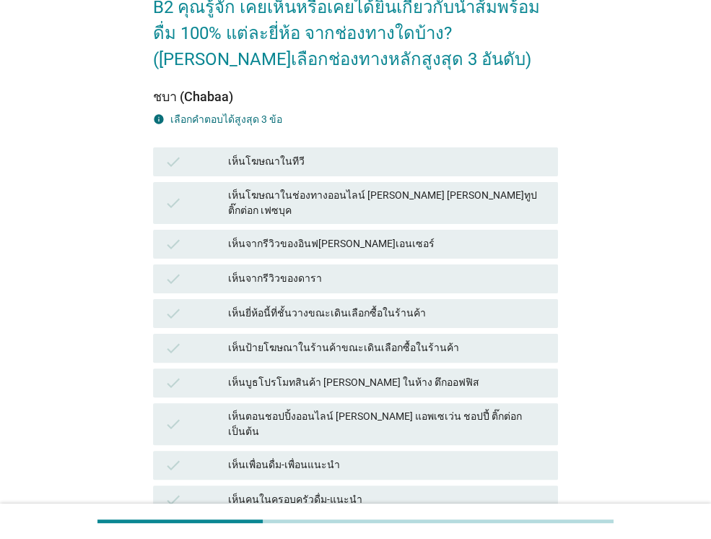
scroll to position [87, 0]
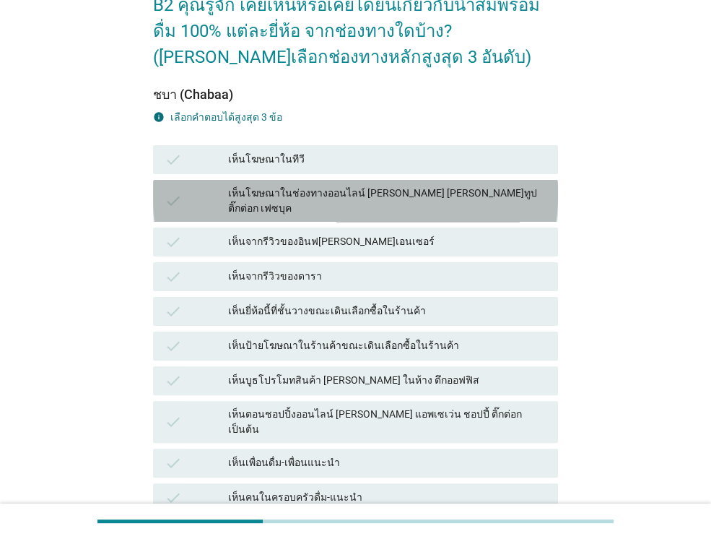
click at [338, 189] on div "เห็นโฆษณาในช่องทางออนไลน์ [PERSON_NAME] [PERSON_NAME]ทูป ติ๊กต่อก เฟซบุค" at bounding box center [387, 201] width 318 height 30
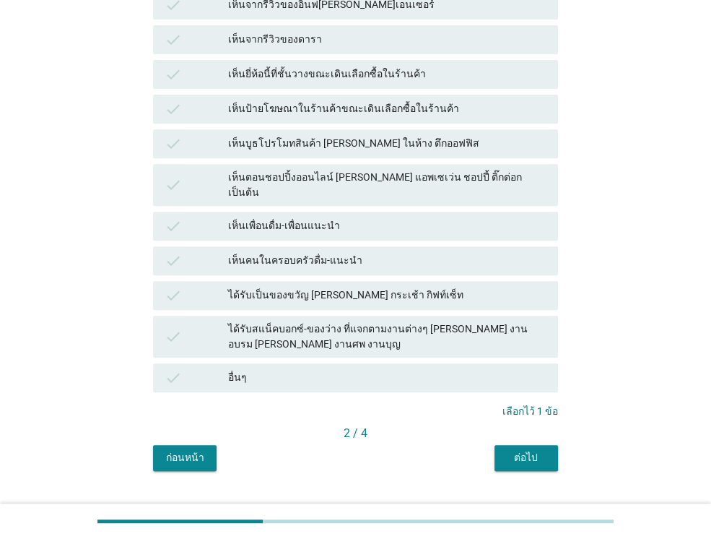
scroll to position [328, 0]
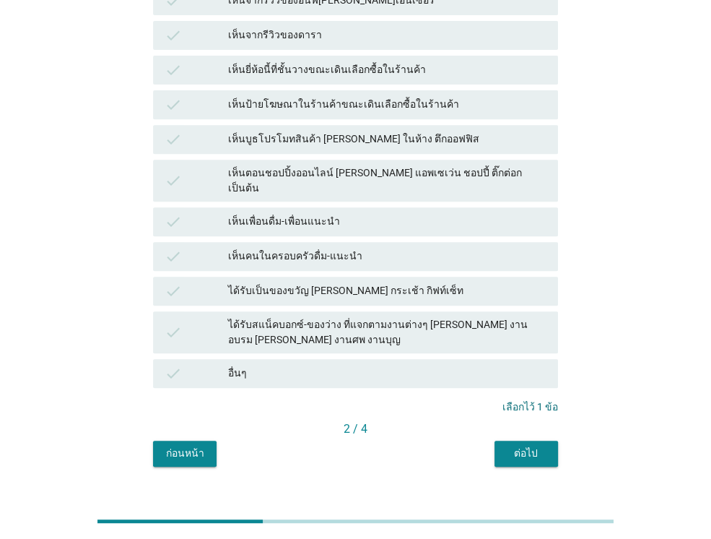
click at [533, 445] on div "ต่อไป" at bounding box center [526, 452] width 40 height 15
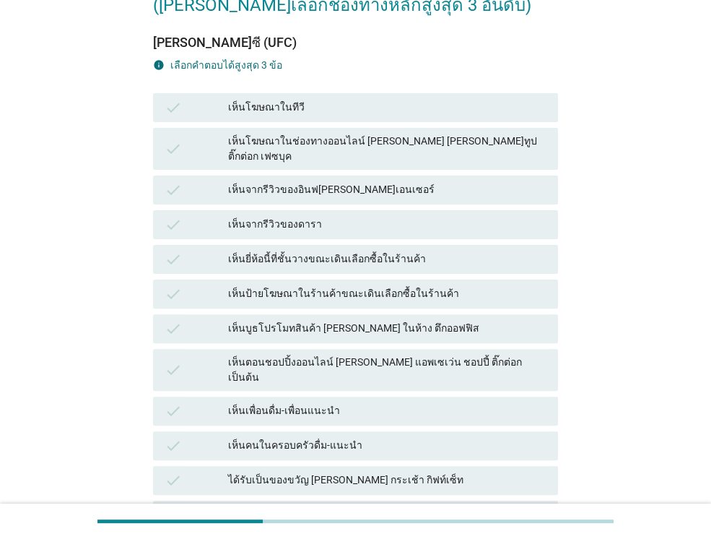
scroll to position [202, 0]
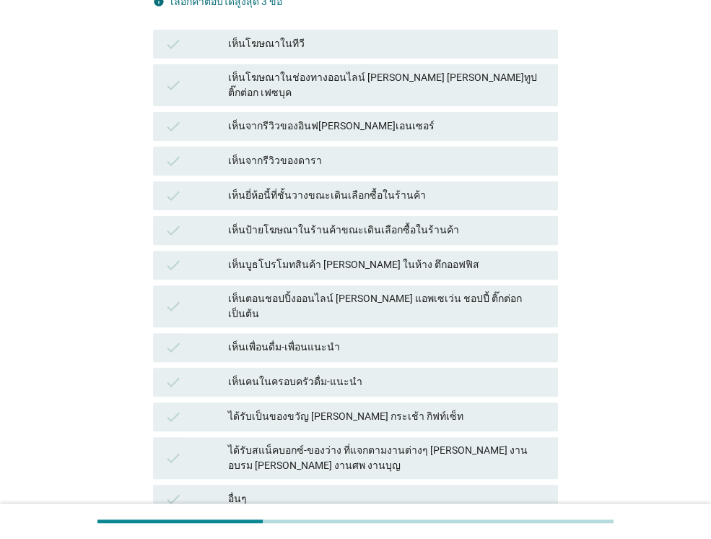
click at [372, 339] on div "เห็นเพื่อนดื่ม-เพื่อนแนะนำ" at bounding box center [387, 347] width 318 height 17
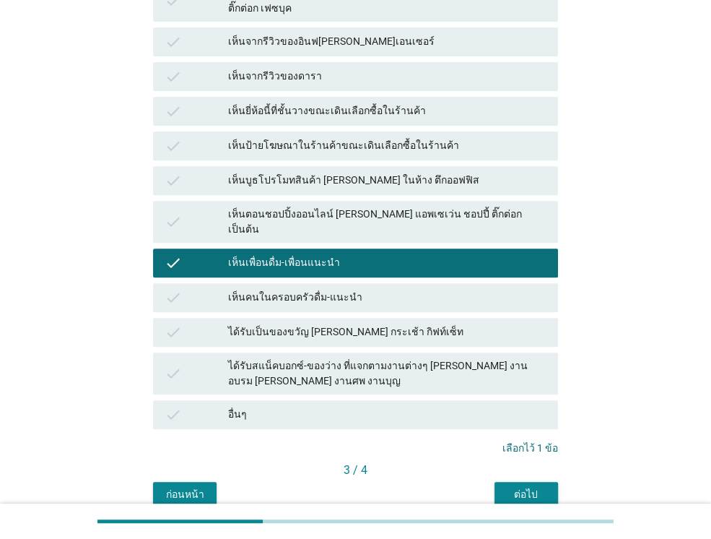
scroll to position [289, 0]
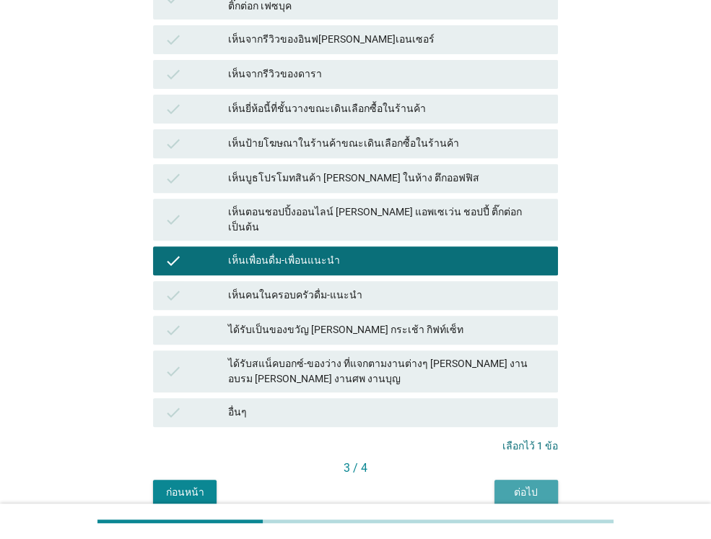
click at [537, 479] on button "ต่อไป" at bounding box center [526, 492] width 64 height 26
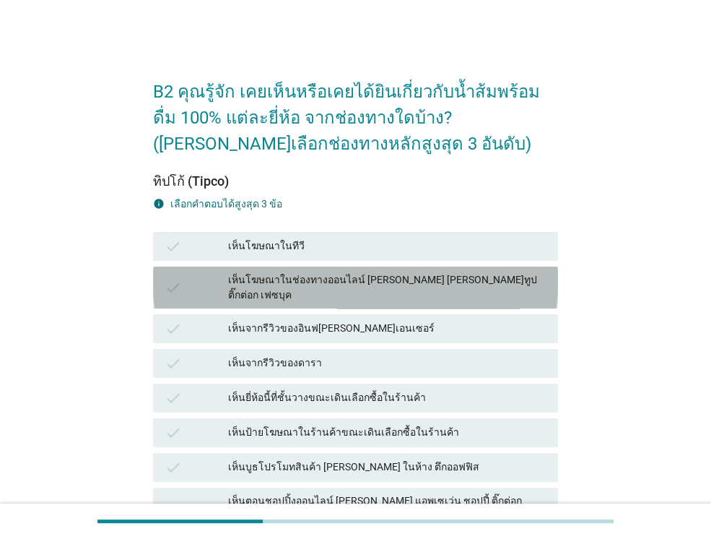
click at [427, 288] on div "เห็นโฆษณาในช่องทางออนไลน์ [PERSON_NAME] [PERSON_NAME]ทูป ติ๊กต่อก เฟซบุค" at bounding box center [387, 287] width 318 height 30
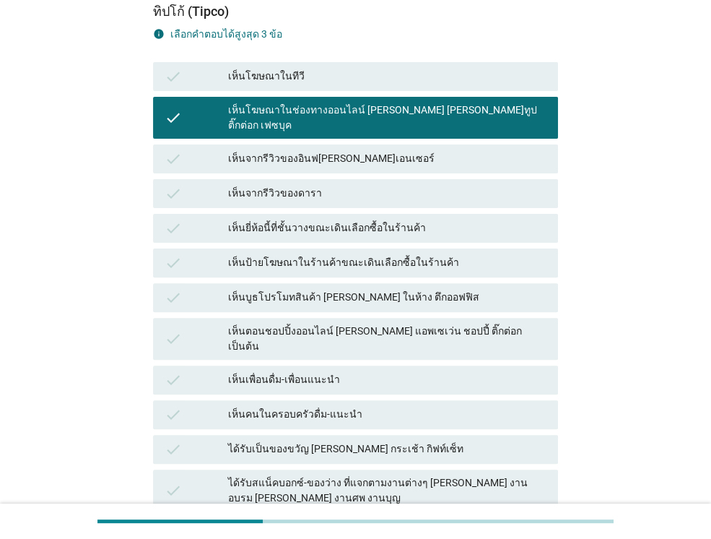
scroll to position [202, 0]
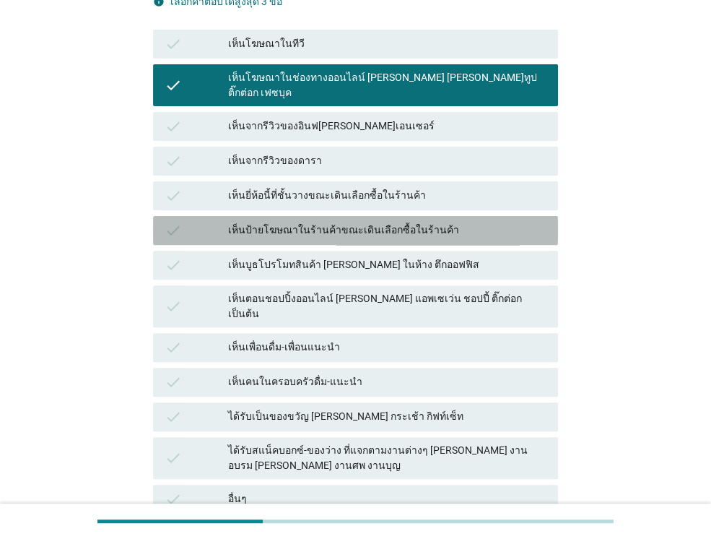
click at [417, 227] on div "check เห็นป้ายโฆษณาในร้านค้าขณะเดินเลือกซื้อในร้านค้า" at bounding box center [355, 230] width 405 height 29
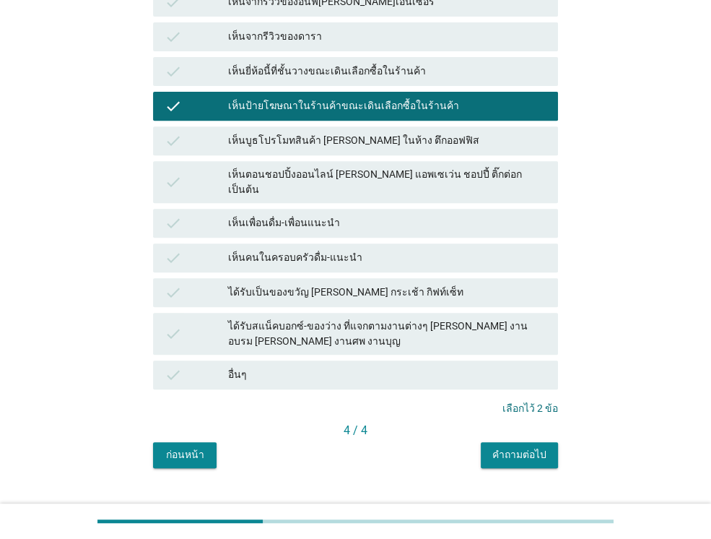
scroll to position [328, 0]
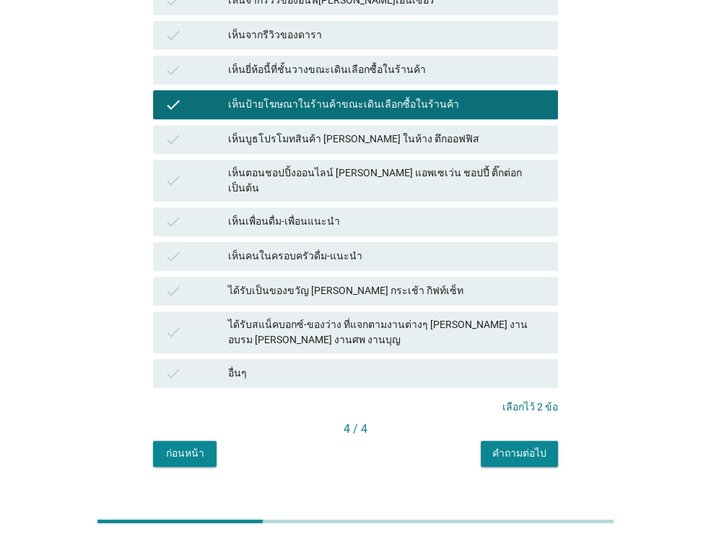
click at [518, 445] on div "คำถามต่อไป" at bounding box center [519, 452] width 54 height 15
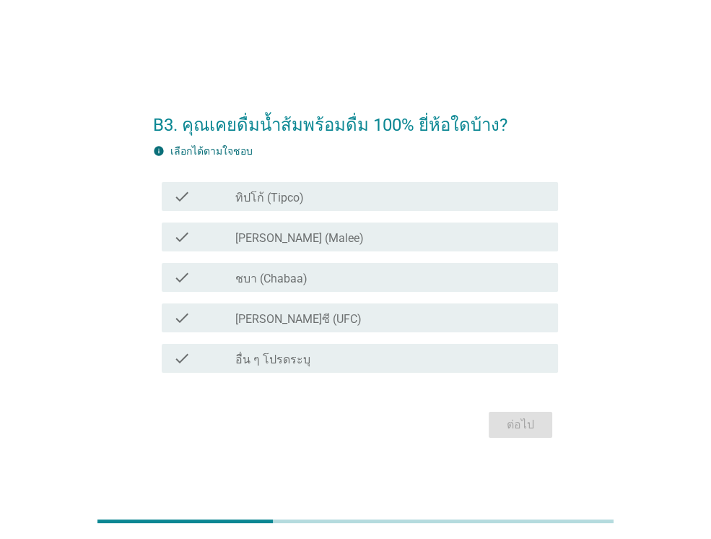
click at [366, 194] on div "check_box_outline_blank ทิปโก้ (Tipco)" at bounding box center [390, 196] width 311 height 17
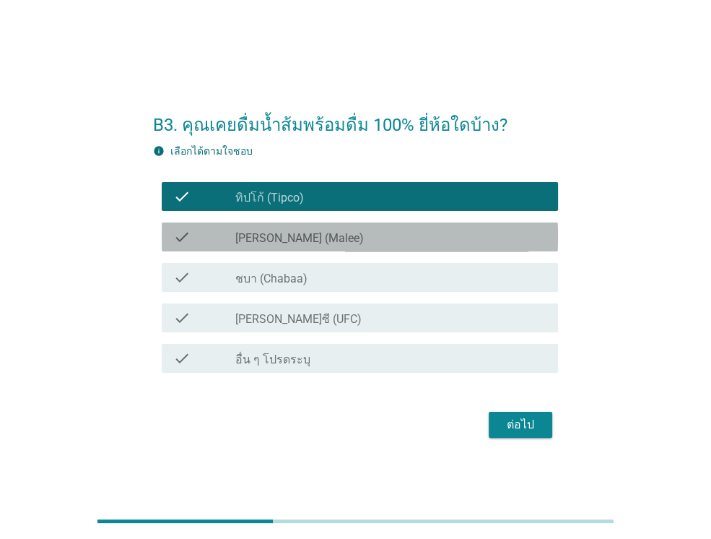
click at [326, 249] on div "check check_box_outline_blank [PERSON_NAME] (Malee)" at bounding box center [360, 236] width 396 height 29
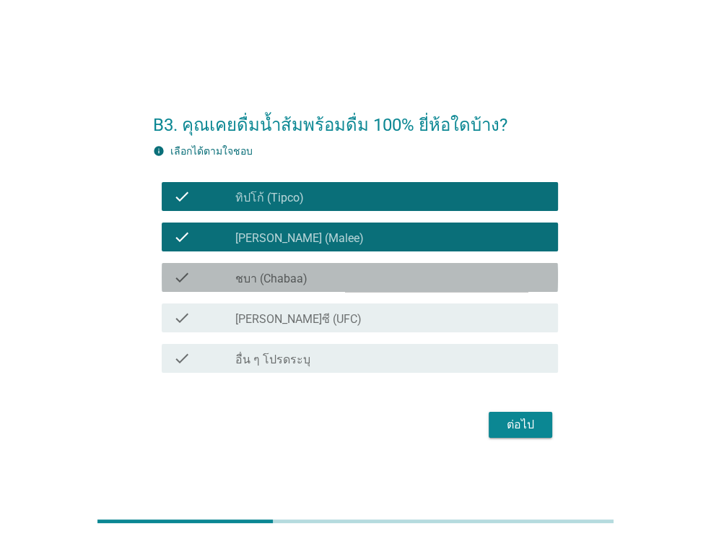
click at [306, 286] on div "check check_box_outline_blank ชบา (Chabaa)" at bounding box center [360, 277] width 396 height 29
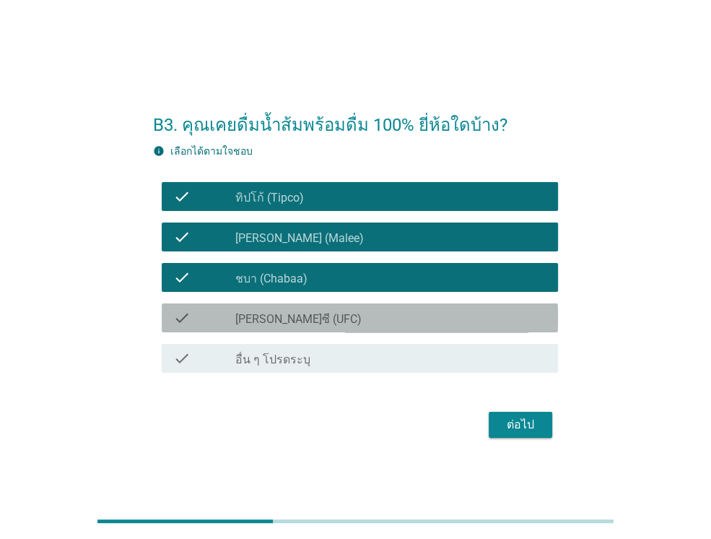
click at [292, 327] on div "check check_box_outline_blank [PERSON_NAME]ซี (UFC)" at bounding box center [360, 317] width 396 height 29
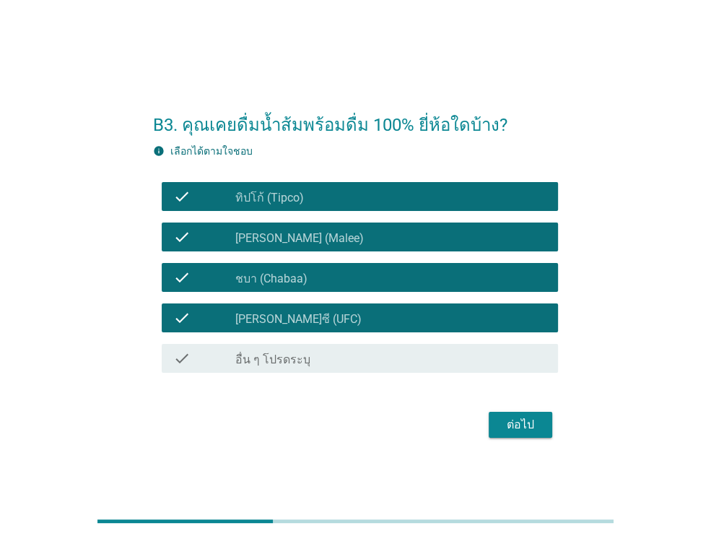
drag, startPoint x: 495, startPoint y: 408, endPoint x: 505, endPoint y: 418, distance: 14.3
click at [505, 418] on div "ต่อไป" at bounding box center [355, 424] width 405 height 35
click at [505, 418] on div "ต่อไป" at bounding box center [520, 424] width 40 height 17
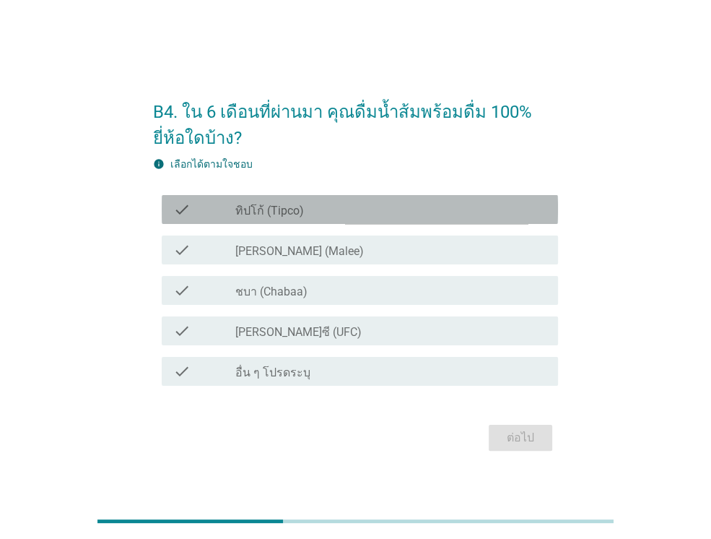
click at [440, 209] on div "check_box_outline_blank ทิปโก้ (Tipco)" at bounding box center [390, 209] width 311 height 17
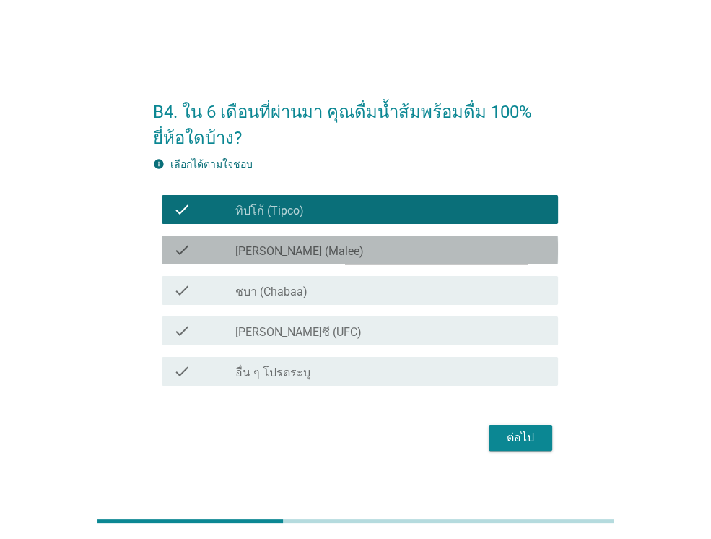
click at [419, 249] on div "check_box_outline_blank [PERSON_NAME] (Malee)" at bounding box center [390, 249] width 311 height 17
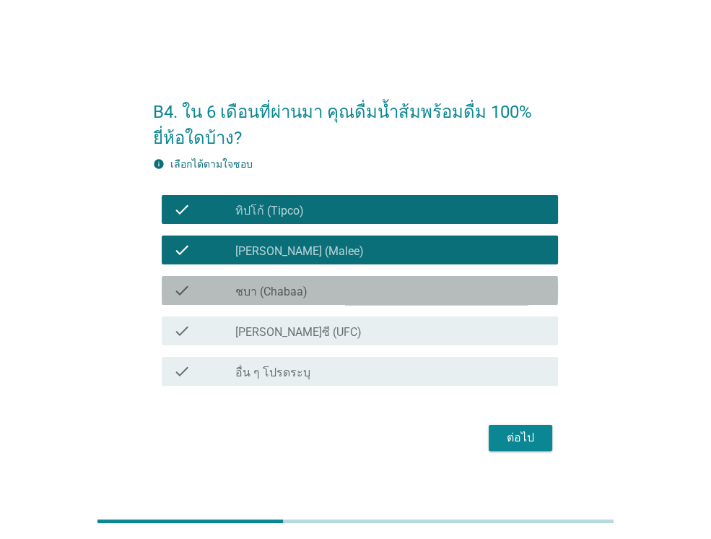
click at [392, 284] on div "check_box_outline_blank ชบา (Chabaa)" at bounding box center [390, 290] width 311 height 17
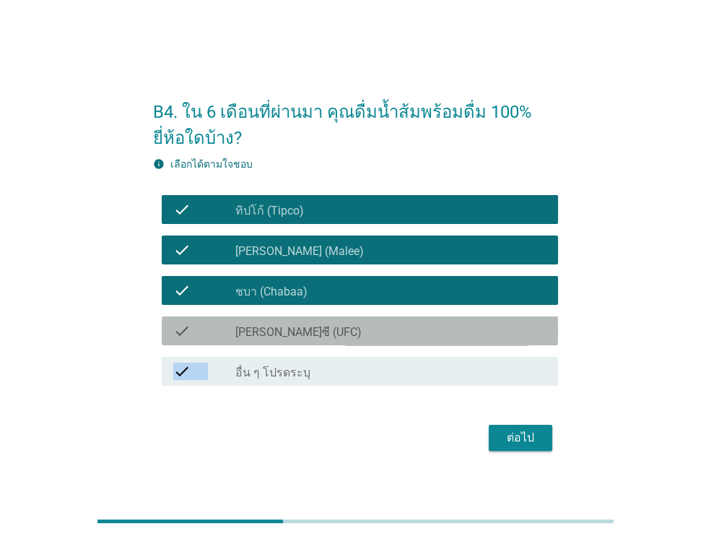
drag, startPoint x: 371, startPoint y: 329, endPoint x: 557, endPoint y: 421, distance: 206.9
click at [557, 421] on form "B4. ใน 6 เดือนที่ผ่านมา คุณดื่มน้ำส้มพร้อมดื่ม 100% ยี่ห้อใดบ้าง? info เลือกได้…" at bounding box center [355, 269] width 405 height 370
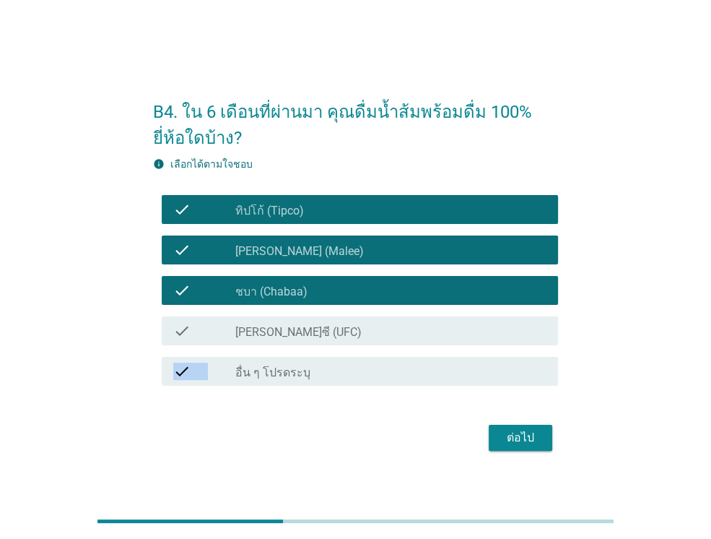
drag, startPoint x: 557, startPoint y: 421, endPoint x: 525, endPoint y: 433, distance: 34.1
click at [525, 433] on div "ต่อไป" at bounding box center [520, 437] width 40 height 17
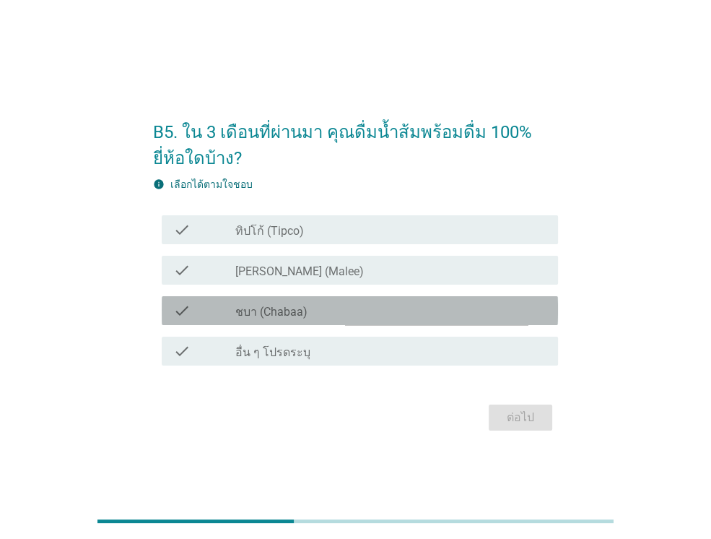
click at [442, 318] on div "check_box_outline_blank ชบา (Chabaa)" at bounding box center [390, 310] width 311 height 17
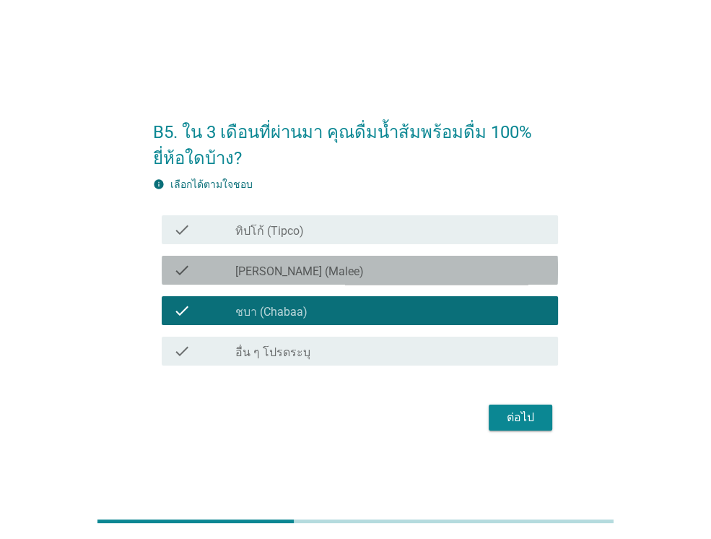
click at [438, 280] on div "check check_box_outline_blank [PERSON_NAME] (Malee)" at bounding box center [360, 270] width 396 height 29
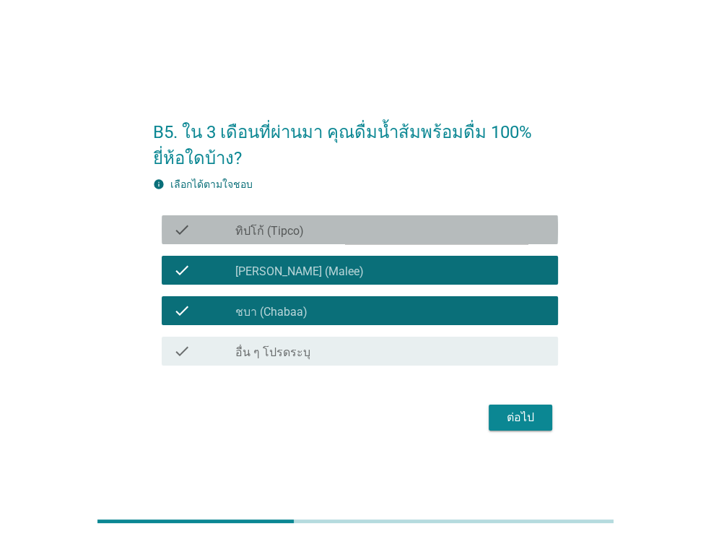
click at [429, 241] on div "check check_box_outline_blank ทิปโก้ (Tipco)" at bounding box center [360, 229] width 396 height 29
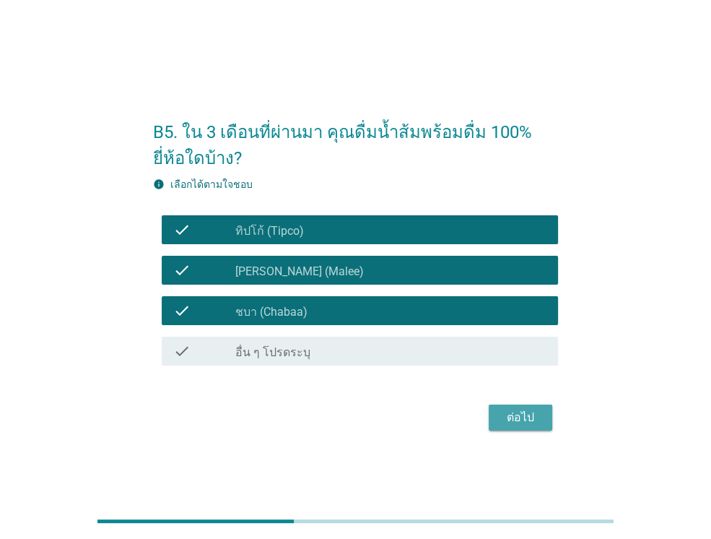
click at [536, 412] on div "ต่อไป" at bounding box center [520, 417] width 40 height 17
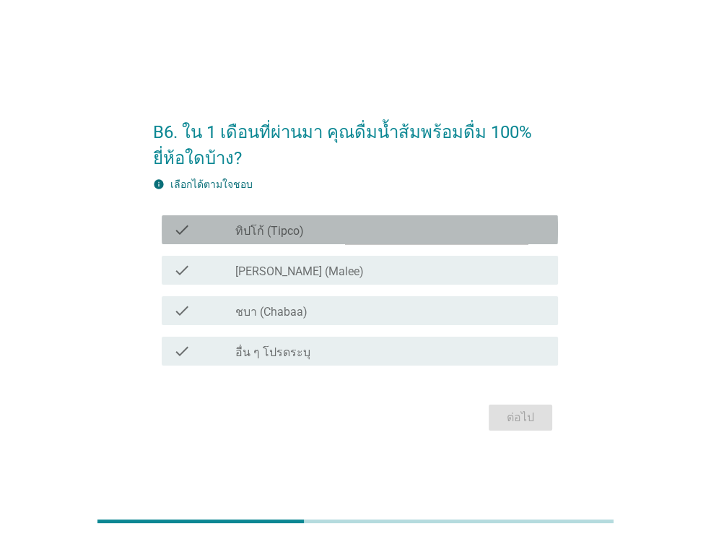
click at [453, 235] on div "check_box_outline_blank ทิปโก้ (Tipco)" at bounding box center [390, 229] width 311 height 17
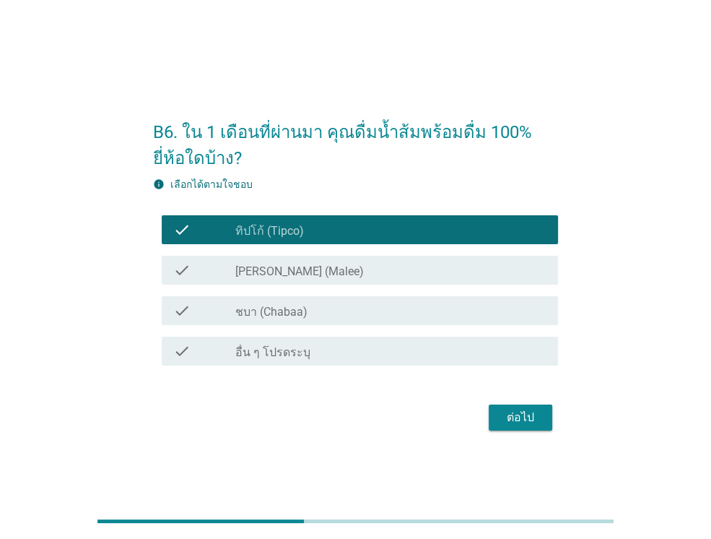
click at [424, 285] on div "check check_box_outline_blank [PERSON_NAME] (Malee)" at bounding box center [355, 270] width 405 height 40
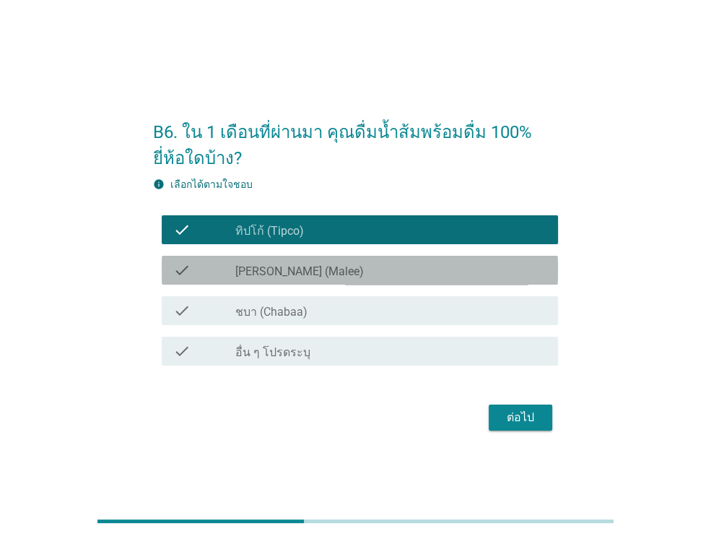
click at [407, 271] on div "check_box_outline_blank [PERSON_NAME] (Malee)" at bounding box center [390, 269] width 311 height 17
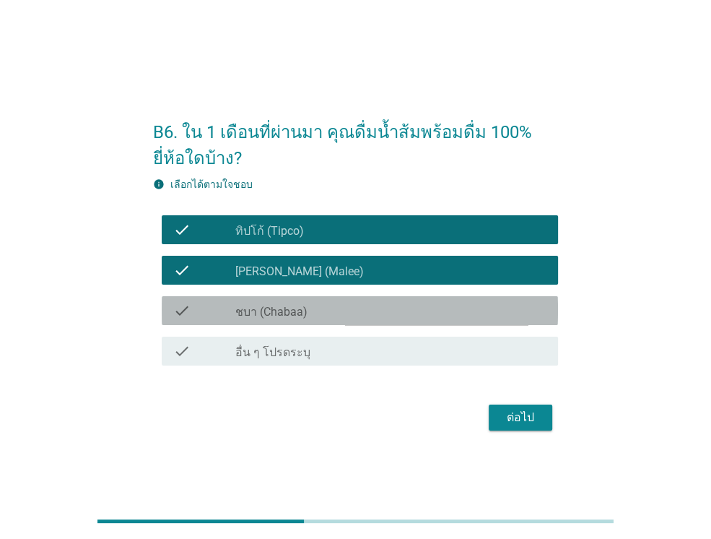
click at [394, 303] on div "check_box_outline_blank ชบา (Chabaa)" at bounding box center [390, 310] width 311 height 17
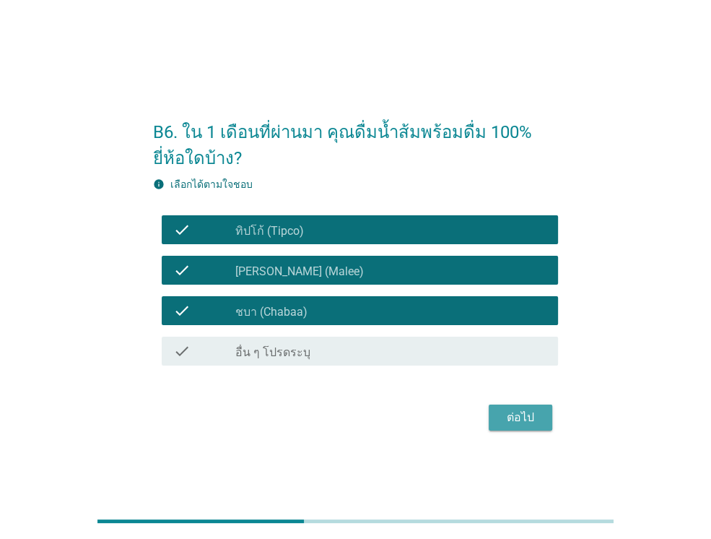
click at [522, 415] on div "ต่อไป" at bounding box center [520, 417] width 40 height 17
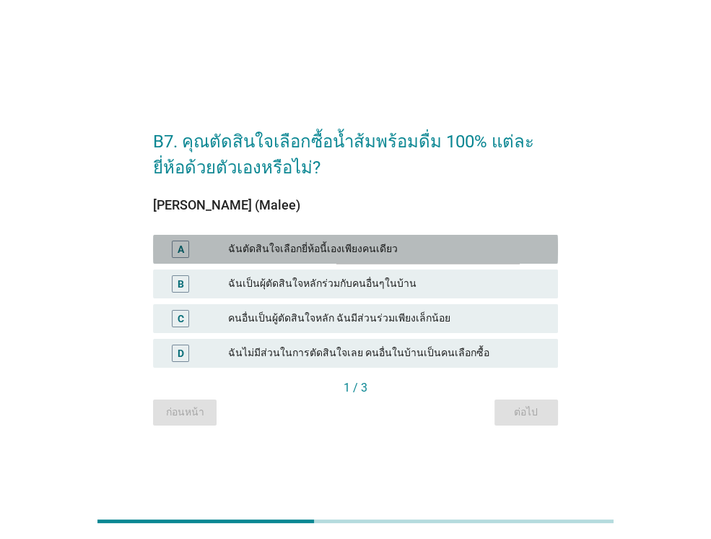
click at [445, 242] on div "ฉันตัดสินใจเลือกยี่ห้อนี้เองเพียงคนเดียว" at bounding box center [387, 248] width 318 height 17
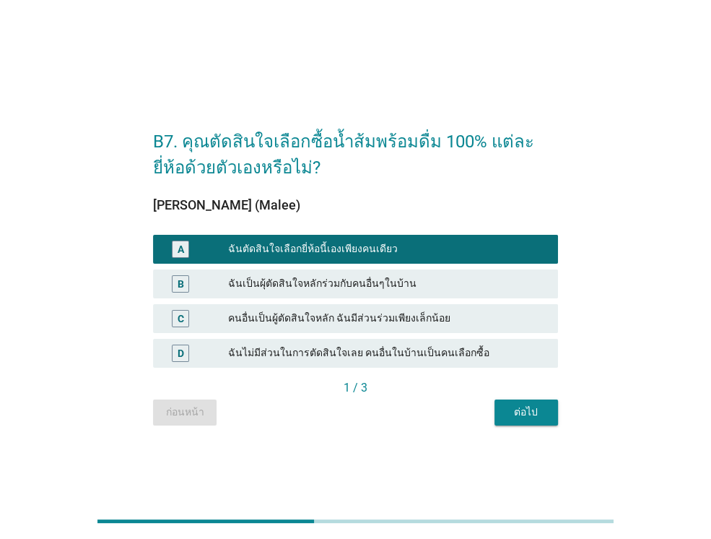
click at [520, 411] on div "ต่อไป" at bounding box center [526, 411] width 40 height 15
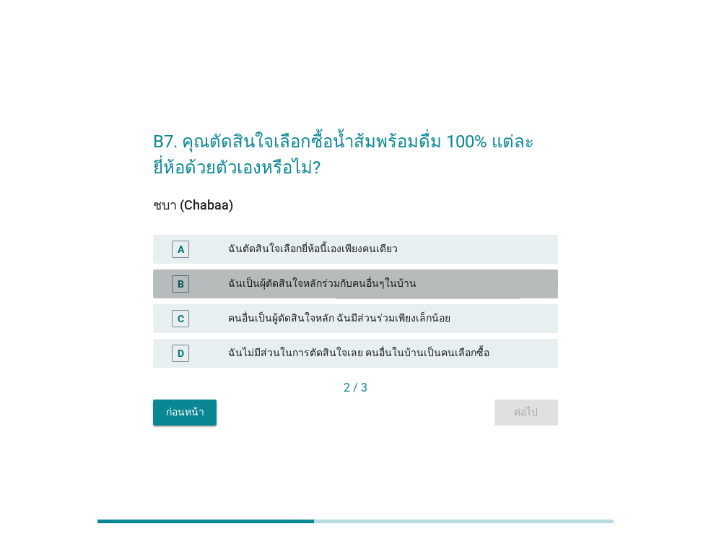
click at [444, 275] on div "ฉันเป็นผุ้ตัดสินใจหลักร่วมกับคนอื่นๆในบ้าน" at bounding box center [387, 283] width 318 height 17
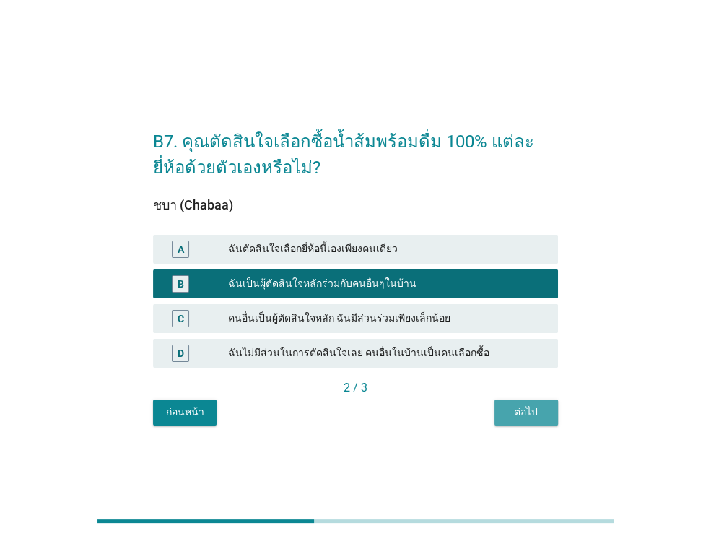
click at [515, 422] on button "ต่อไป" at bounding box center [526, 412] width 64 height 26
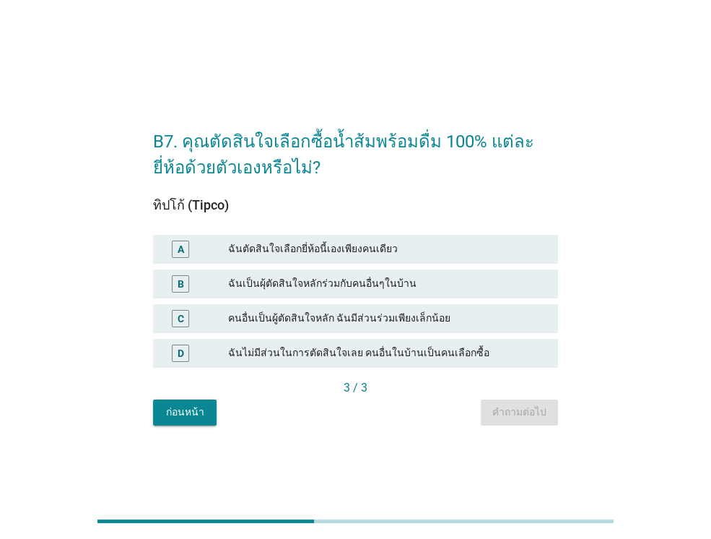
click at [463, 251] on div "ฉันตัดสินใจเลือกยี่ห้อนี้เองเพียงคนเดียว" at bounding box center [387, 248] width 318 height 17
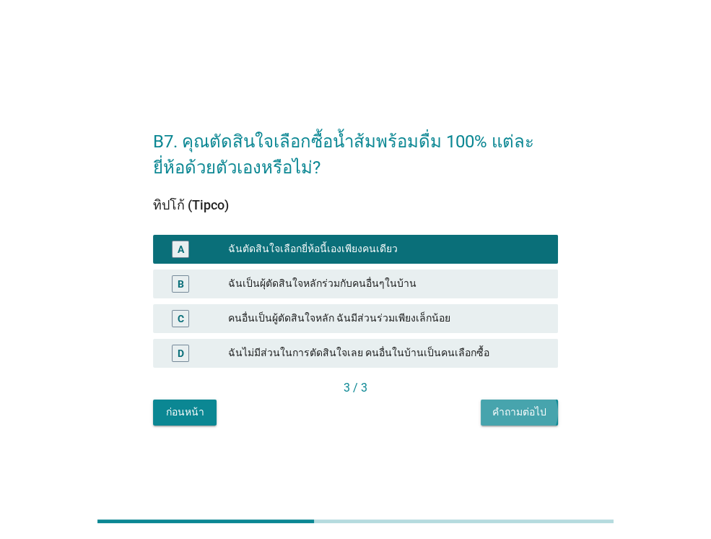
click at [513, 406] on div "คำถามต่อไป" at bounding box center [519, 411] width 54 height 15
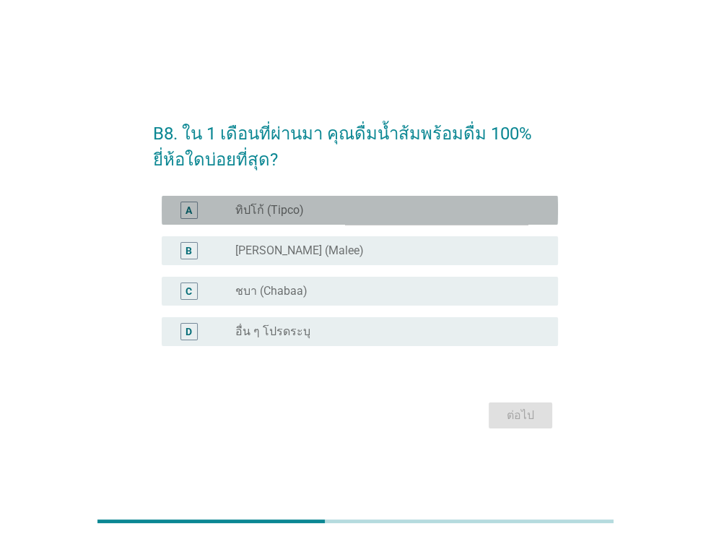
click at [365, 215] on div "radio_button_unchecked ทิปโก้ (Tipco)" at bounding box center [385, 210] width 300 height 14
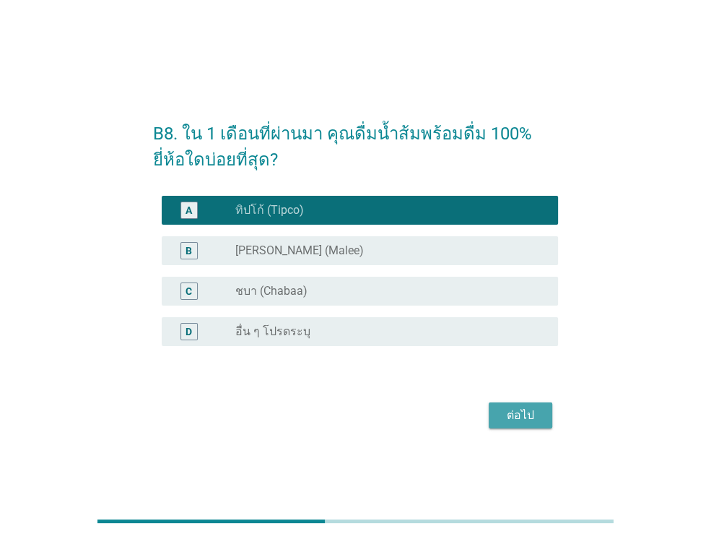
click at [529, 411] on div "ต่อไป" at bounding box center [520, 414] width 40 height 17
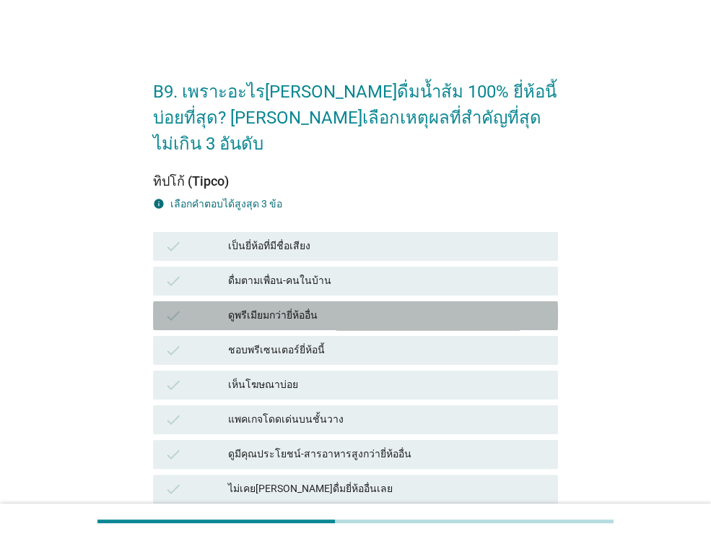
click at [326, 307] on div "ดูพรีเมียมกว่ายี่ห้ออื่น" at bounding box center [387, 315] width 318 height 17
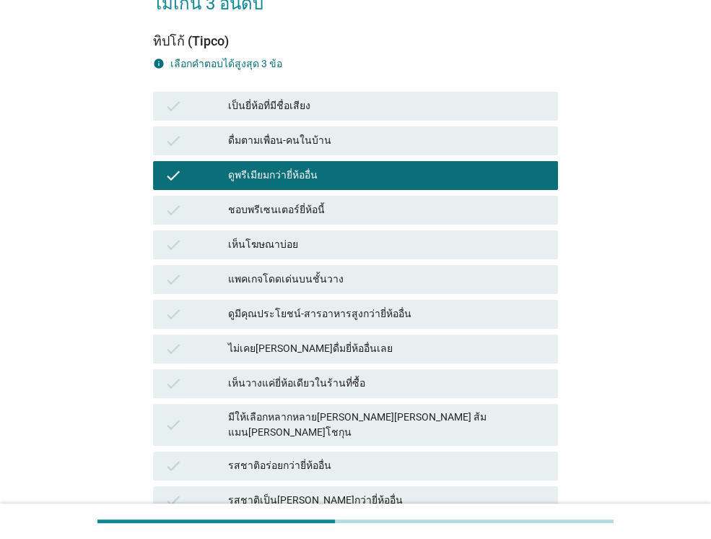
scroll to position [202, 0]
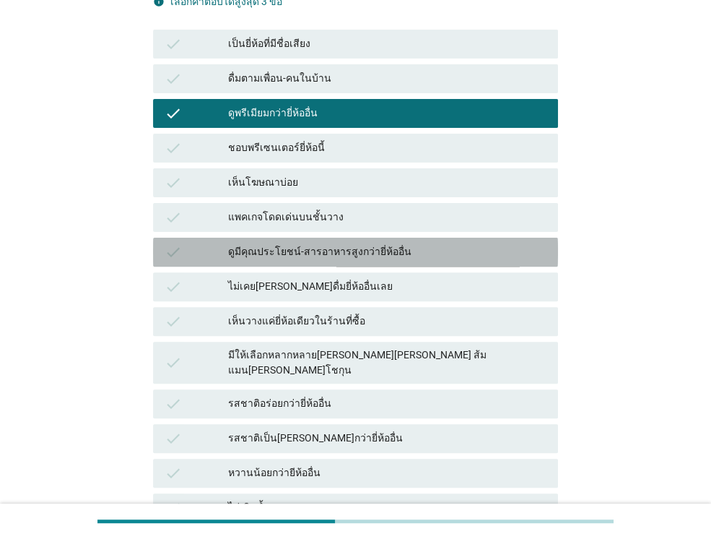
click at [319, 243] on div "ดูมีคุณประโยชน์-สารอาหารสูงกว่ายี่ห้ออื่น" at bounding box center [387, 251] width 318 height 17
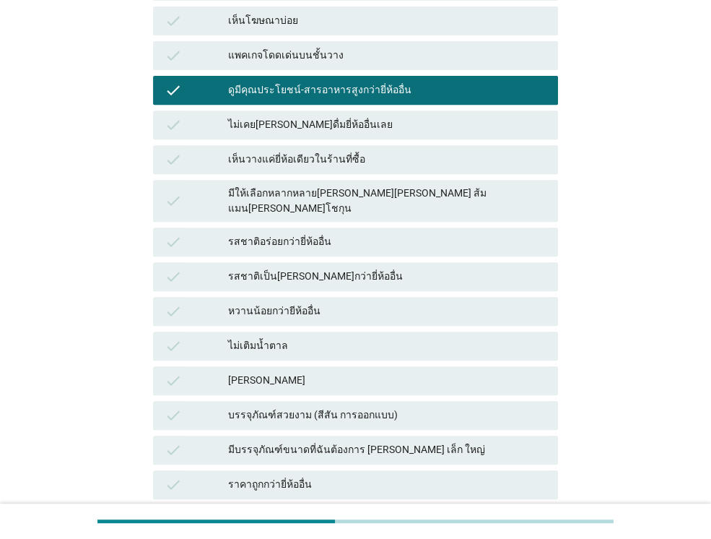
scroll to position [375, 0]
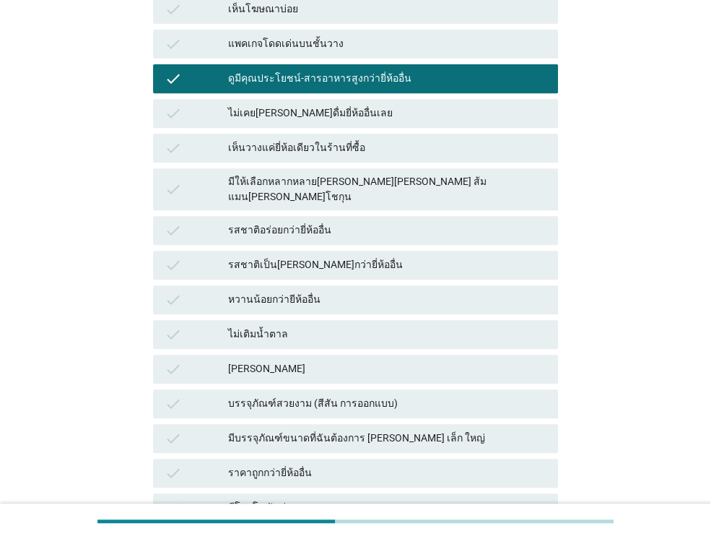
click at [317, 256] on div "รสชาติเป็น[PERSON_NAME]กว่ายี่ห้ออื่น" at bounding box center [387, 264] width 318 height 17
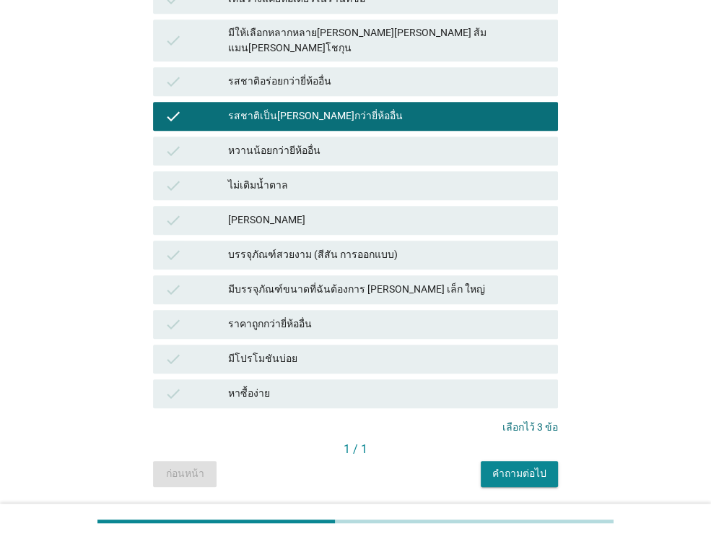
scroll to position [531, 0]
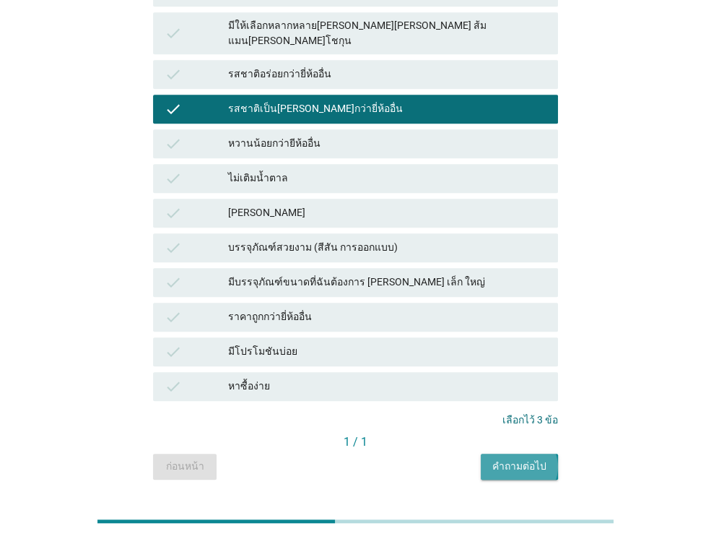
click at [526, 458] on div "คำถามต่อไป" at bounding box center [519, 465] width 54 height 15
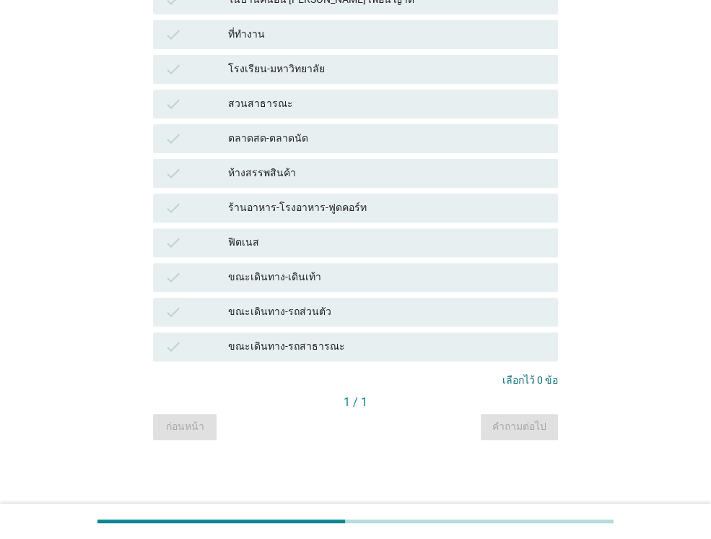
scroll to position [0, 0]
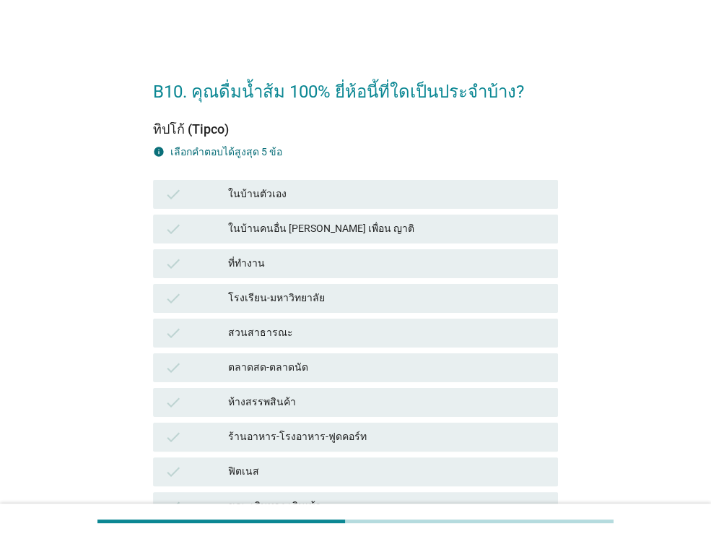
click at [371, 164] on div "ทิปโก้ (Tipco) info เลือกคําตอบได้สูงสุด 5 ข้อ check ในบ้านตัวเอง check ในบ้านค…" at bounding box center [355, 361] width 405 height 479
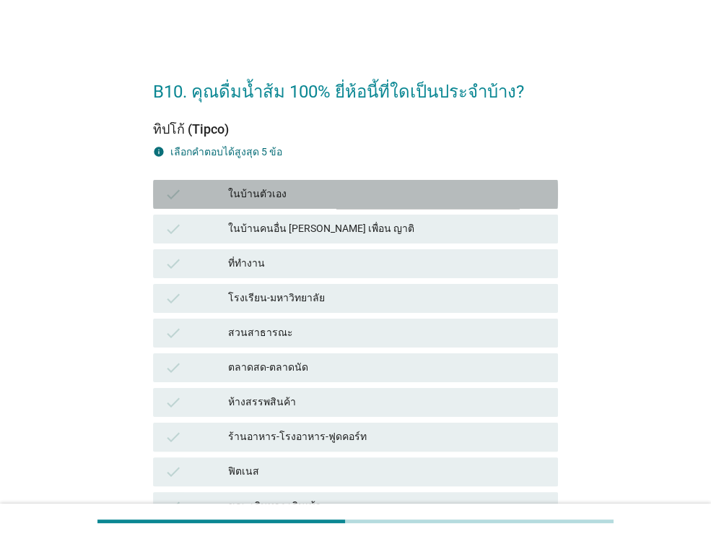
click at [354, 193] on div "ในบ้านตัวเอง" at bounding box center [387, 194] width 318 height 17
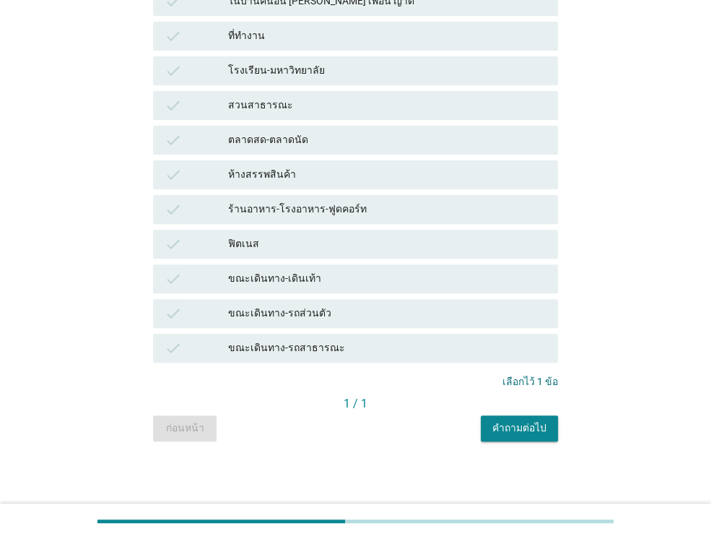
scroll to position [228, 0]
click at [524, 436] on button "คำถามต่อไป" at bounding box center [519, 427] width 77 height 26
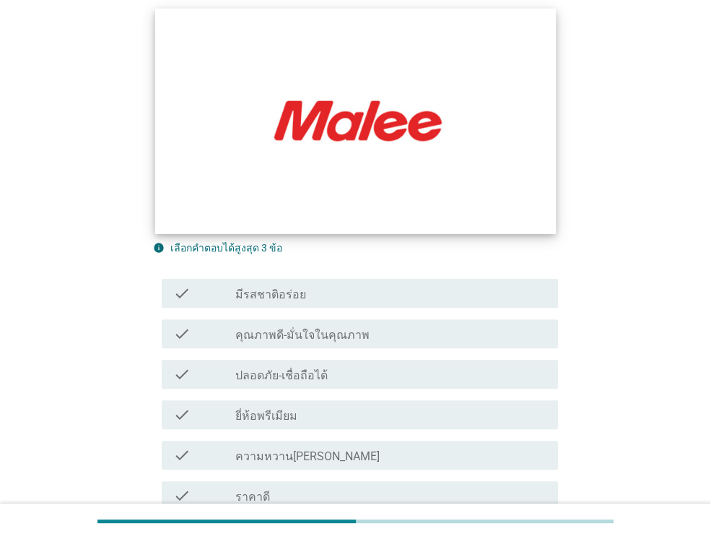
scroll to position [173, 0]
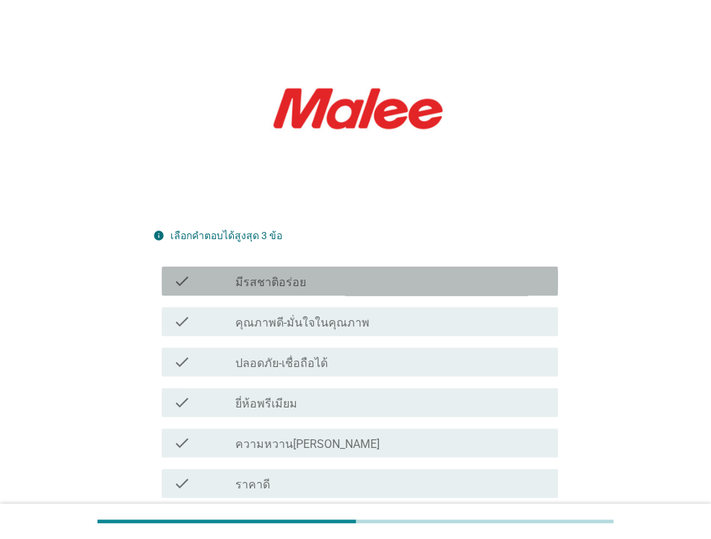
click at [374, 272] on div "check_box_outline_blank มีรสชาติอร่อย" at bounding box center [390, 280] width 311 height 17
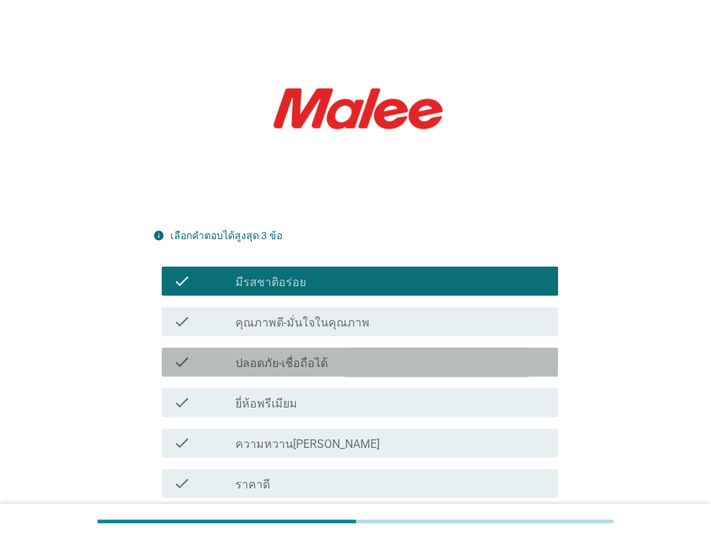
click at [341, 353] on div "check_box_outline_blank ปลอดภัย-เชื่อถือได้" at bounding box center [390, 361] width 311 height 17
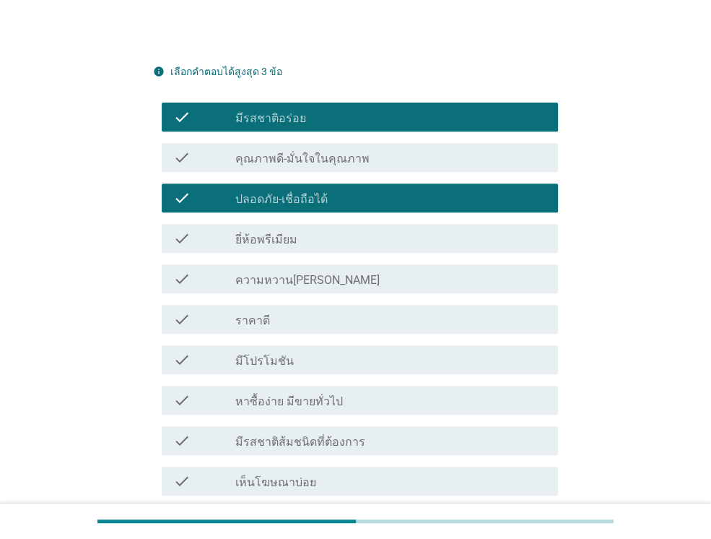
scroll to position [491, 0]
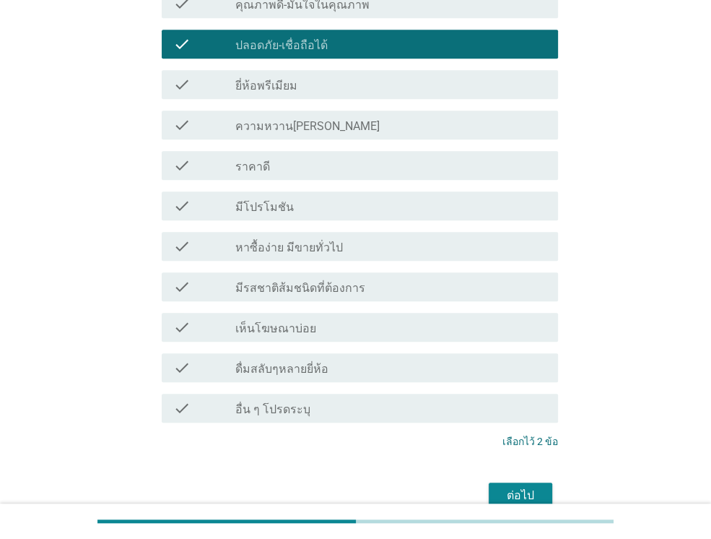
click at [333, 186] on div "check check_box_outline_blank มีโปรโมชัน" at bounding box center [355, 206] width 405 height 40
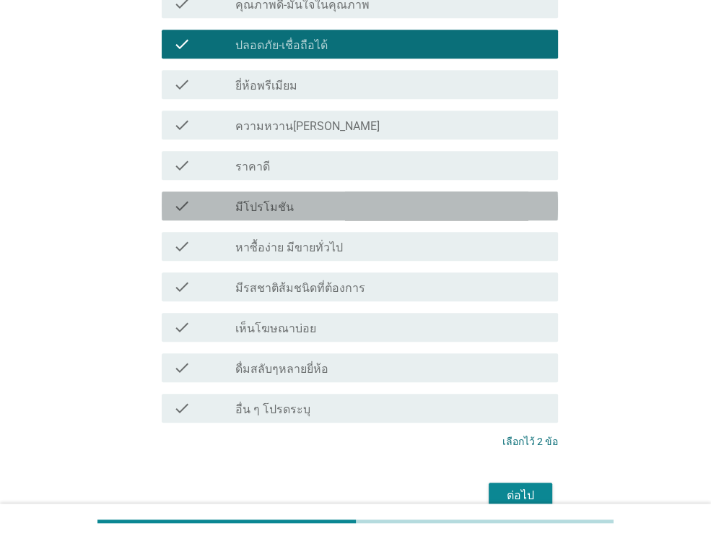
click at [326, 197] on div "check_box_outline_blank มีโปรโมชัน" at bounding box center [390, 205] width 311 height 17
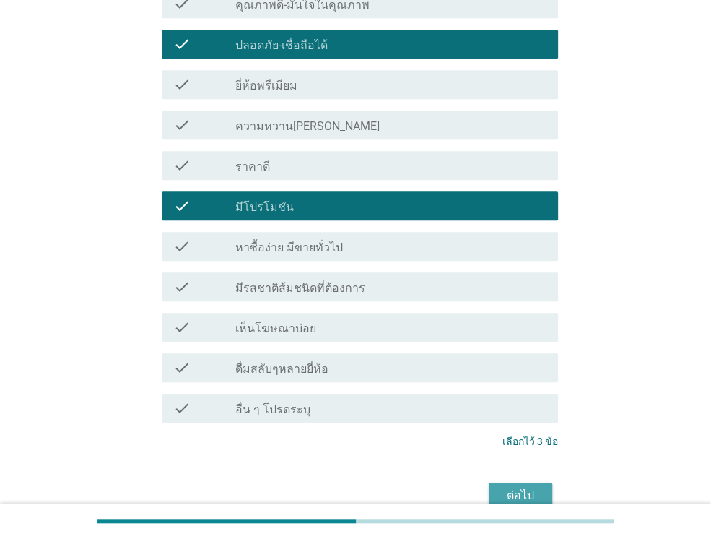
click at [519, 487] on div "ต่อไป" at bounding box center [520, 495] width 40 height 17
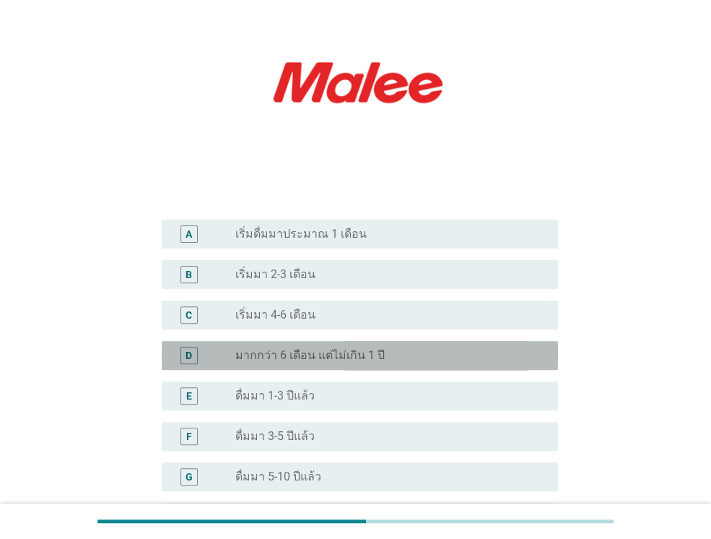
click at [400, 364] on div "D radio_button_unchecked มากกว่า 6 เดือน แต่ไม่เกิน 1 ปี" at bounding box center [360, 355] width 396 height 29
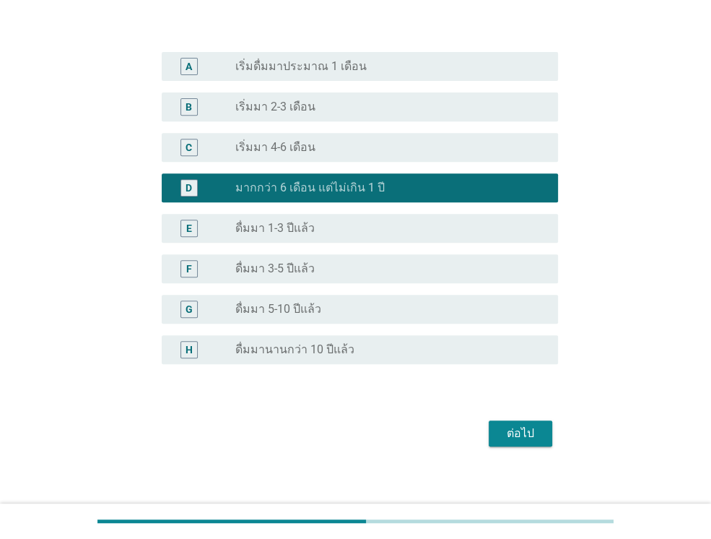
scroll to position [352, 0]
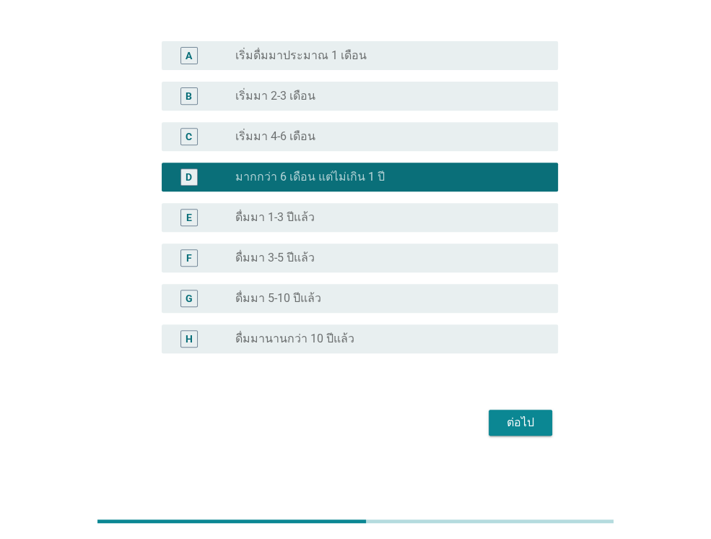
click at [540, 437] on div "ต่อไป" at bounding box center [355, 422] width 405 height 35
click at [517, 419] on div "ต่อไป" at bounding box center [520, 422] width 40 height 17
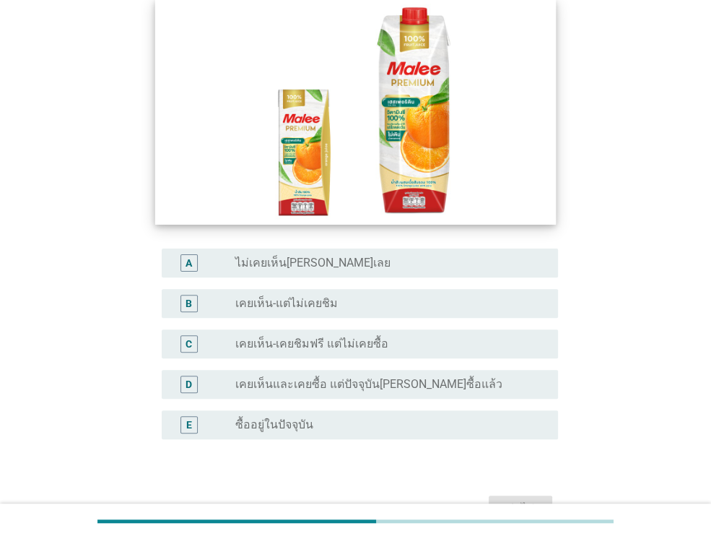
scroll to position [230, 0]
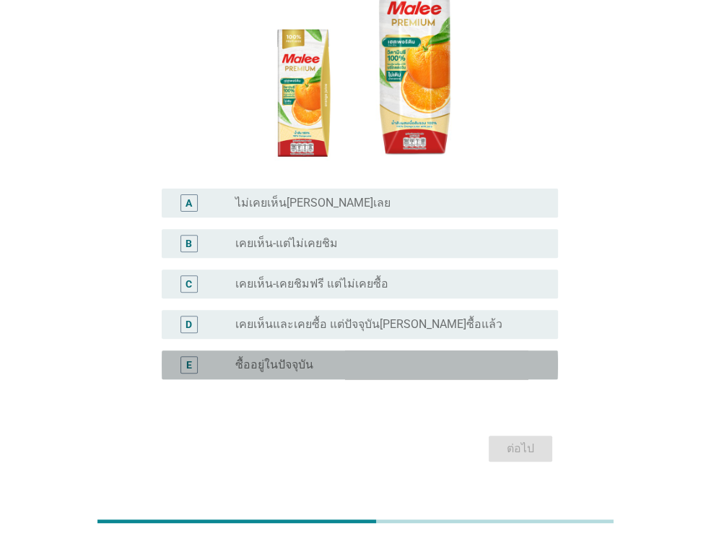
click at [375, 357] on div "radio_button_unchecked ซื้ออยู่ในปัจจุบัน" at bounding box center [385, 364] width 300 height 14
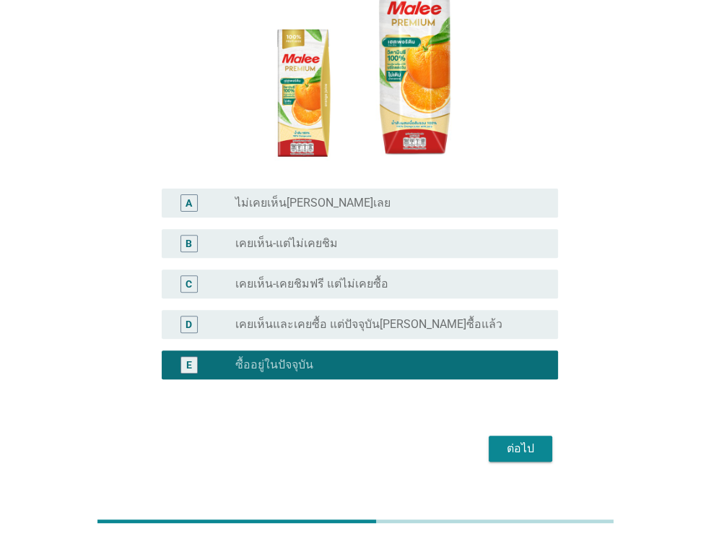
click at [502, 440] on div "ต่อไป" at bounding box center [520, 448] width 40 height 17
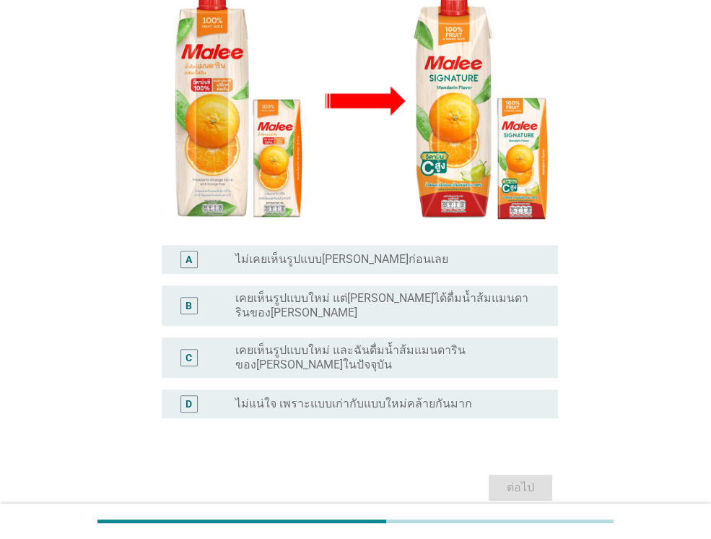
scroll to position [268, 0]
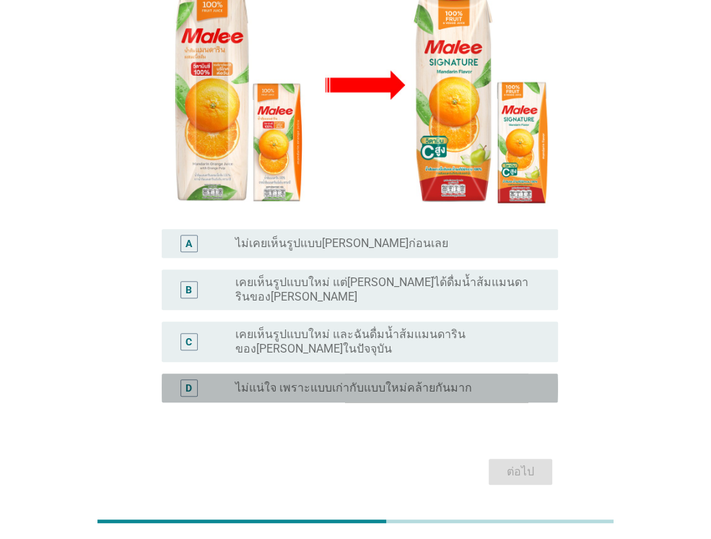
click at [434, 380] on label "ไม่แน่ใจ เพราะแบบเก่ากับแบบใหม่คล้ายกันมาก" at bounding box center [353, 387] width 237 height 14
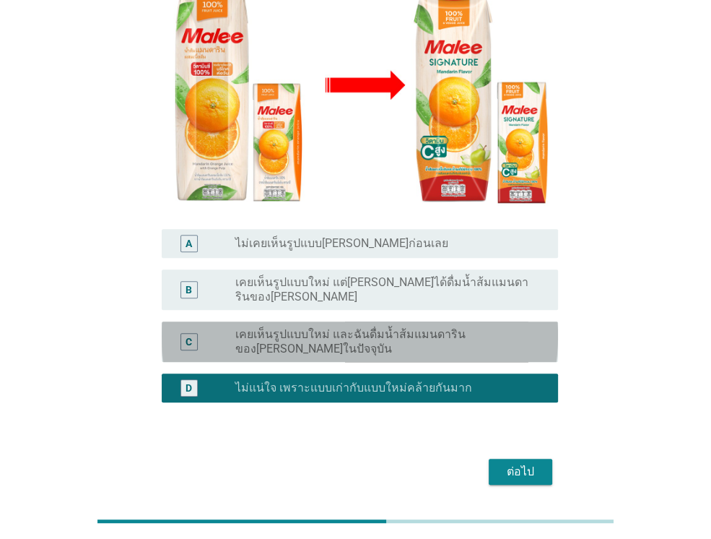
click at [367, 327] on label "เคยเห็นรูปแบบใหม่ และฉันดื่มน้ำส้มแมนดารินของ[PERSON_NAME]ในปัจจุบัน" at bounding box center [385, 341] width 300 height 29
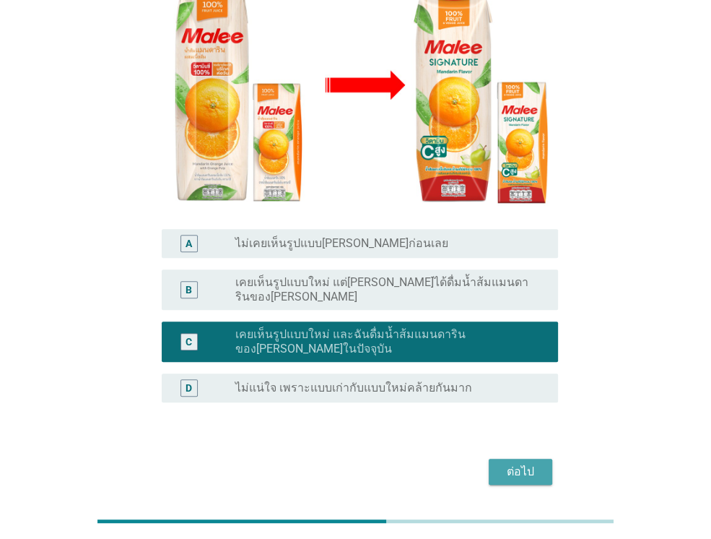
click at [526, 463] on div "ต่อไป" at bounding box center [520, 471] width 40 height 17
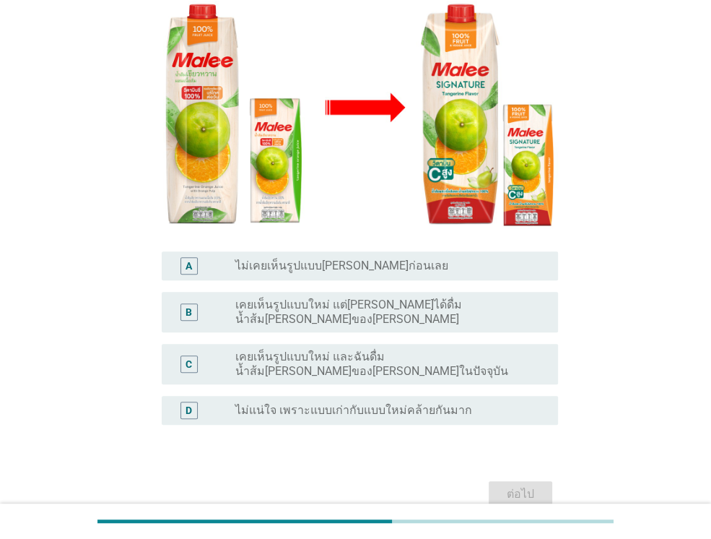
scroll to position [279, 0]
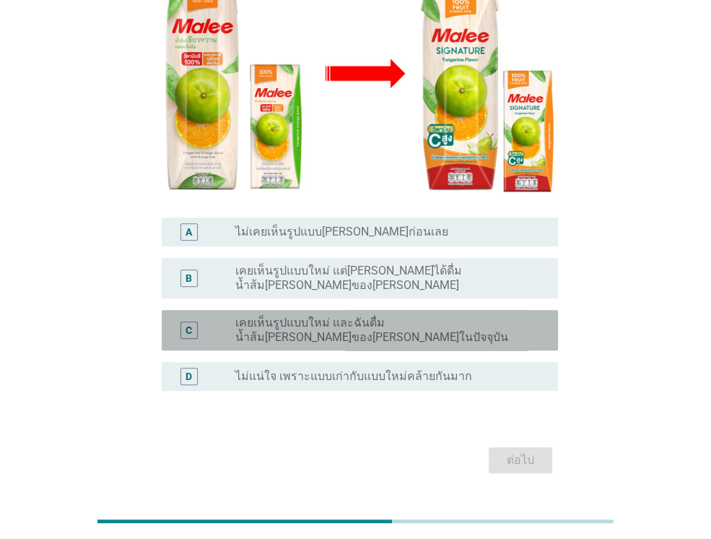
click at [459, 315] on label "เคยเห็นรูปแบบใหม่ และฉันดื่มน้ำส้ม[PERSON_NAME]ของ[PERSON_NAME]ในปัจจุบัน" at bounding box center [385, 329] width 300 height 29
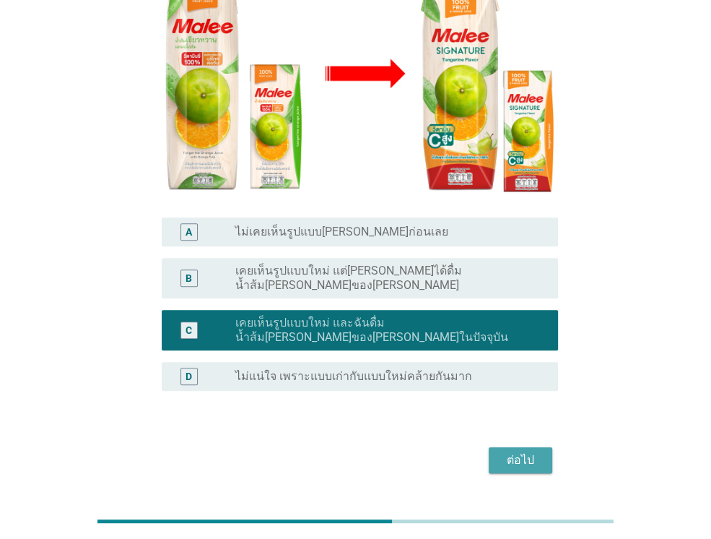
click at [524, 451] on div "ต่อไป" at bounding box center [520, 459] width 40 height 17
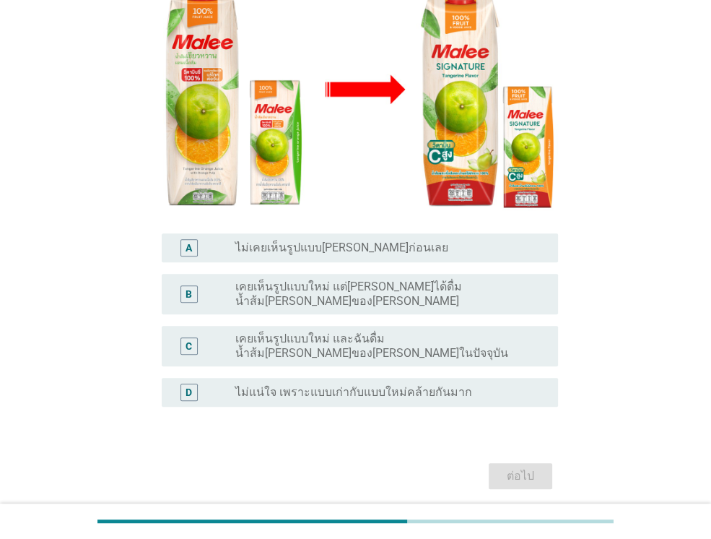
scroll to position [268, 0]
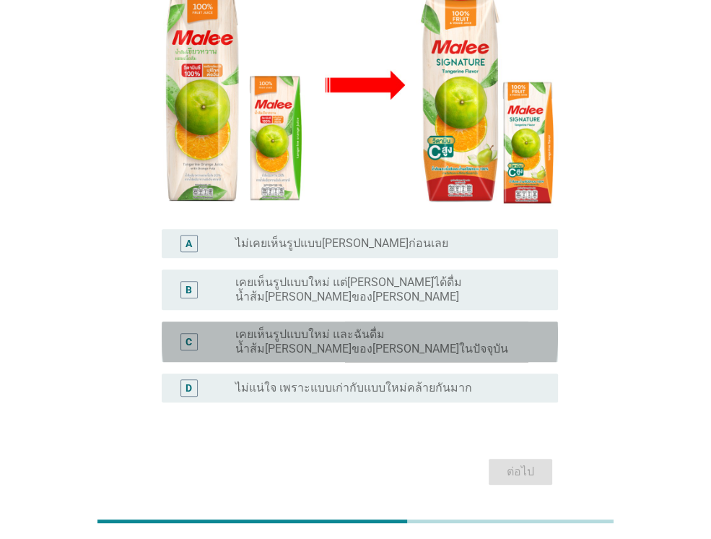
click at [398, 327] on label "เคยเห็นรูปแบบใหม่ และฉันดื่มน้ำส้ม[PERSON_NAME]ของ[PERSON_NAME]ในปัจจุบัน" at bounding box center [385, 341] width 300 height 29
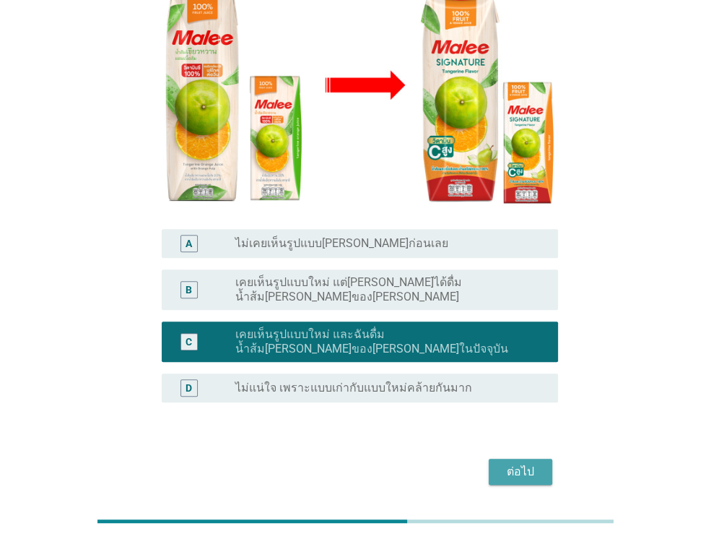
click at [520, 463] on div "ต่อไป" at bounding box center [520, 471] width 40 height 17
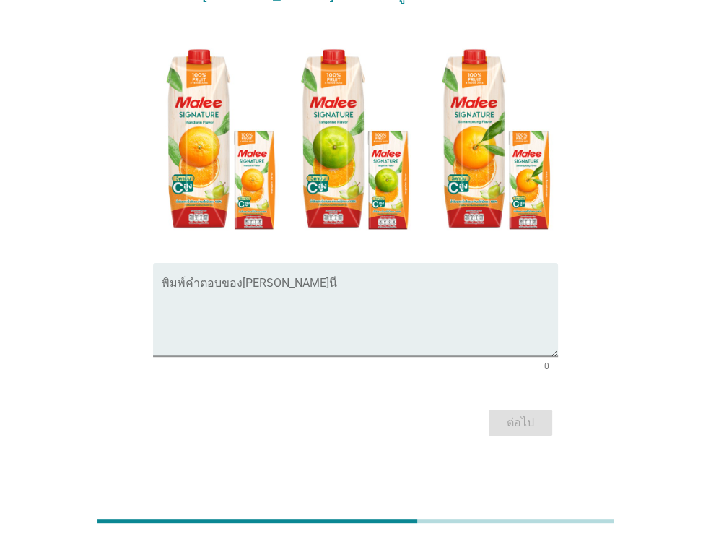
scroll to position [0, 0]
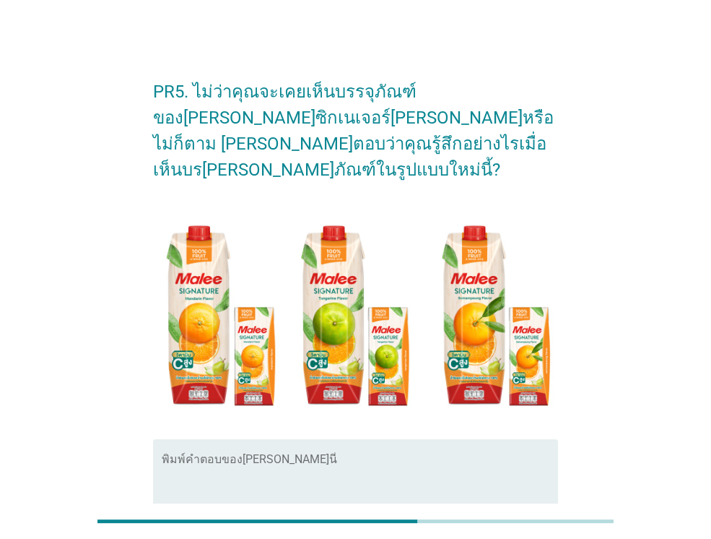
click at [297, 456] on textarea "พิมพ์คำตอบของคุณ ที่นี่" at bounding box center [360, 494] width 396 height 76
click at [254, 456] on textarea "พิมพ์คำตอบของคุณ ที่นี่" at bounding box center [360, 494] width 396 height 76
type textarea "วิตามินซีสูง"
click at [603, 366] on div "PR5. ไม่ว่าคุณจะเคยเห็นบรรจุภัณฑ์ของ[PERSON_NAME]ซิกเนเจอร์[PERSON_NAME]หรือไม่…" at bounding box center [356, 340] width 642 height 575
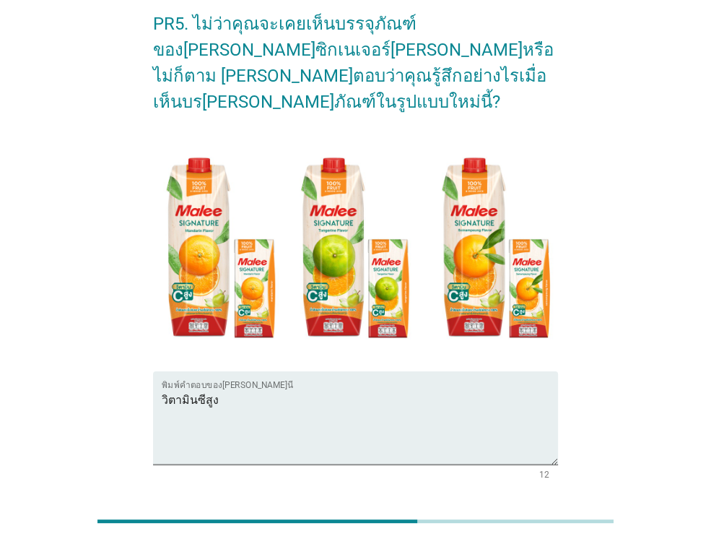
scroll to position [87, 0]
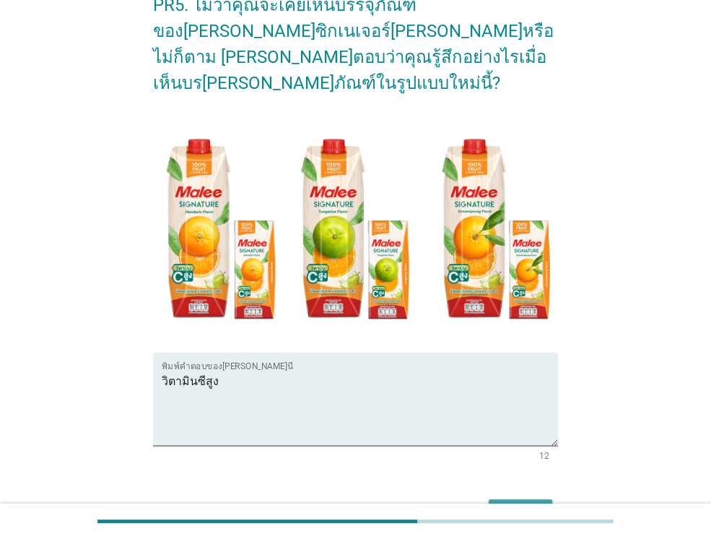
click at [523, 499] on button "ต่อไป" at bounding box center [521, 512] width 64 height 26
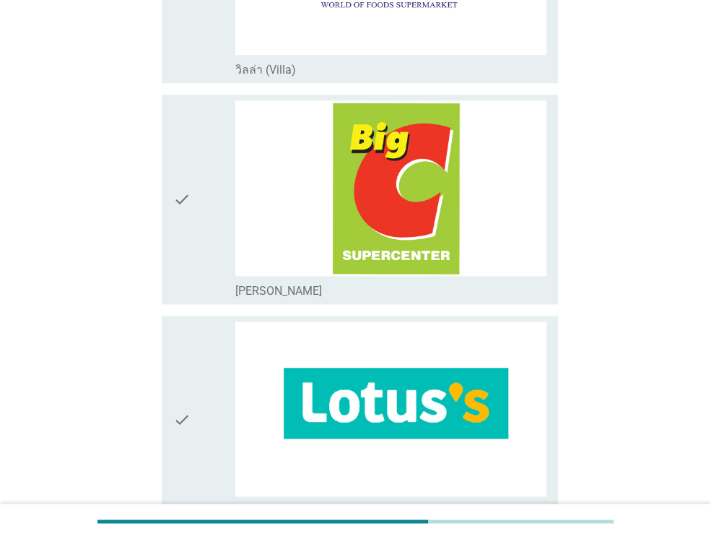
scroll to position [1213, 0]
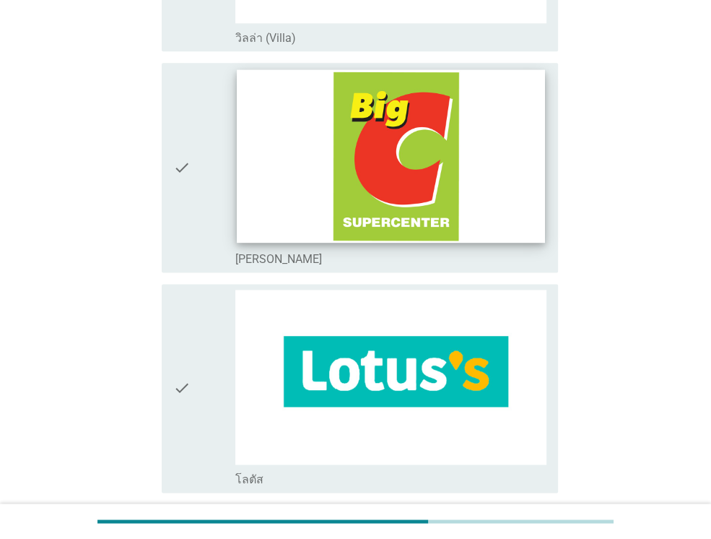
click at [497, 103] on img at bounding box center [391, 156] width 308 height 173
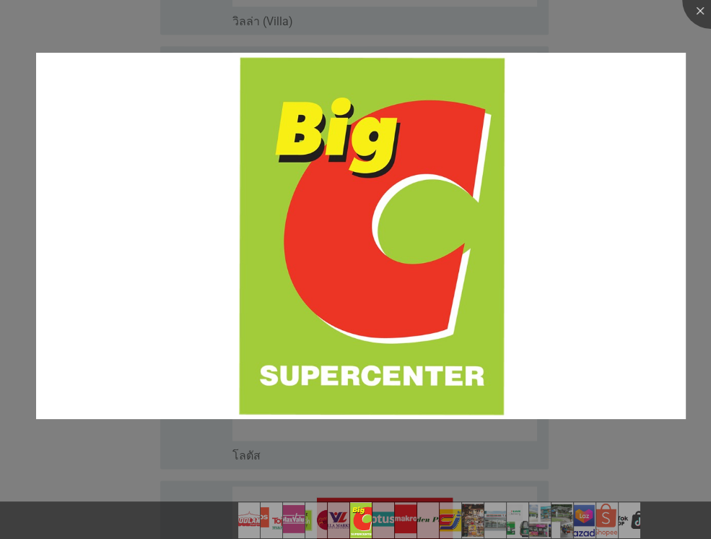
click at [188, 444] on div at bounding box center [355, 269] width 711 height 539
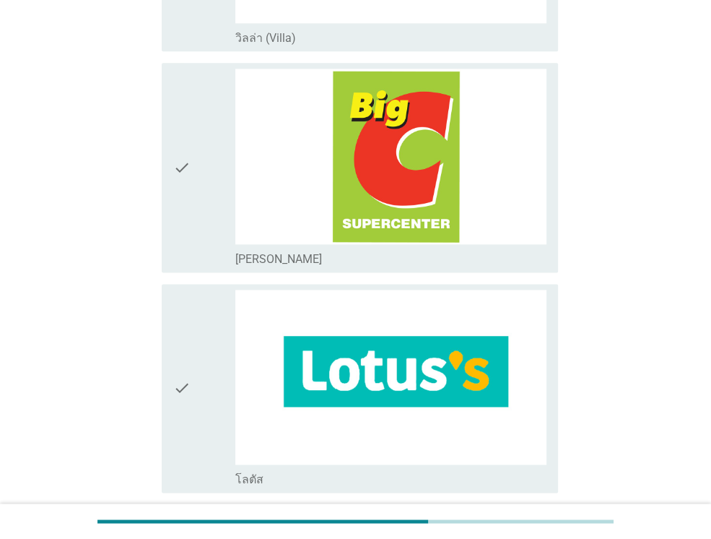
click at [209, 187] on div "check" at bounding box center [204, 167] width 62 height 197
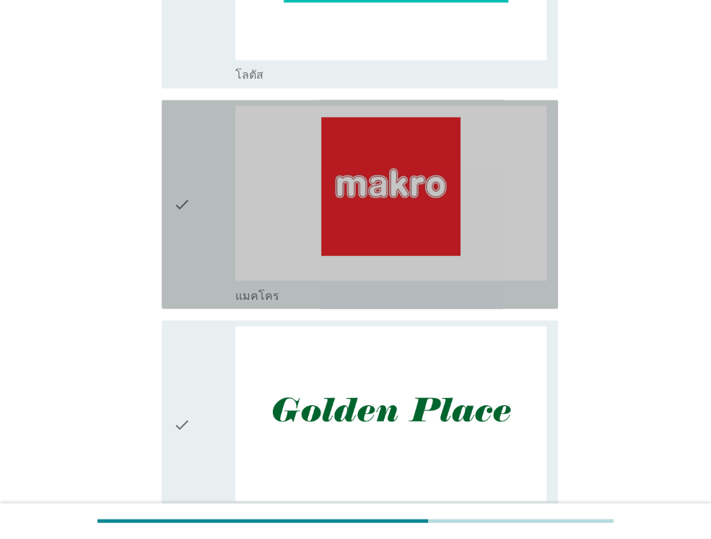
click at [209, 187] on div "check" at bounding box center [204, 203] width 62 height 197
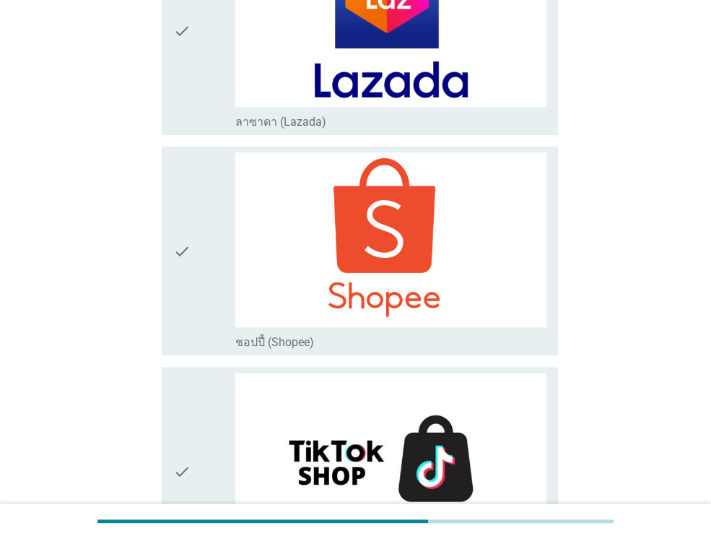
scroll to position [3854, 0]
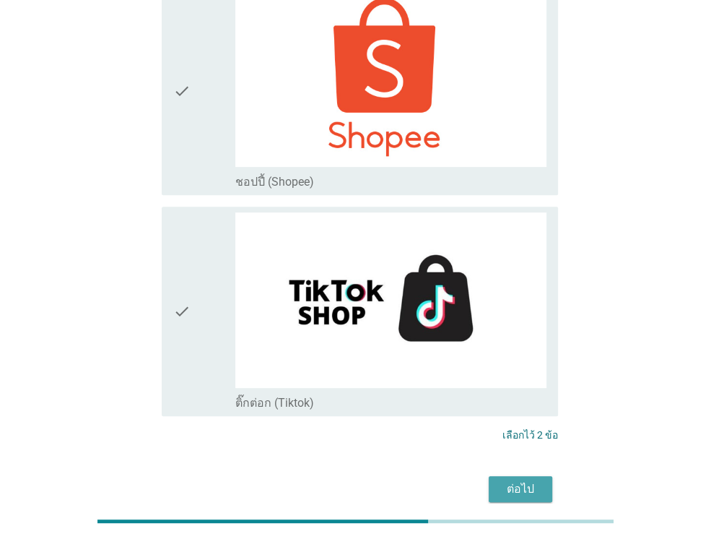
click at [510, 480] on div "ต่อไป" at bounding box center [520, 488] width 40 height 17
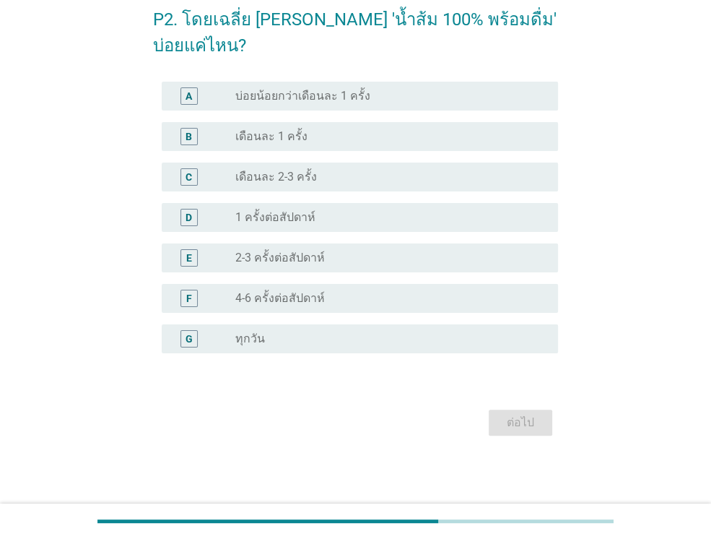
scroll to position [0, 0]
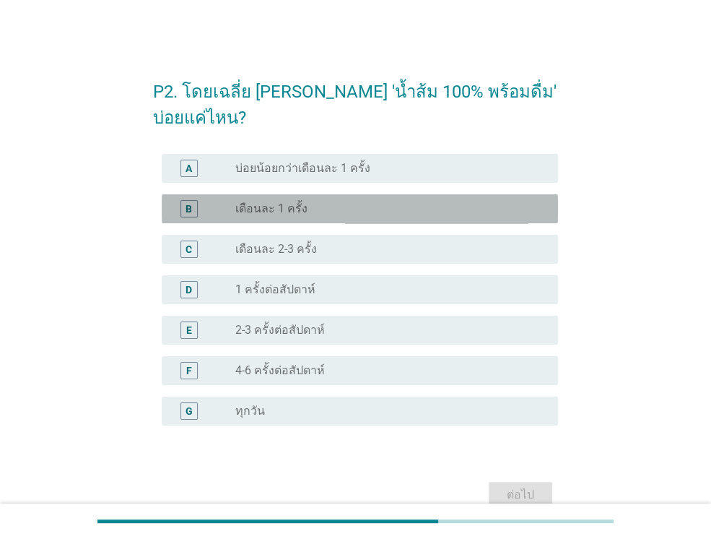
click at [355, 203] on div "radio_button_unchecked เดือนละ 1 ครั้ง" at bounding box center [385, 208] width 300 height 14
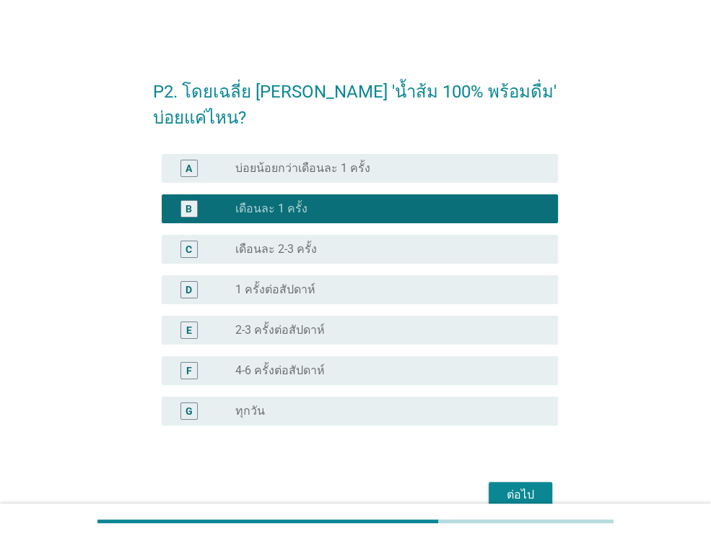
click at [306, 242] on label "เดือนละ 2-3 ครั้ง" at bounding box center [276, 249] width 82 height 14
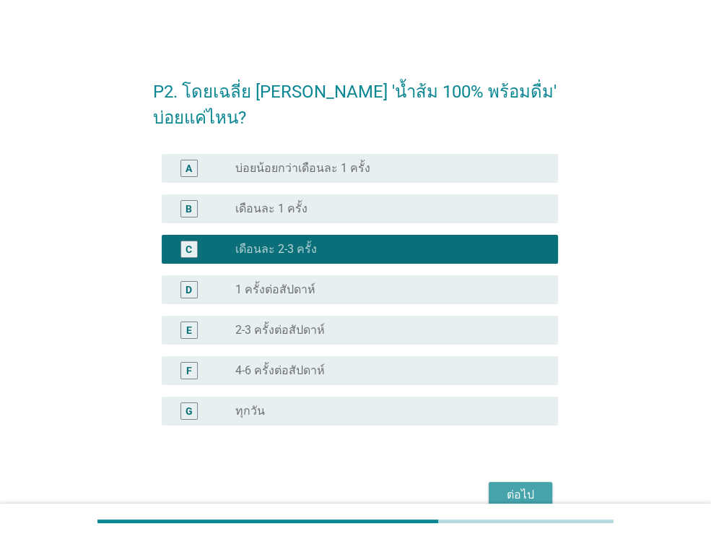
click at [526, 487] on div "ต่อไป" at bounding box center [520, 494] width 40 height 17
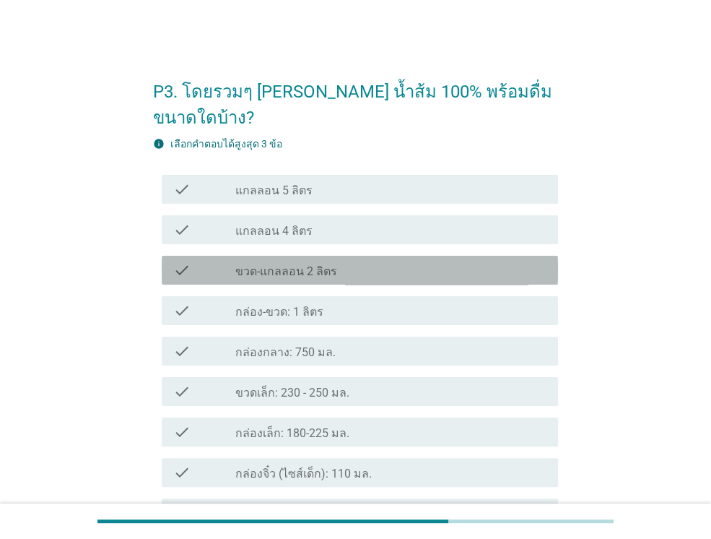
click at [375, 261] on div "check_box_outline_blank ขวด-แกลลอน 2 ลิตร" at bounding box center [390, 269] width 311 height 17
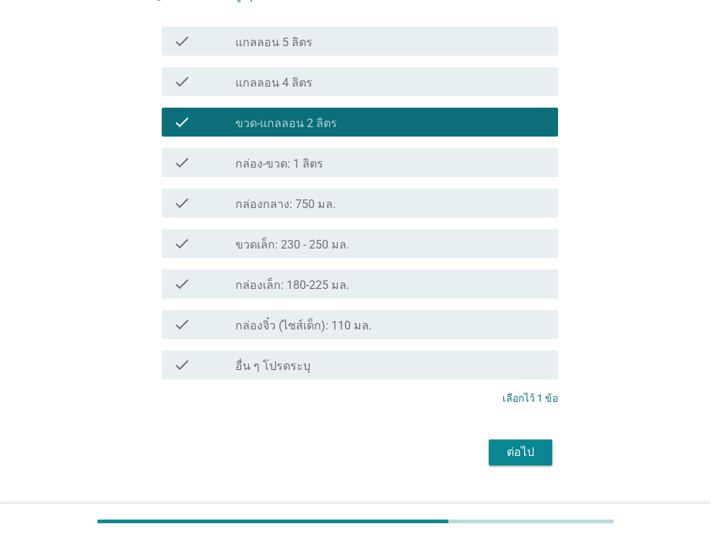
scroll to position [151, 0]
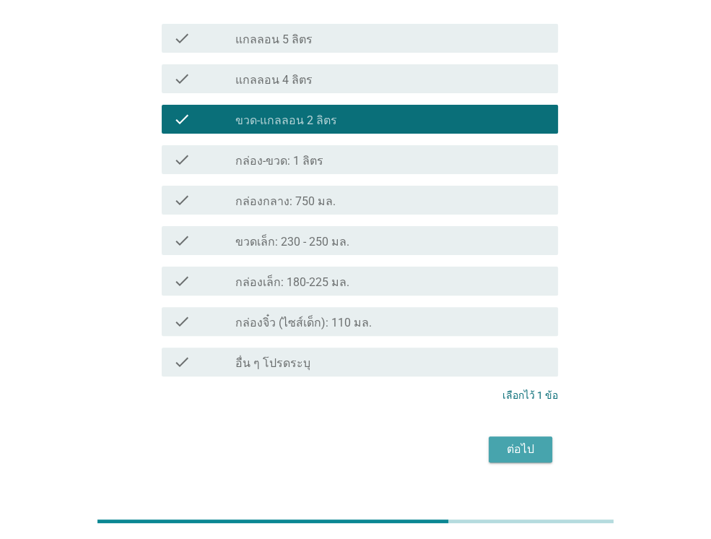
click at [515, 436] on button "ต่อไป" at bounding box center [521, 449] width 64 height 26
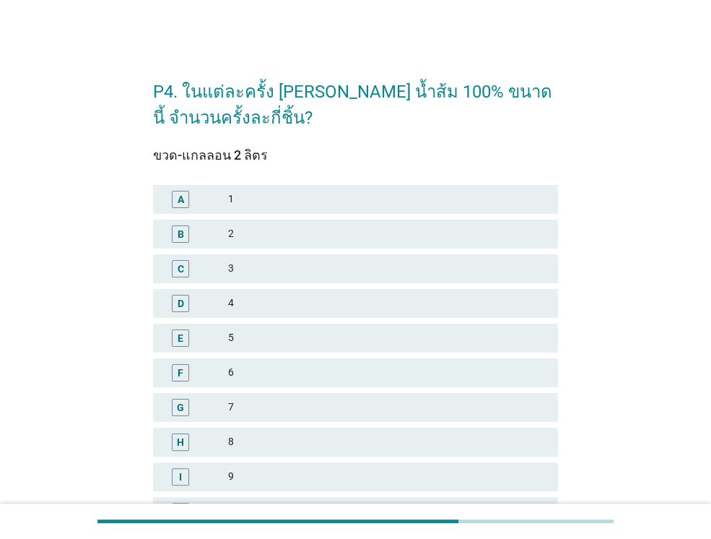
scroll to position [29, 0]
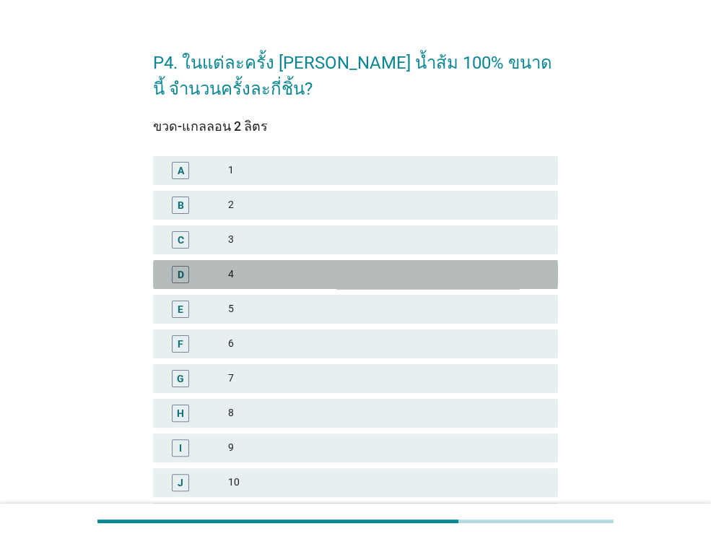
click at [417, 271] on div "4" at bounding box center [387, 274] width 318 height 17
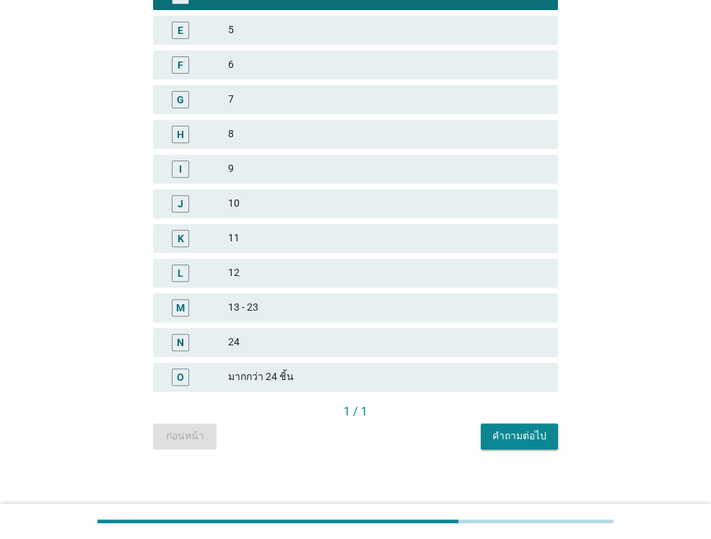
scroll to position [316, 0]
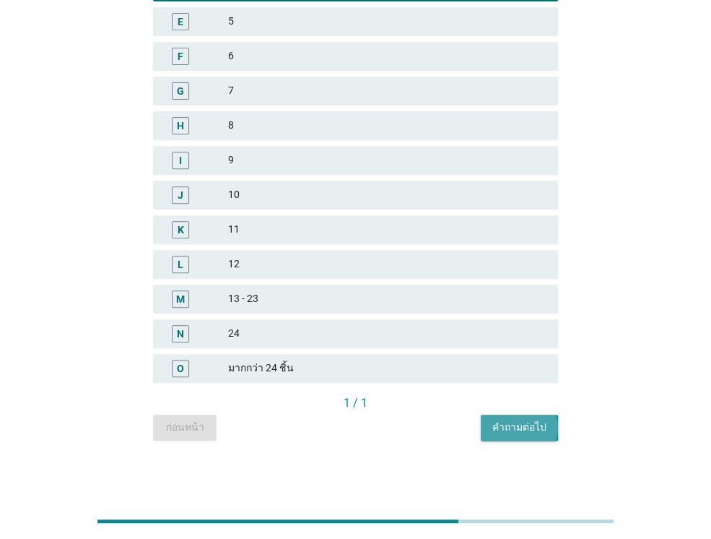
click at [531, 429] on div "คำถามต่อไป" at bounding box center [519, 426] width 54 height 15
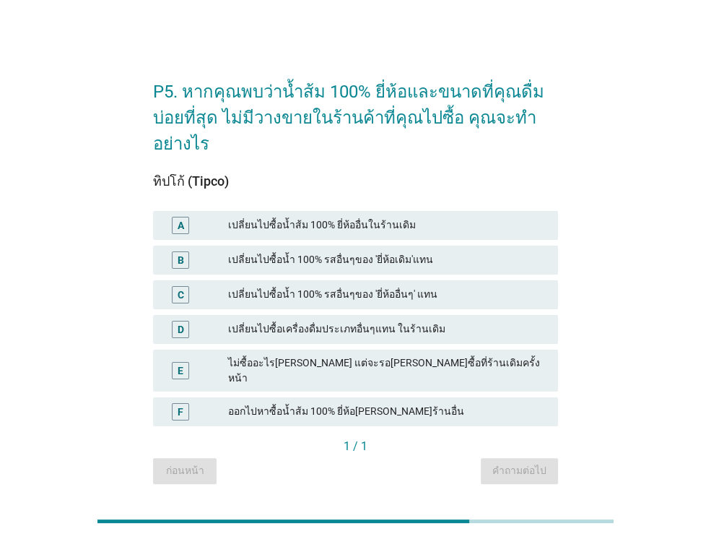
click at [418, 256] on div "เปลี่ยนไปซื้อน้ำ 100% รสอื่นๆของ 'ยี่ห้อเดิม'แทน" at bounding box center [387, 259] width 318 height 17
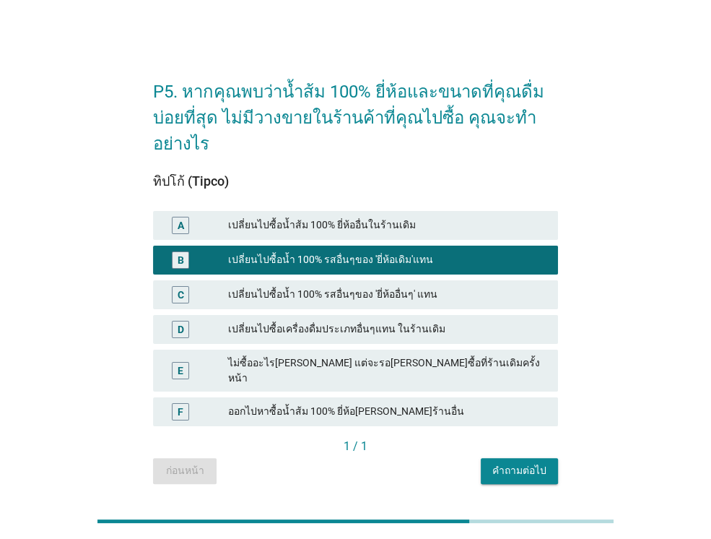
click at [406, 280] on div "C เปลี่ยนไปซื้อน้ำ 100% รสอื่นๆของ 'ยี่ห้ออื่นๆ' แทน" at bounding box center [355, 294] width 411 height 35
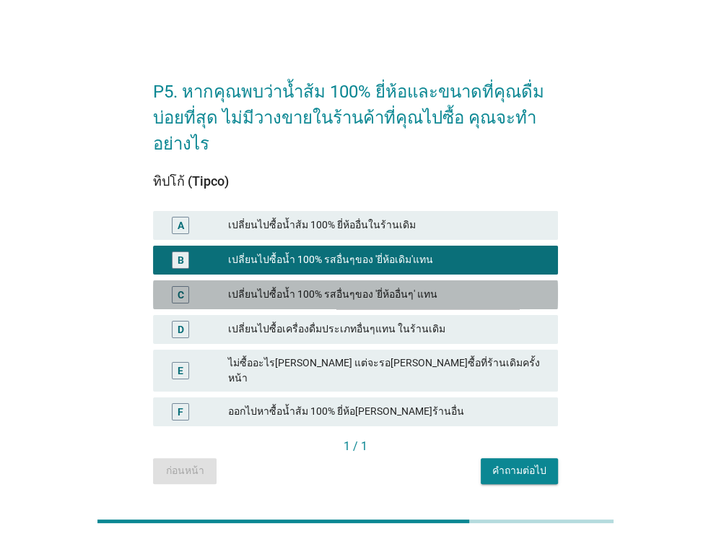
click at [400, 288] on div "เปลี่ยนไปซื้อน้ำ 100% รสอื่นๆของ 'ยี่ห้ออื่นๆ' แทน" at bounding box center [387, 294] width 318 height 17
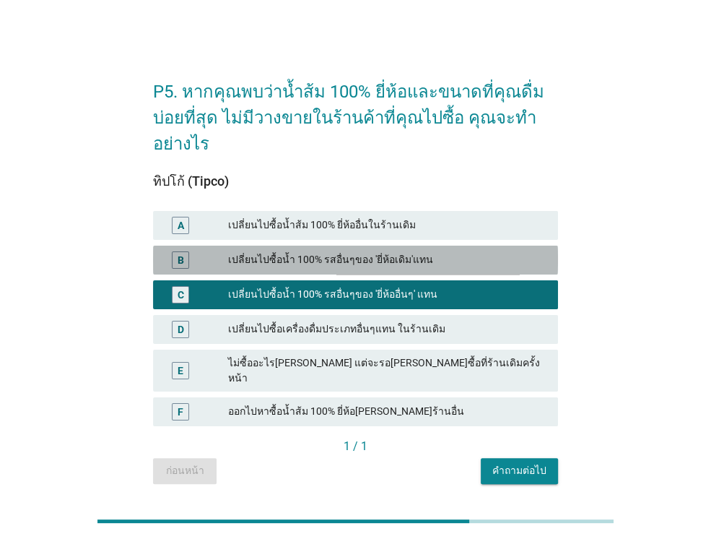
click at [387, 266] on div "เปลี่ยนไปซื้อน้ำ 100% รสอื่นๆของ 'ยี่ห้อเดิม'แทน" at bounding box center [387, 259] width 318 height 17
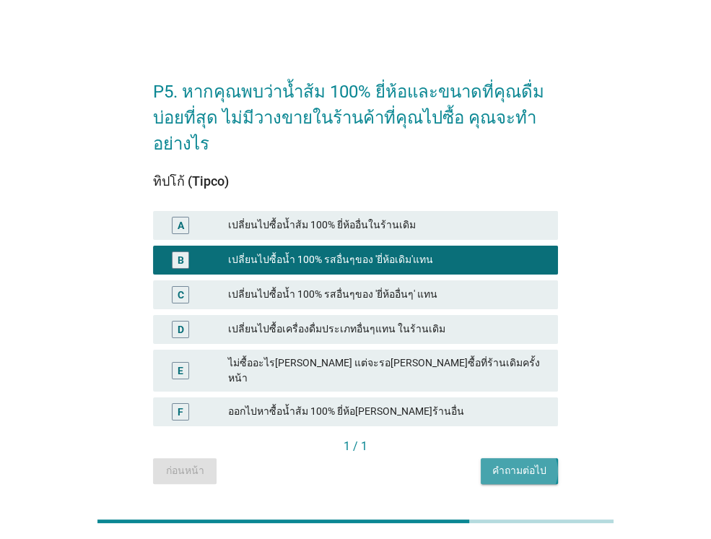
click at [505, 468] on button "คำถามต่อไป" at bounding box center [519, 471] width 77 height 26
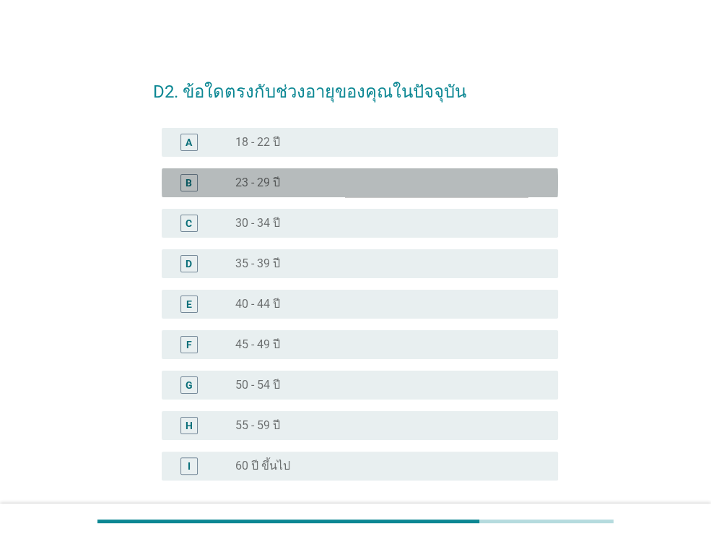
click at [369, 179] on div "radio_button_unchecked 23 - 29 ปี" at bounding box center [385, 182] width 300 height 14
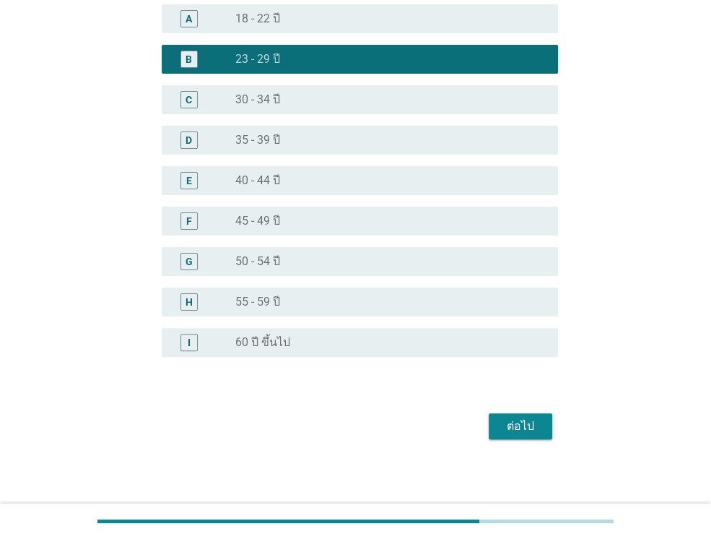
scroll to position [127, 0]
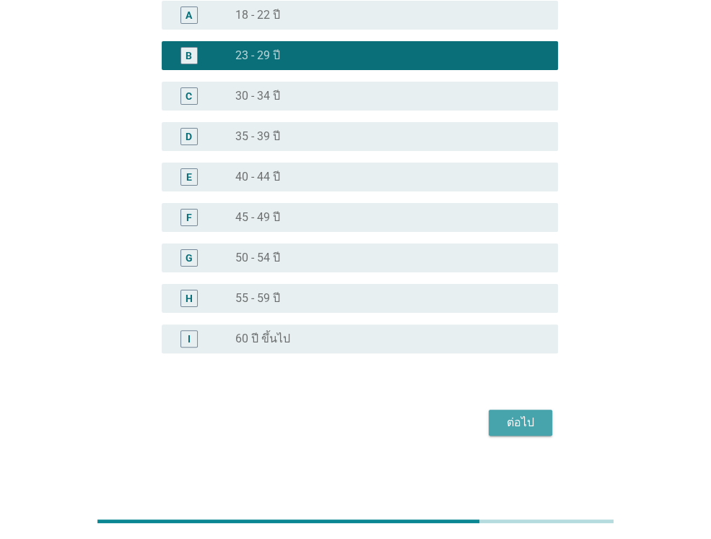
click at [521, 417] on div "ต่อไป" at bounding box center [520, 422] width 40 height 17
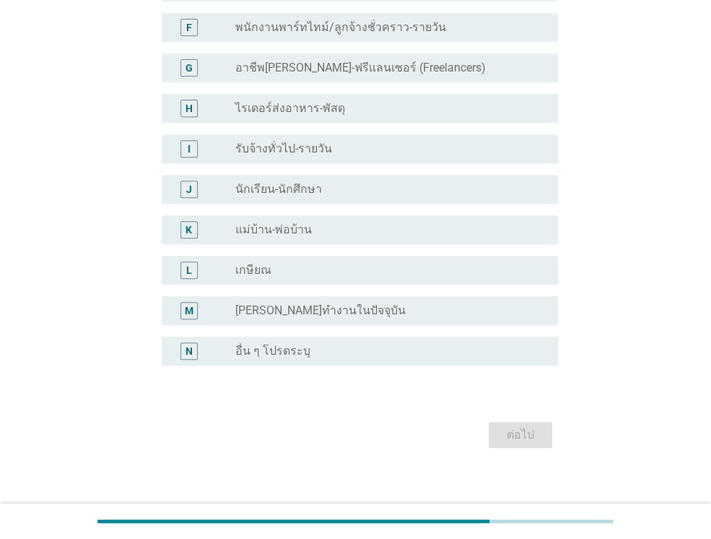
scroll to position [329, 0]
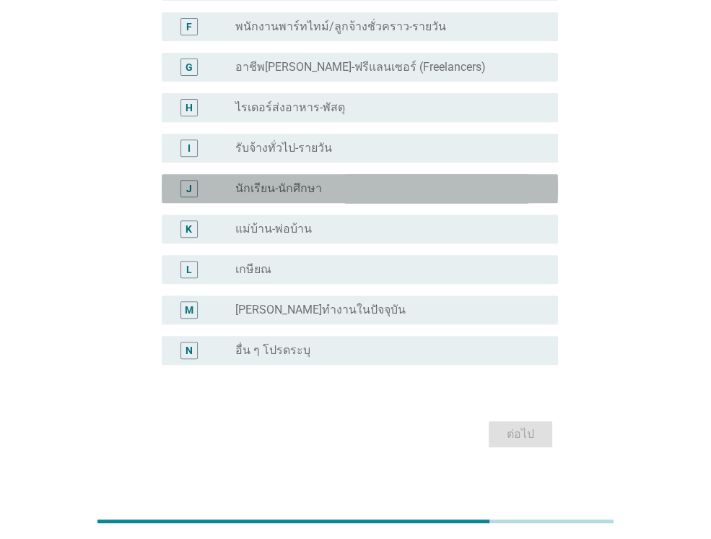
click at [365, 181] on div "radio_button_unchecked นักเรียน-นักศึกษา" at bounding box center [385, 188] width 300 height 14
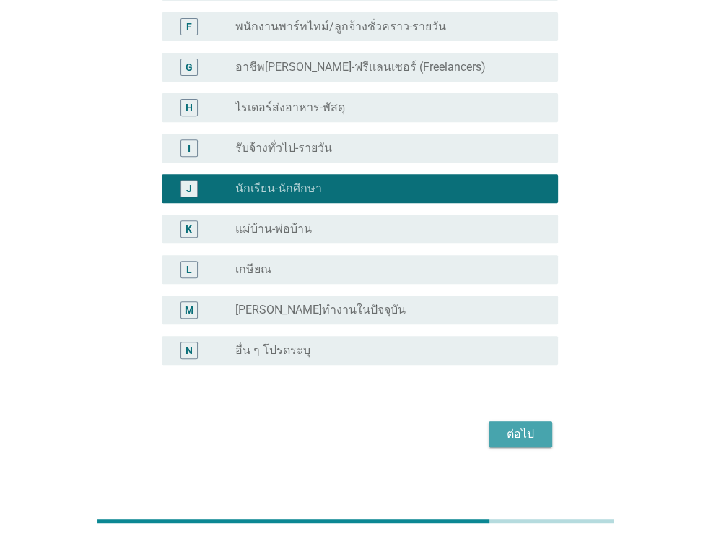
click at [517, 425] on div "ต่อไป" at bounding box center [520, 433] width 40 height 17
